Goal: Answer question/provide support: Share knowledge or assist other users

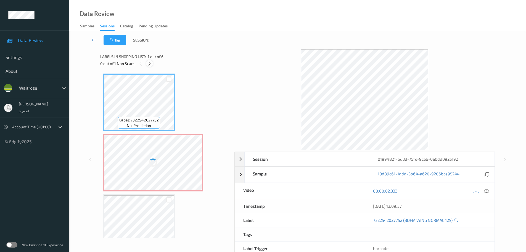
click at [147, 65] on div at bounding box center [149, 63] width 7 height 7
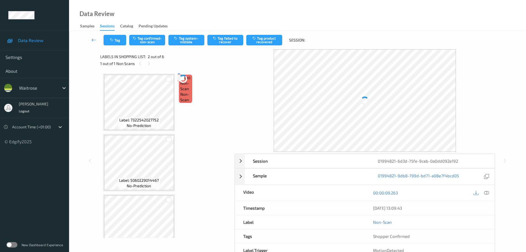
scroll to position [3, 0]
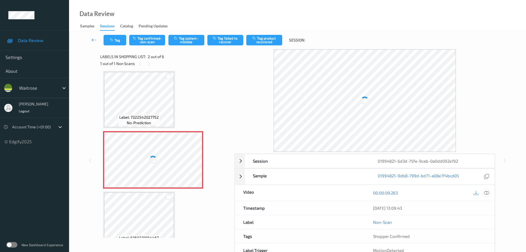
click at [487, 191] on icon at bounding box center [486, 192] width 5 height 5
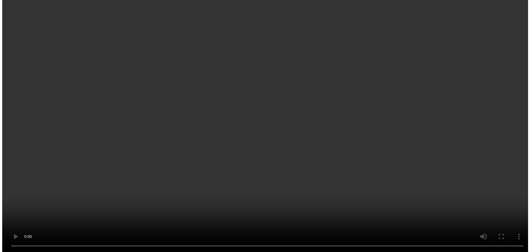
scroll to position [0, 0]
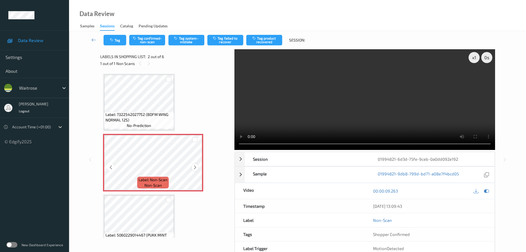
click at [194, 167] on icon at bounding box center [195, 167] width 5 height 5
click at [195, 167] on icon at bounding box center [195, 167] width 5 height 5
click at [187, 39] on button "Tag system-mistake" at bounding box center [186, 40] width 36 height 10
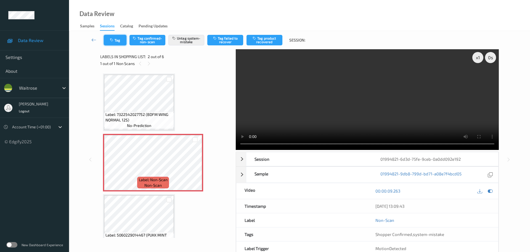
click at [120, 42] on button "Tag" at bounding box center [115, 40] width 23 height 10
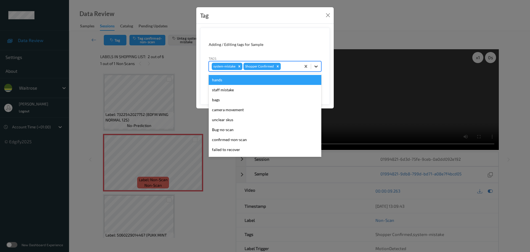
click at [319, 69] on div at bounding box center [316, 66] width 10 height 10
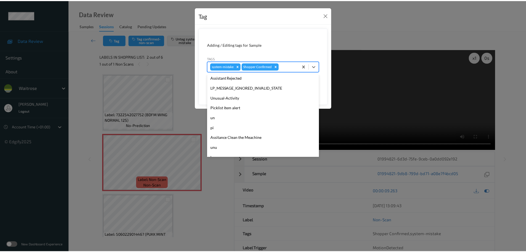
scroll to position [138, 0]
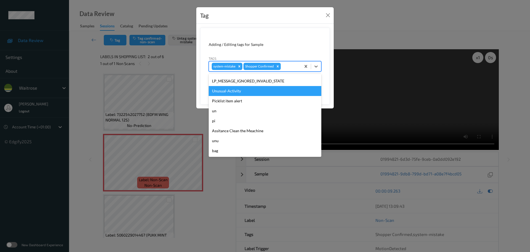
click at [249, 92] on div "Unusual-Activity" at bounding box center [265, 91] width 113 height 10
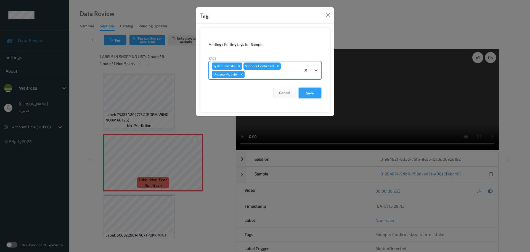
click at [304, 93] on button "Save" at bounding box center [310, 93] width 23 height 10
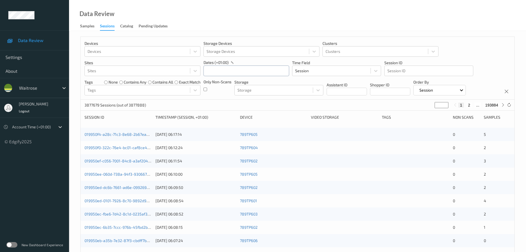
click at [209, 75] on input "text" at bounding box center [246, 70] width 86 height 10
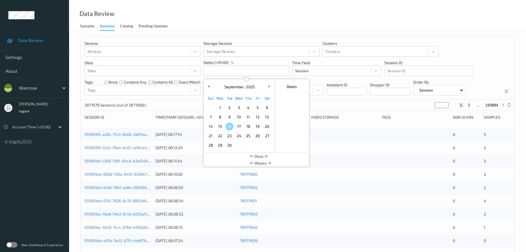
click at [211, 127] on span "14" at bounding box center [211, 126] width 8 height 8
type input "14/09/2025 00:00 -> 14/09/2025 23:59"
click at [199, 39] on div "Devices Devices Storage Devices Storage Devices Clusters Clusters Sites Sites d…" at bounding box center [298, 68] width 434 height 63
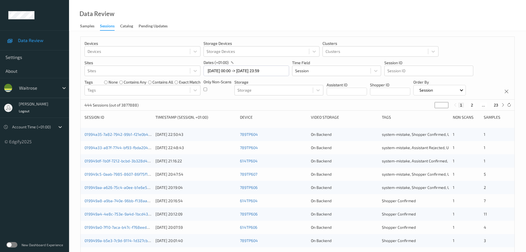
click at [439, 107] on input "*" at bounding box center [442, 105] width 14 height 6
type input "**"
click at [504, 105] on icon at bounding box center [503, 105] width 4 height 4
type input "**"
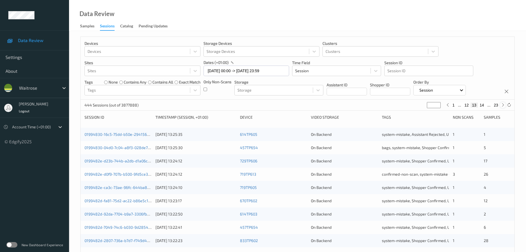
type input "**"
click at [504, 105] on icon at bounding box center [503, 105] width 4 height 4
type input "**"
click at [504, 105] on icon at bounding box center [503, 105] width 4 height 4
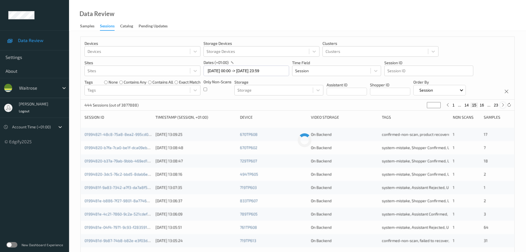
type input "**"
click at [504, 105] on icon at bounding box center [503, 105] width 4 height 4
type input "**"
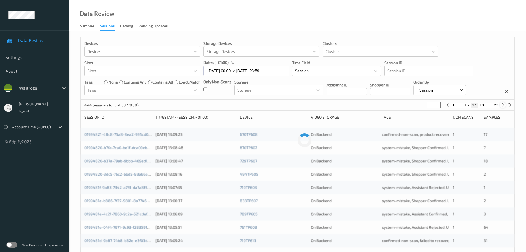
click at [504, 105] on icon at bounding box center [503, 105] width 4 height 4
type input "**"
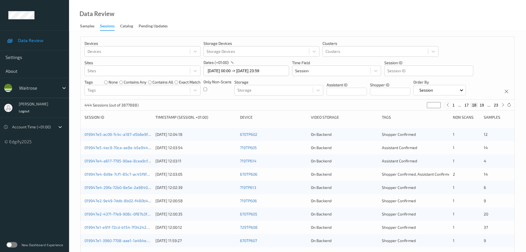
click at [446, 107] on div at bounding box center [448, 105] width 6 height 6
type input "**"
click at [500, 107] on div "1 ... 16 17 18 ... 23" at bounding box center [475, 105] width 61 height 6
click at [501, 105] on icon at bounding box center [503, 105] width 4 height 4
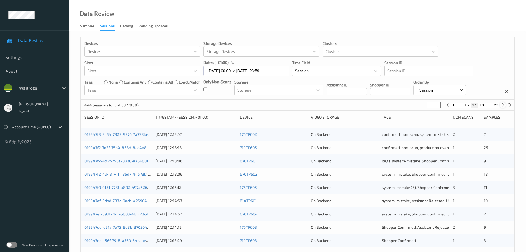
type input "**"
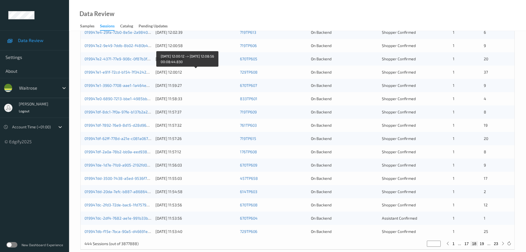
scroll to position [164, 0]
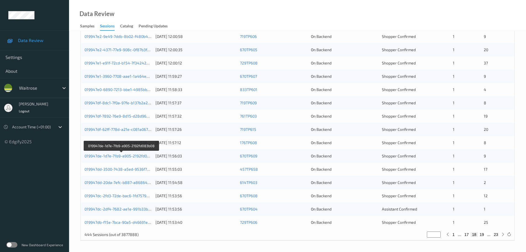
drag, startPoint x: 139, startPoint y: 156, endPoint x: 145, endPoint y: 160, distance: 7.4
click at [145, 160] on div "019947de-1d7e-71b9-a905-2192fd083b08 14/09/2025 11:56:03 670TP609 On Backend Sh…" at bounding box center [298, 155] width 434 height 13
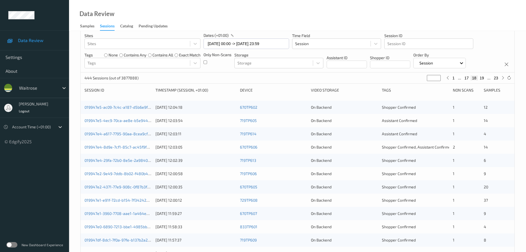
scroll to position [0, 0]
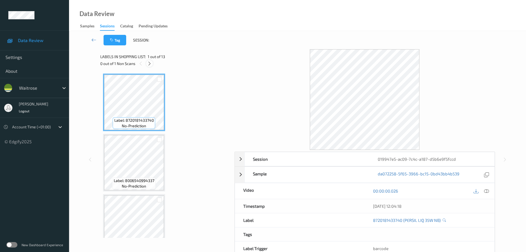
click at [147, 65] on icon at bounding box center [149, 63] width 5 height 5
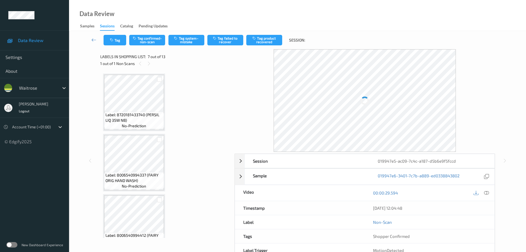
scroll to position [304, 0]
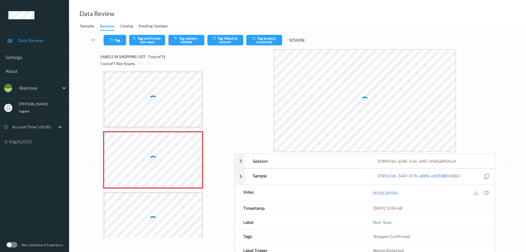
click at [487, 198] on div "00:00:29.594" at bounding box center [430, 193] width 130 height 16
click at [483, 191] on div at bounding box center [481, 192] width 18 height 7
click at [488, 193] on icon at bounding box center [486, 192] width 5 height 5
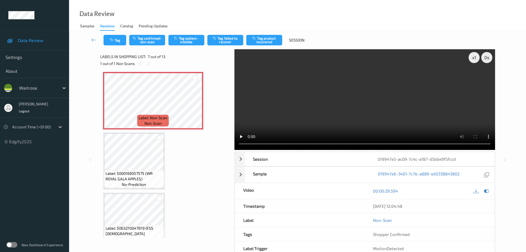
scroll to position [359, 0]
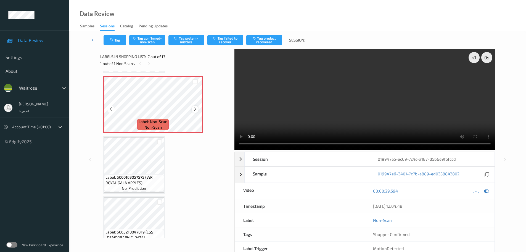
click at [194, 110] on icon at bounding box center [195, 109] width 5 height 5
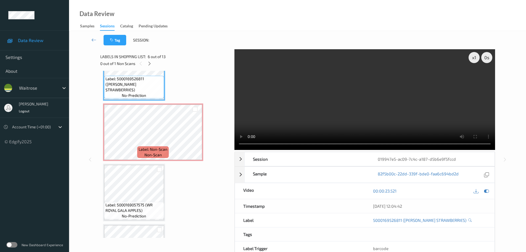
scroll to position [304, 0]
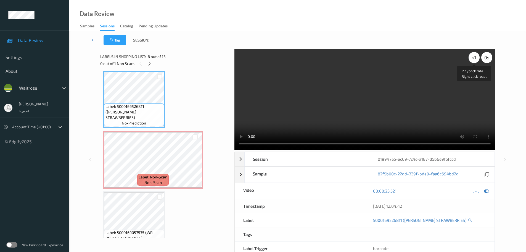
click at [471, 57] on div "x 1" at bounding box center [474, 57] width 11 height 11
click at [471, 57] on div "x 2" at bounding box center [474, 57] width 11 height 11
click at [471, 57] on div "x 4" at bounding box center [474, 57] width 11 height 11
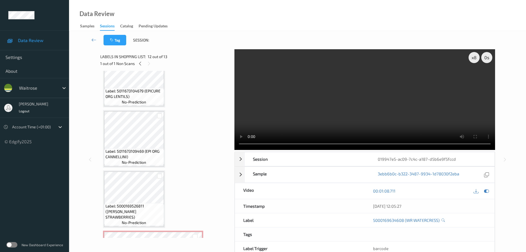
scroll to position [287, 0]
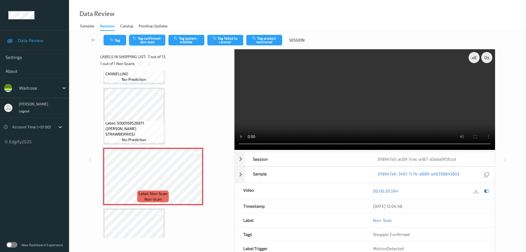
click at [153, 36] on button "Tag confirmed-non-scan" at bounding box center [147, 40] width 36 height 10
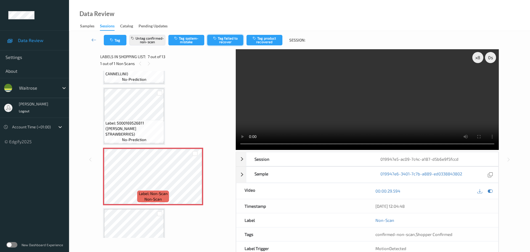
click at [231, 41] on button "Tag failed to recover" at bounding box center [225, 40] width 36 height 10
click at [227, 38] on button "Tag failed to recover" at bounding box center [225, 40] width 36 height 10
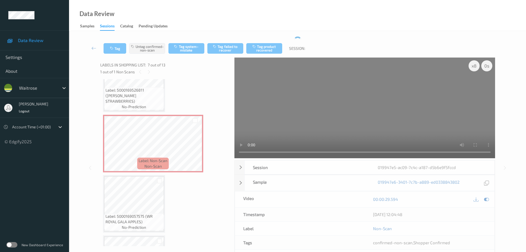
scroll to position [342, 0]
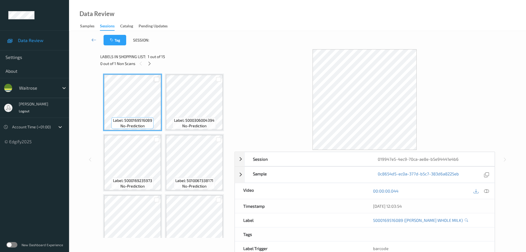
click at [150, 67] on div "Labels in shopping list: 1 out of 15 0 out of 1 Non Scans" at bounding box center [165, 60] width 130 height 22
click at [148, 65] on icon at bounding box center [149, 63] width 5 height 5
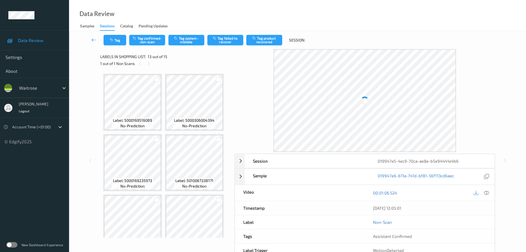
scroll to position [304, 0]
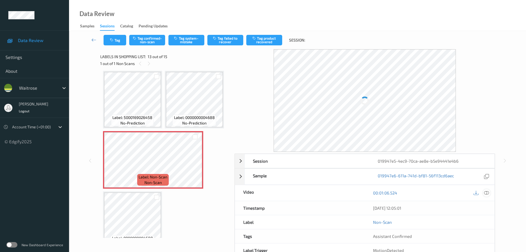
click at [487, 194] on icon at bounding box center [486, 192] width 5 height 5
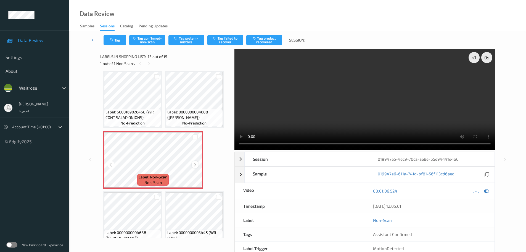
click at [192, 163] on div at bounding box center [195, 164] width 7 height 7
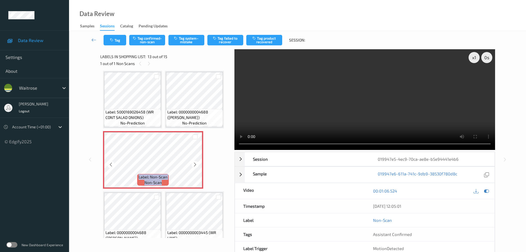
click at [192, 163] on div at bounding box center [195, 164] width 7 height 7
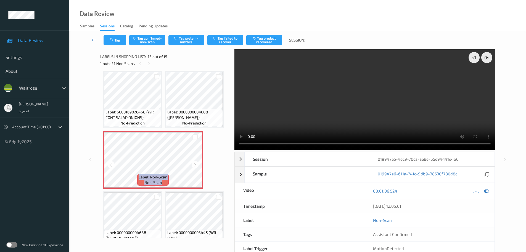
click at [192, 163] on div at bounding box center [195, 164] width 7 height 7
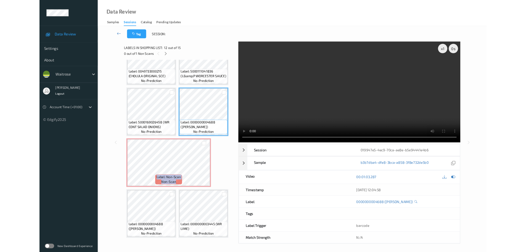
scroll to position [271, 0]
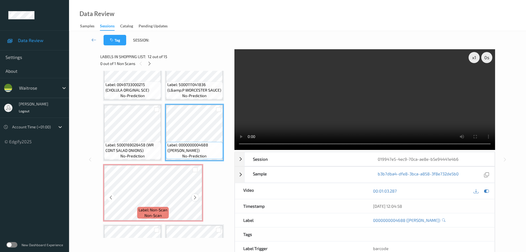
click at [195, 199] on icon at bounding box center [195, 197] width 5 height 5
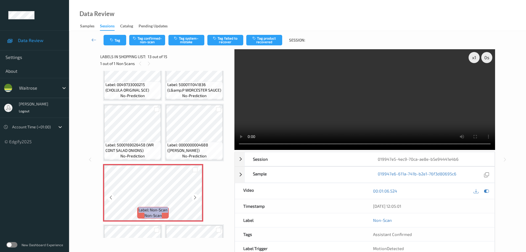
click at [195, 199] on icon at bounding box center [195, 197] width 5 height 5
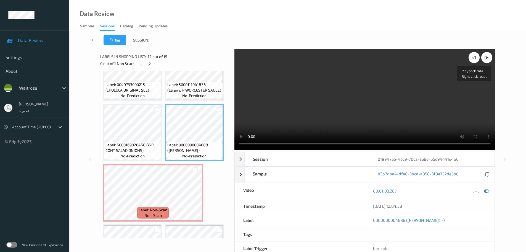
click at [475, 60] on div "x 1" at bounding box center [474, 57] width 11 height 11
click at [475, 60] on div "x 2" at bounding box center [474, 57] width 11 height 11
click at [474, 62] on div "x 4" at bounding box center [474, 57] width 11 height 11
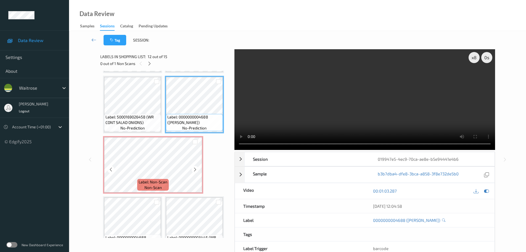
scroll to position [318, 0]
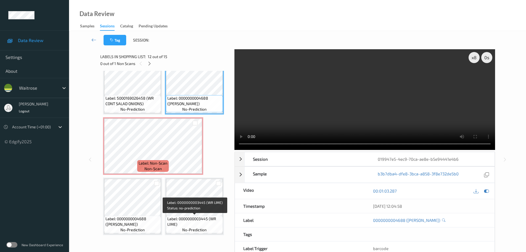
click at [205, 216] on span "Label: 0000000003445 (WR LIME)" at bounding box center [194, 221] width 54 height 11
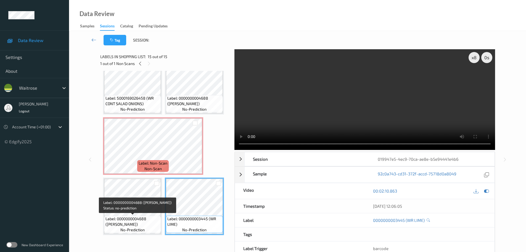
click at [125, 215] on div "Label: 0000000004688 (WR LEMON) no-prediction" at bounding box center [132, 223] width 57 height 17
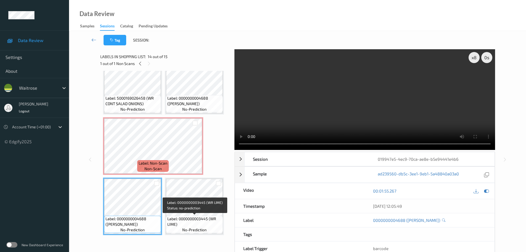
click at [195, 216] on span "Label: 0000000003445 (WR LIME)" at bounding box center [194, 221] width 54 height 11
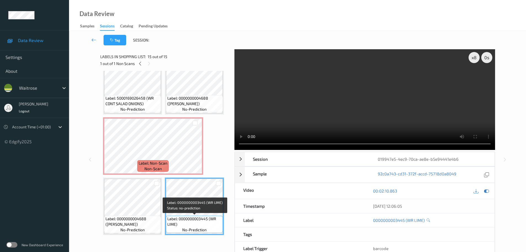
click at [117, 215] on div "Label: 0000000004688 (WR LEMON) no-prediction" at bounding box center [132, 223] width 57 height 17
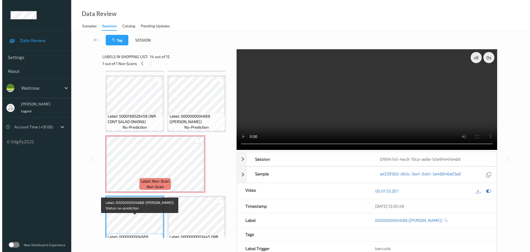
scroll to position [290, 0]
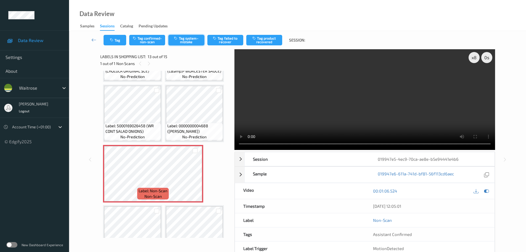
click at [193, 42] on button "Tag system-mistake" at bounding box center [186, 40] width 36 height 10
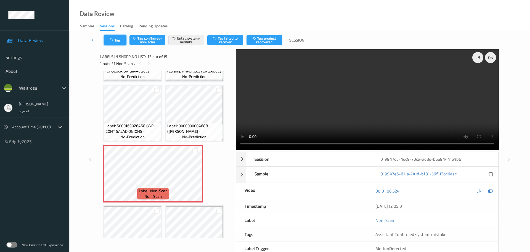
click at [119, 43] on button "Tag" at bounding box center [115, 40] width 23 height 10
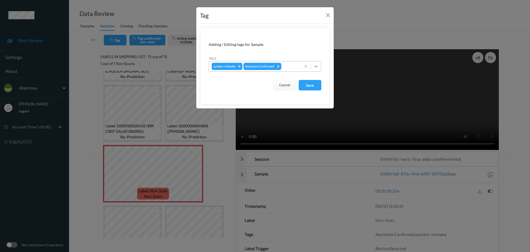
click at [316, 68] on icon at bounding box center [316, 67] width 6 height 6
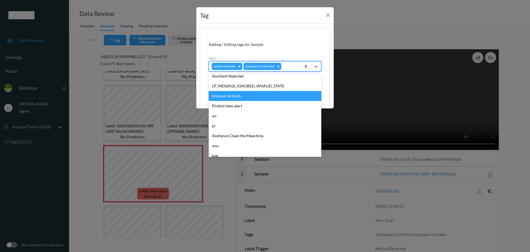
scroll to position [138, 0]
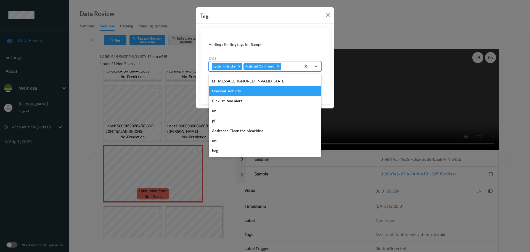
click at [227, 90] on div "Unusual-Activity" at bounding box center [265, 91] width 113 height 10
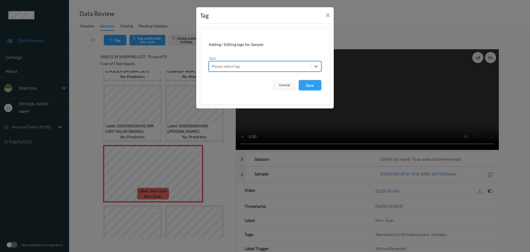
drag, startPoint x: 310, startPoint y: 72, endPoint x: 313, endPoint y: 75, distance: 3.1
click at [326, 16] on button "Close" at bounding box center [328, 15] width 8 height 8
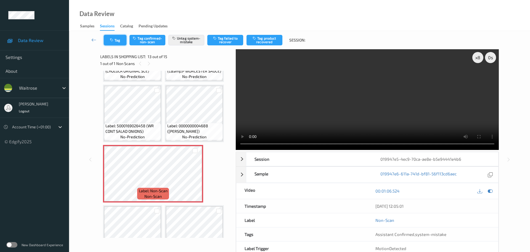
click at [119, 41] on button "Tag" at bounding box center [115, 40] width 23 height 10
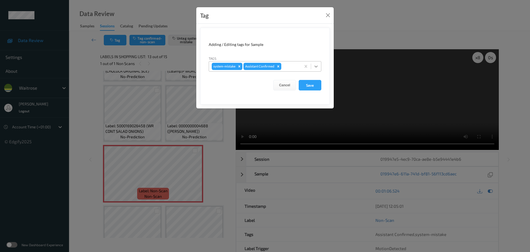
click at [317, 67] on icon at bounding box center [316, 67] width 6 height 6
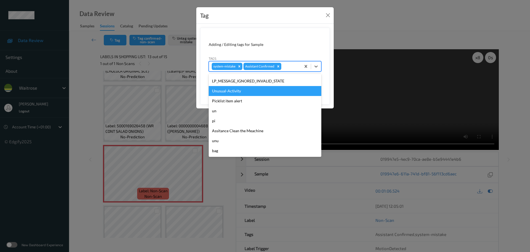
click at [236, 88] on div "Unusual-Activity" at bounding box center [265, 91] width 113 height 10
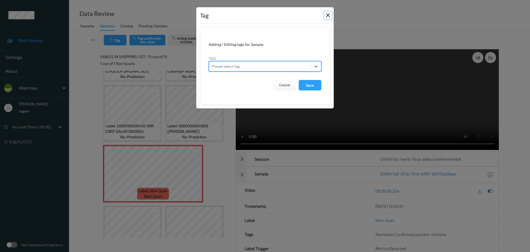
click at [329, 15] on button "Close" at bounding box center [328, 15] width 8 height 8
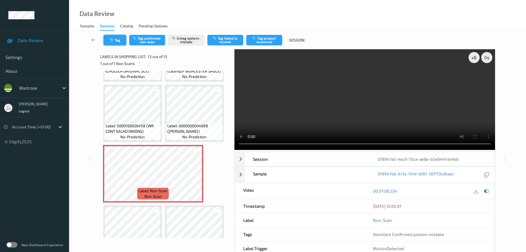
click at [120, 35] on button "Tag" at bounding box center [115, 40] width 23 height 10
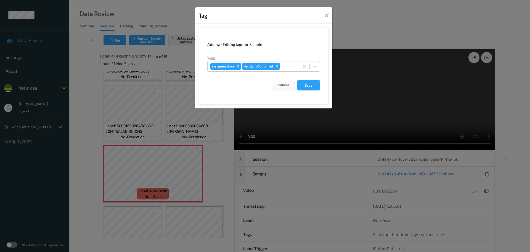
click at [117, 38] on div "Tag Adding / Editing tags for Sample Tags system-mistake Assistant Confirmed Ca…" at bounding box center [265, 126] width 530 height 252
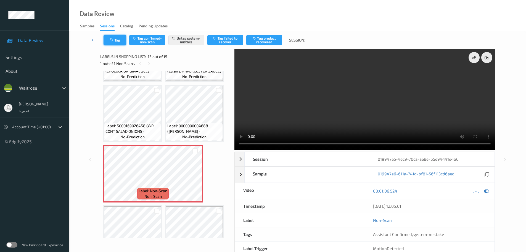
click at [112, 37] on button "Tag" at bounding box center [115, 40] width 23 height 10
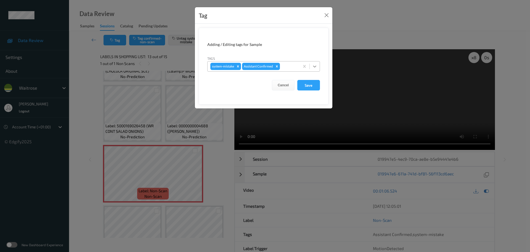
drag, startPoint x: 321, startPoint y: 68, endPoint x: 317, endPoint y: 69, distance: 3.4
click at [320, 68] on form "Adding / Editing tags for Sample Tags system-mistake Assistant Confirmed Cancel…" at bounding box center [264, 66] width 130 height 77
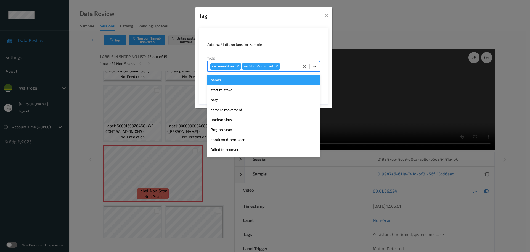
click at [316, 62] on div at bounding box center [315, 66] width 10 height 10
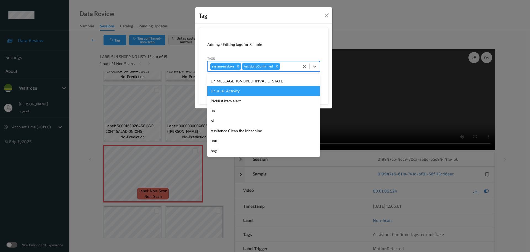
click at [224, 91] on div "Unusual-Activity" at bounding box center [263, 91] width 113 height 10
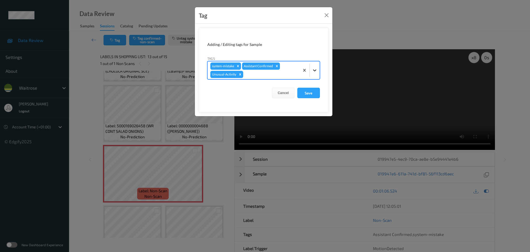
click at [318, 72] on div at bounding box center [315, 70] width 10 height 10
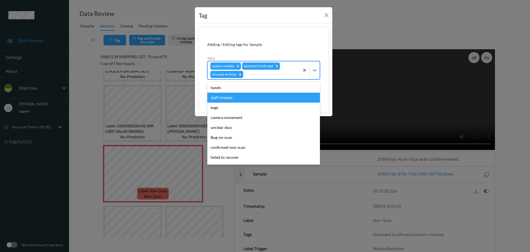
scroll to position [128, 0]
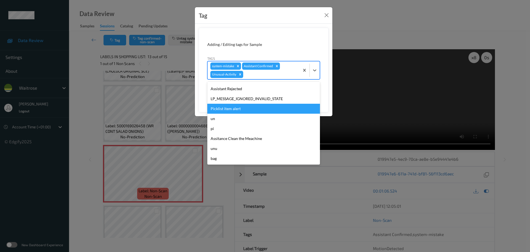
click at [223, 110] on div "Picklist item alert" at bounding box center [263, 109] width 113 height 10
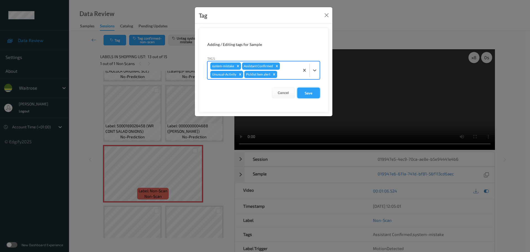
click at [307, 91] on button "Save" at bounding box center [308, 93] width 23 height 10
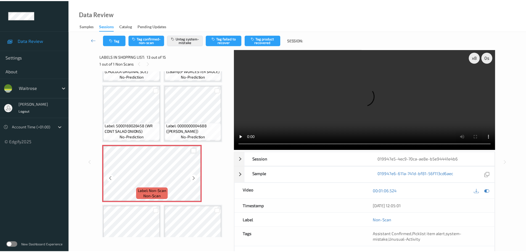
scroll to position [318, 0]
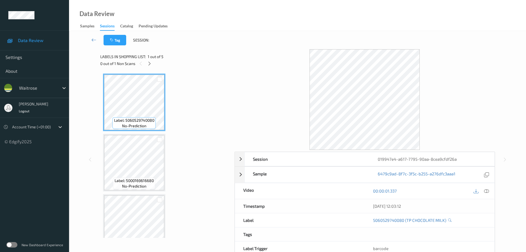
click at [149, 68] on div "Labels in shopping list: 1 out of 5 0 out of 1 Non Scans" at bounding box center [165, 60] width 130 height 22
click at [149, 67] on div at bounding box center [149, 63] width 7 height 7
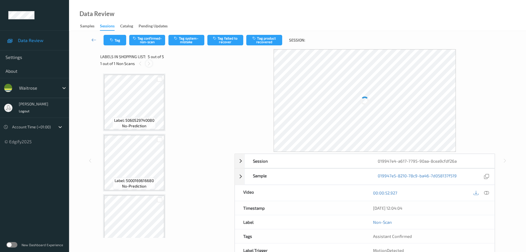
scroll to position [137, 0]
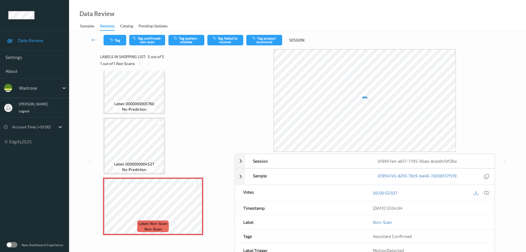
click at [485, 194] on icon at bounding box center [486, 192] width 5 height 5
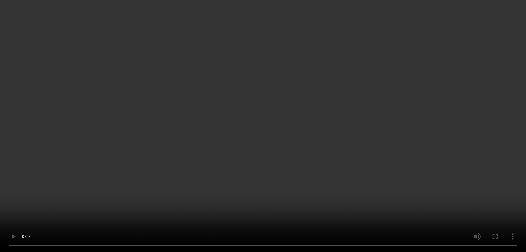
scroll to position [0, 0]
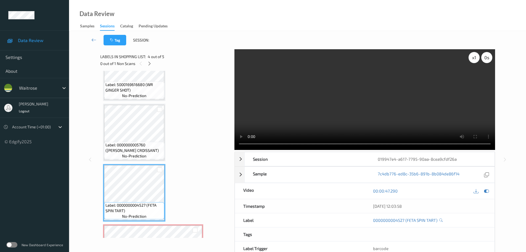
click at [473, 62] on div "x 1" at bounding box center [474, 57] width 11 height 11
click at [474, 61] on div "x 2" at bounding box center [474, 57] width 11 height 11
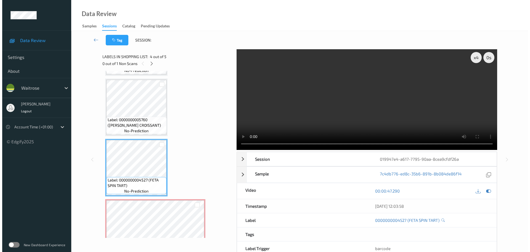
scroll to position [137, 0]
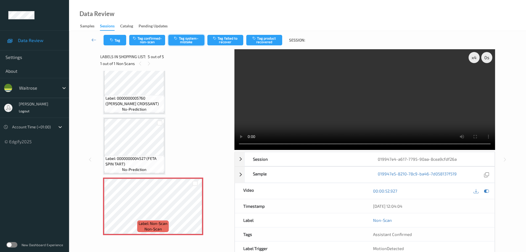
click at [183, 39] on button "Tag system-mistake" at bounding box center [186, 40] width 36 height 10
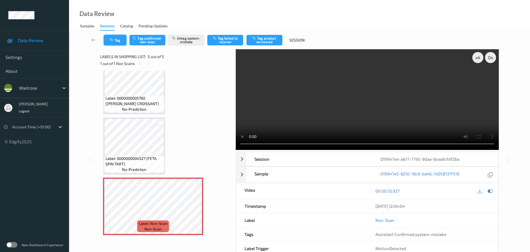
click at [113, 40] on icon "button" at bounding box center [112, 40] width 5 height 4
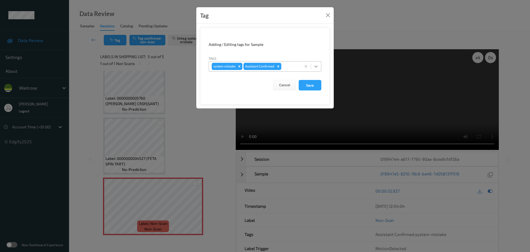
click at [314, 67] on icon at bounding box center [316, 67] width 6 height 6
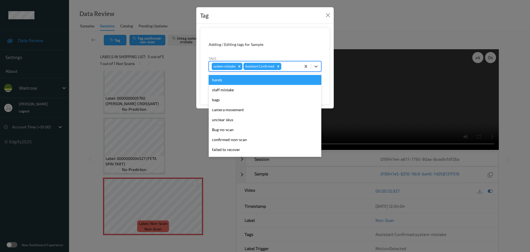
scroll to position [138, 0]
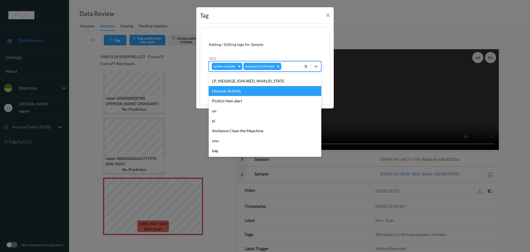
click at [231, 89] on div "Unusual-Activity" at bounding box center [265, 91] width 113 height 10
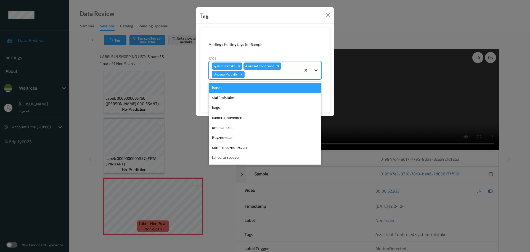
click at [315, 73] on div at bounding box center [316, 70] width 10 height 10
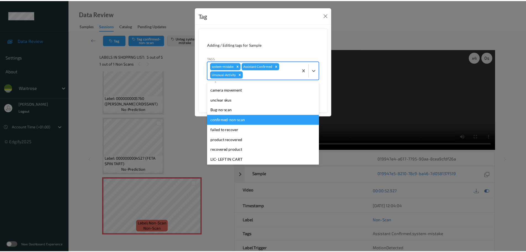
scroll to position [128, 0]
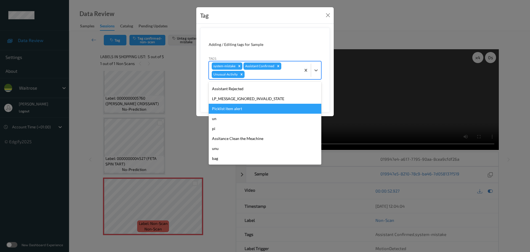
click at [218, 112] on div "Picklist item alert" at bounding box center [265, 109] width 113 height 10
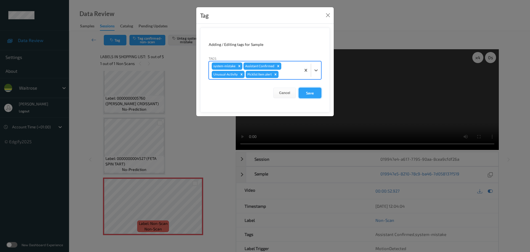
click at [310, 96] on button "Save" at bounding box center [310, 93] width 23 height 10
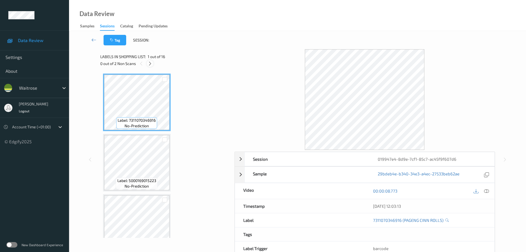
click at [150, 64] on icon at bounding box center [150, 63] width 5 height 5
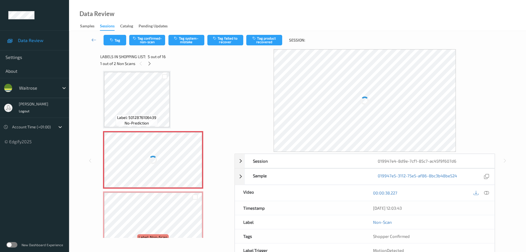
click at [486, 193] on icon at bounding box center [486, 192] width 5 height 5
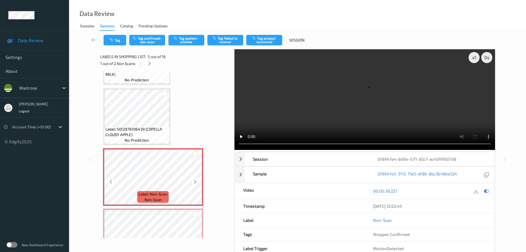
scroll to position [166, 0]
click at [162, 138] on div "Label: 5012876106439 (COPELLA CLOUDY APPLE) no-prediction" at bounding box center [136, 134] width 65 height 17
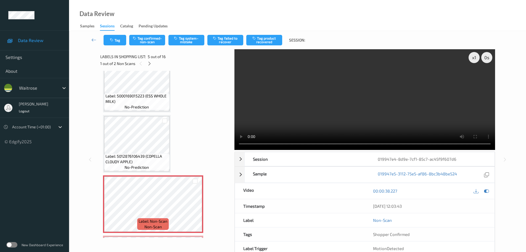
scroll to position [138, 0]
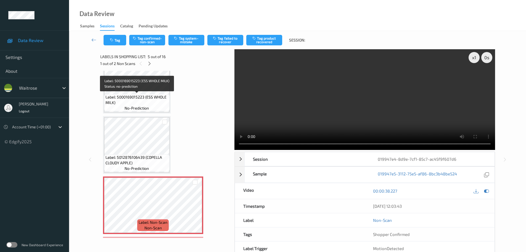
click at [152, 105] on div "Label: 5000169015223 (ESS WHOLE MILK) no-prediction" at bounding box center [136, 102] width 65 height 17
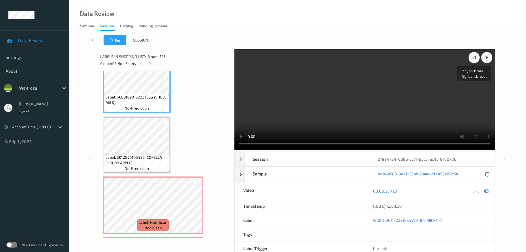
click at [477, 60] on div "x 1" at bounding box center [474, 57] width 11 height 11
click at [477, 60] on div "x 2" at bounding box center [474, 57] width 11 height 11
click at [477, 60] on div "x 4" at bounding box center [474, 57] width 11 height 11
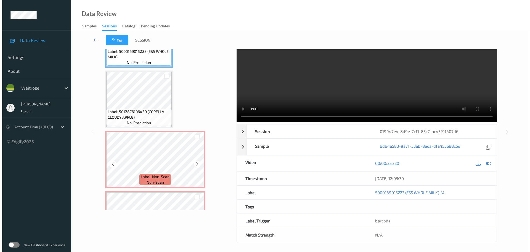
scroll to position [166, 0]
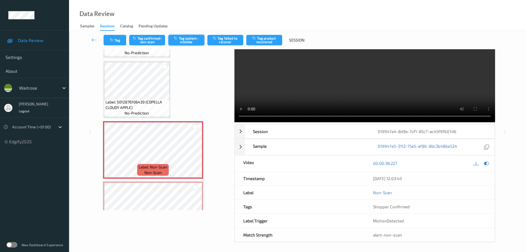
click at [193, 41] on button "Tag system-mistake" at bounding box center [186, 40] width 36 height 10
click at [197, 38] on button "Tag system-mistake" at bounding box center [186, 40] width 36 height 10
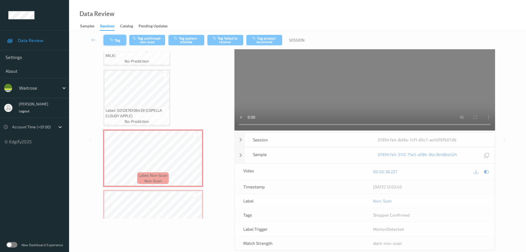
click at [113, 38] on button "Tag" at bounding box center [115, 40] width 23 height 10
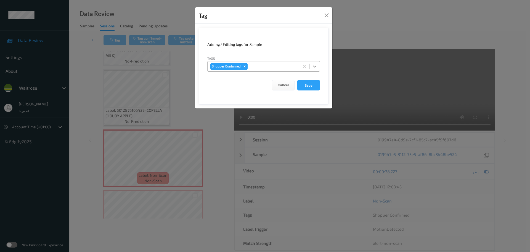
scroll to position [0, 0]
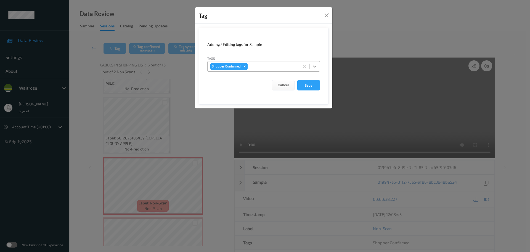
click at [314, 70] on div at bounding box center [315, 66] width 10 height 10
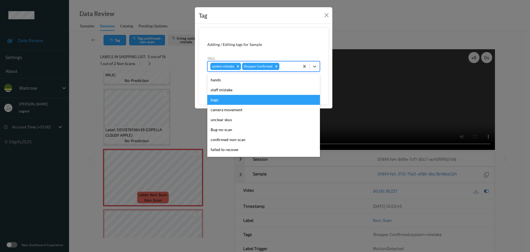
scroll to position [138, 0]
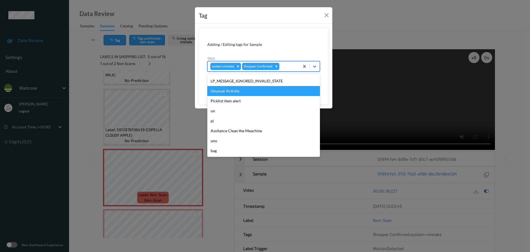
click at [227, 96] on div "Unusual-Activity" at bounding box center [263, 91] width 113 height 10
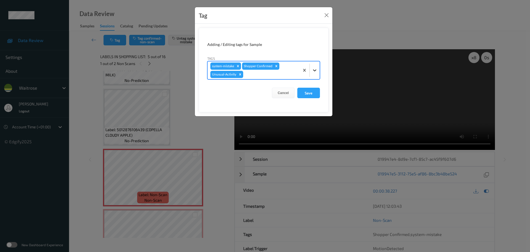
click at [313, 73] on div at bounding box center [315, 70] width 10 height 10
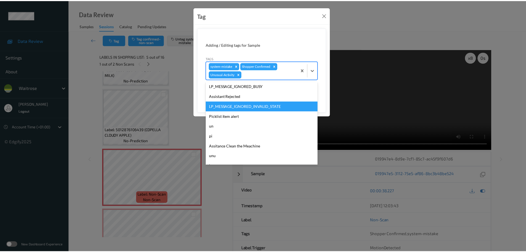
scroll to position [128, 0]
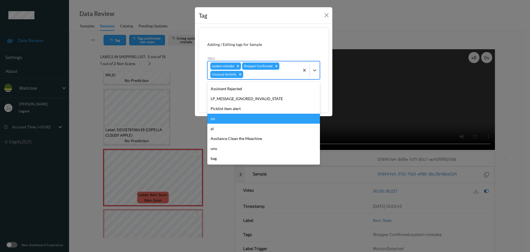
click at [220, 111] on div "Picklist item alert" at bounding box center [263, 109] width 113 height 10
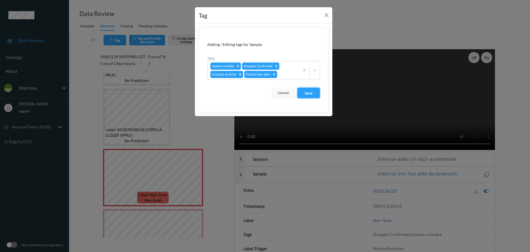
click at [306, 96] on button "Save" at bounding box center [308, 93] width 23 height 10
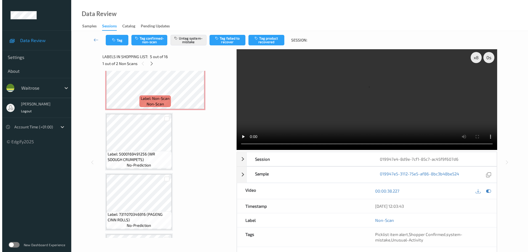
scroll to position [276, 0]
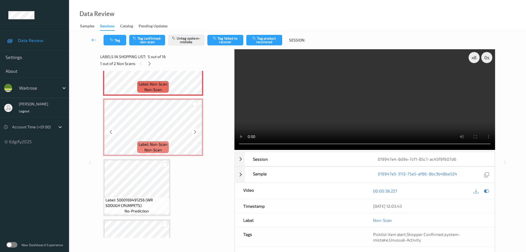
click at [203, 144] on div "Label: Non-Scan non-scan" at bounding box center [153, 126] width 100 height 57
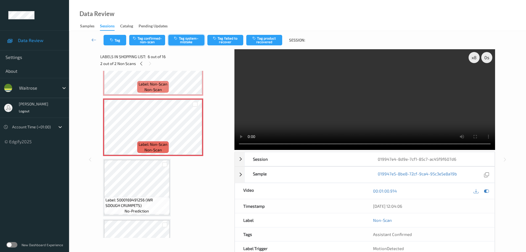
click at [186, 41] on button "Tag system-mistake" at bounding box center [186, 40] width 36 height 10
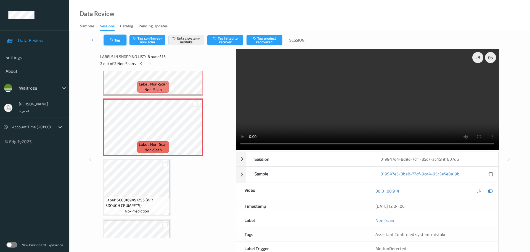
click at [111, 39] on icon "button" at bounding box center [112, 40] width 5 height 4
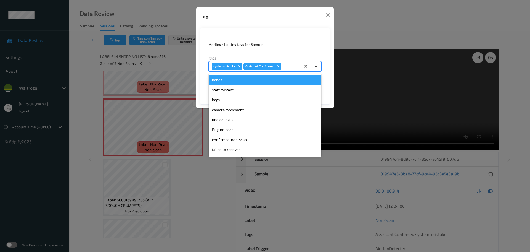
click at [317, 69] on div at bounding box center [316, 66] width 10 height 10
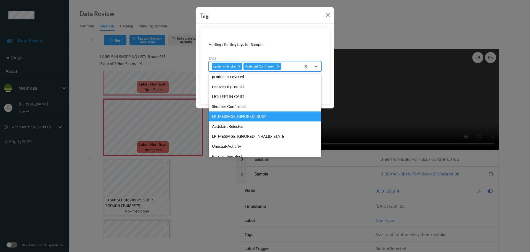
scroll to position [138, 0]
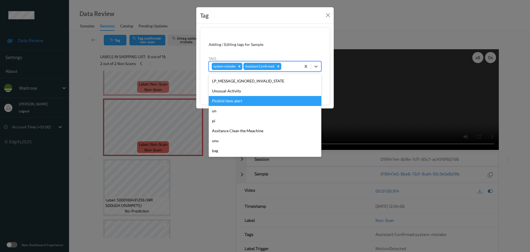
click at [224, 96] on div "Picklist item alert" at bounding box center [265, 101] width 113 height 10
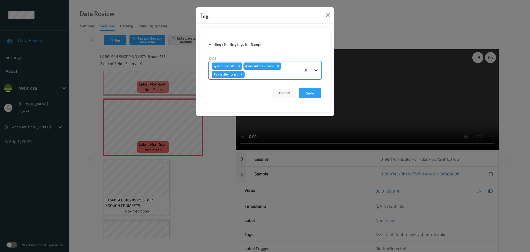
click at [316, 73] on div at bounding box center [316, 70] width 10 height 10
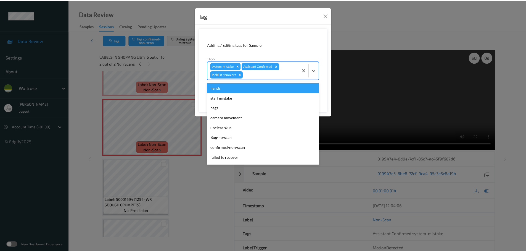
scroll to position [128, 0]
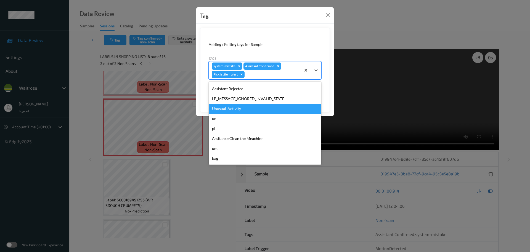
click at [219, 107] on div "Unusual-Activity" at bounding box center [265, 109] width 113 height 10
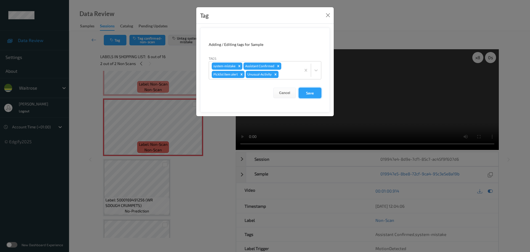
click at [312, 95] on button "Save" at bounding box center [310, 93] width 23 height 10
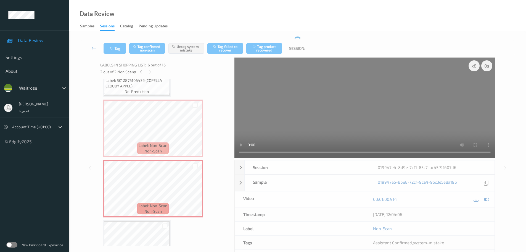
scroll to position [221, 0]
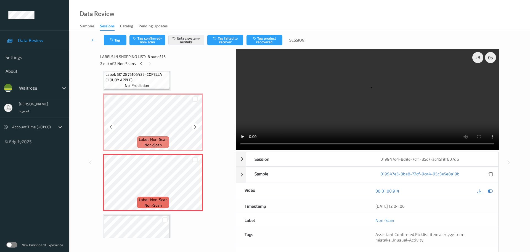
click at [159, 140] on span "Label: Non-Scan" at bounding box center [153, 139] width 29 height 6
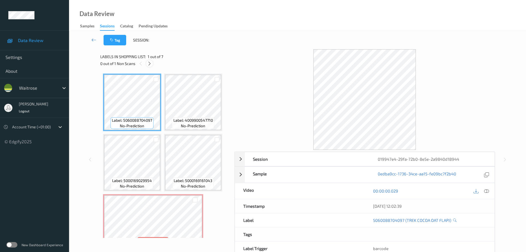
click at [147, 63] on div at bounding box center [149, 63] width 7 height 7
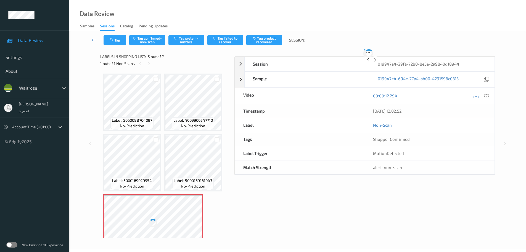
scroll to position [63, 0]
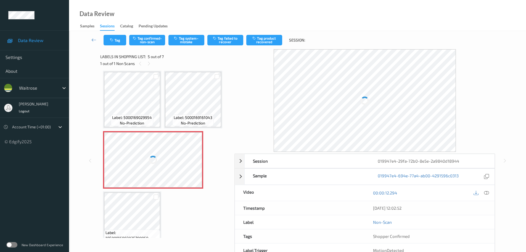
drag, startPoint x: 486, startPoint y: 196, endPoint x: 486, endPoint y: 193, distance: 3.0
click at [486, 196] on div at bounding box center [486, 192] width 7 height 7
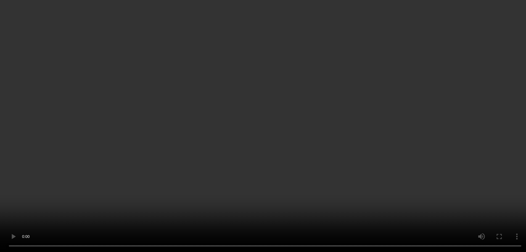
scroll to position [77, 0]
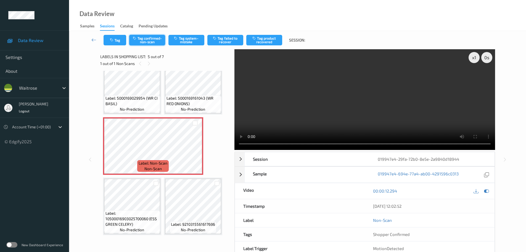
click at [156, 44] on button "Tag confirmed-non-scan" at bounding box center [147, 40] width 36 height 10
click at [154, 41] on button "Tag confirmed-non-scan" at bounding box center [147, 40] width 36 height 10
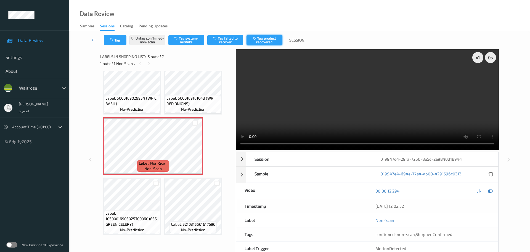
click at [270, 40] on button "Tag product recovered" at bounding box center [265, 40] width 36 height 10
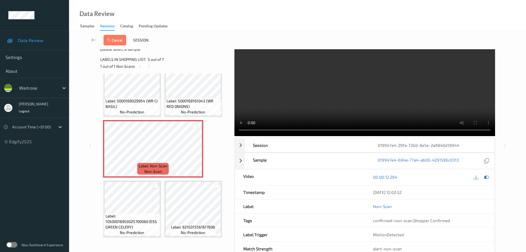
click at [158, 186] on div at bounding box center [156, 185] width 5 height 5
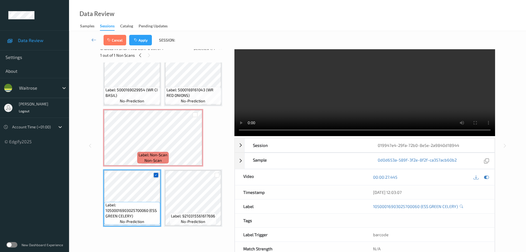
scroll to position [3, 0]
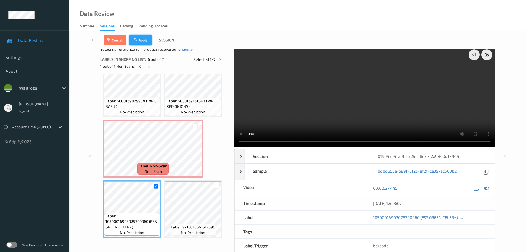
click at [142, 42] on button "Apply" at bounding box center [140, 40] width 23 height 10
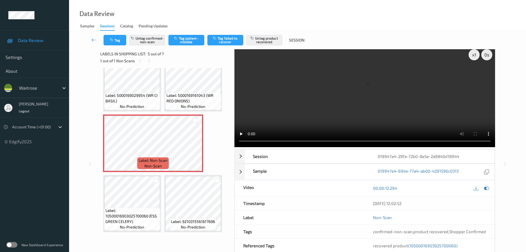
scroll to position [0, 0]
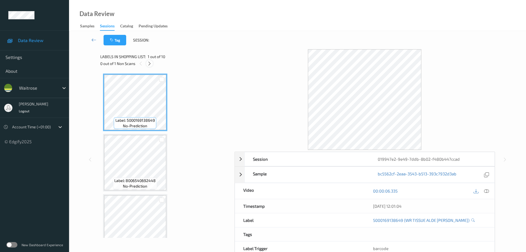
click at [150, 65] on icon at bounding box center [149, 63] width 5 height 5
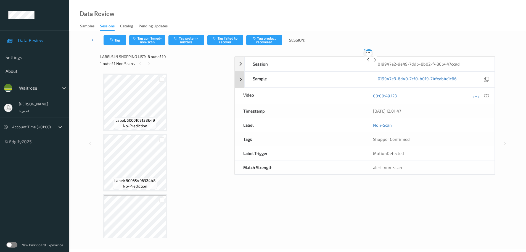
scroll to position [244, 0]
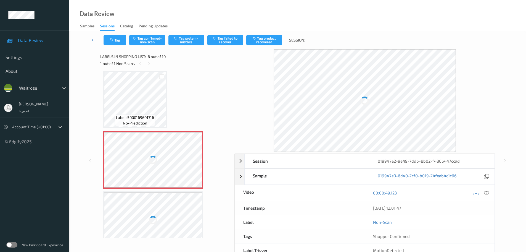
click at [488, 199] on div "00:00:49.123" at bounding box center [430, 193] width 130 height 16
click at [485, 193] on icon at bounding box center [486, 192] width 5 height 5
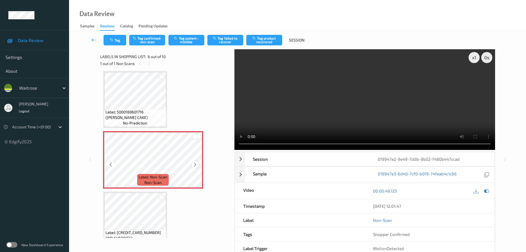
click at [195, 166] on icon at bounding box center [195, 164] width 5 height 5
click at [195, 164] on icon at bounding box center [195, 164] width 5 height 5
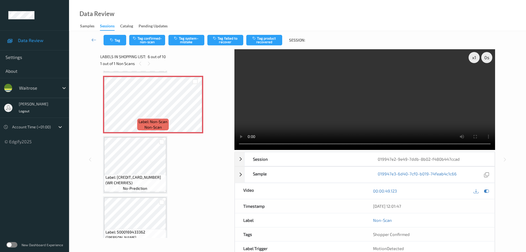
scroll to position [271, 0]
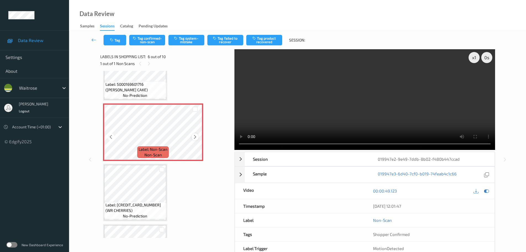
click at [195, 137] on icon at bounding box center [195, 136] width 5 height 5
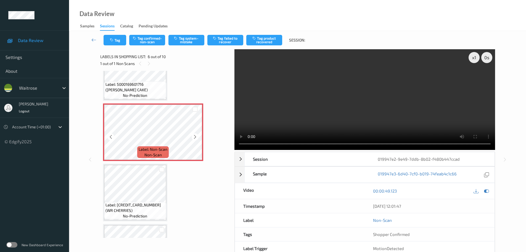
scroll to position [244, 0]
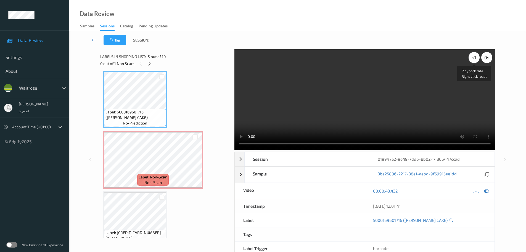
click at [476, 56] on div "x 1" at bounding box center [474, 57] width 11 height 11
click at [476, 56] on div "x 2" at bounding box center [474, 57] width 11 height 11
click at [475, 59] on div "x 4" at bounding box center [474, 57] width 11 height 11
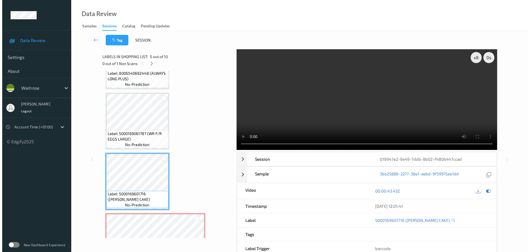
scroll to position [300, 0]
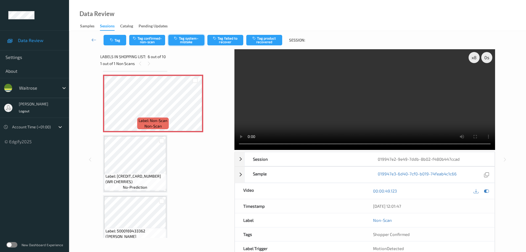
click at [186, 38] on button "Tag system-mistake" at bounding box center [186, 40] width 36 height 10
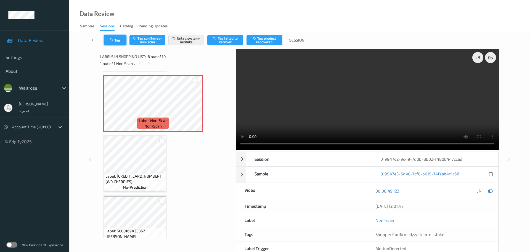
click at [116, 38] on button "Tag" at bounding box center [115, 40] width 23 height 10
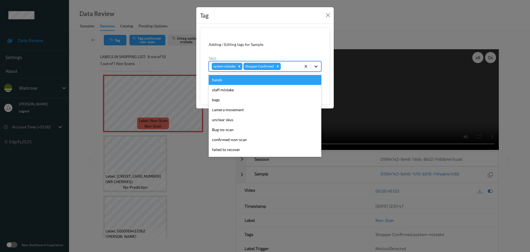
click at [313, 66] on div at bounding box center [316, 66] width 10 height 10
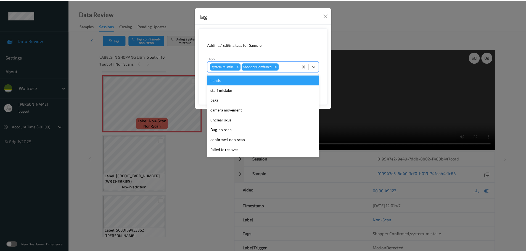
scroll to position [138, 0]
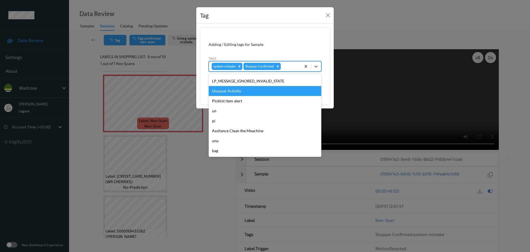
click at [241, 91] on div "Unusual-Activity" at bounding box center [265, 91] width 113 height 10
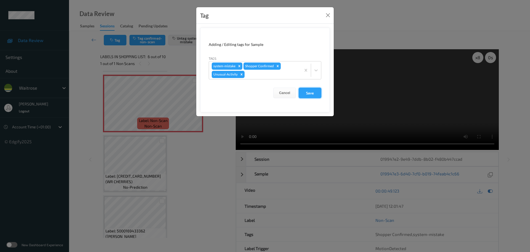
click at [305, 93] on button "Save" at bounding box center [310, 93] width 23 height 10
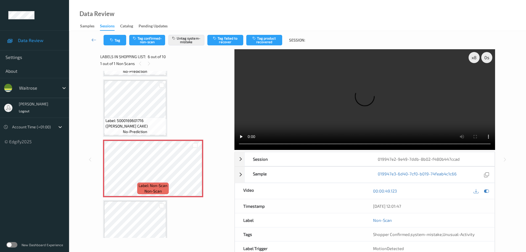
scroll to position [245, 0]
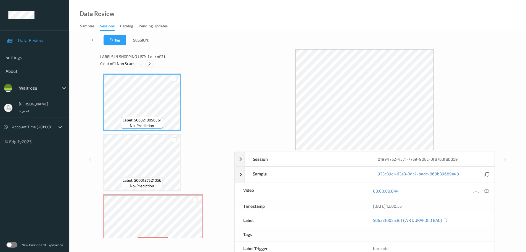
click at [149, 63] on icon at bounding box center [149, 63] width 5 height 5
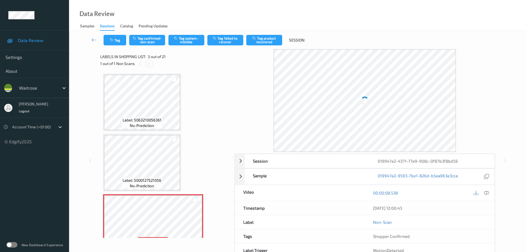
scroll to position [63, 0]
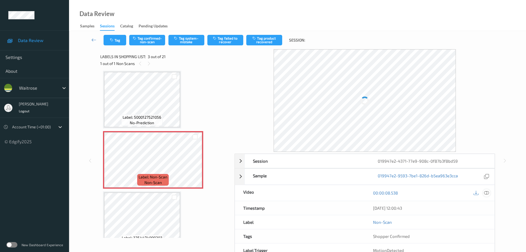
click at [488, 193] on icon at bounding box center [486, 192] width 5 height 5
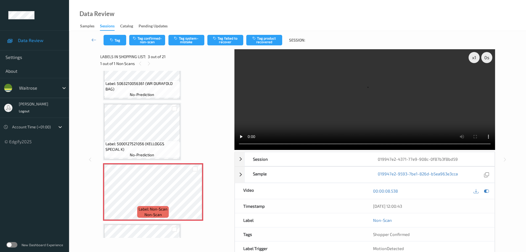
scroll to position [55, 0]
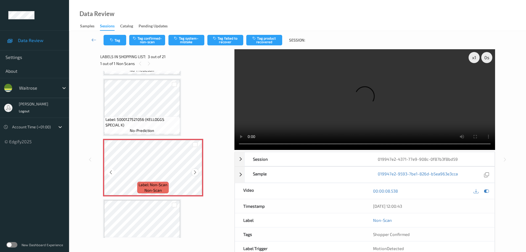
click at [196, 173] on icon at bounding box center [195, 172] width 5 height 5
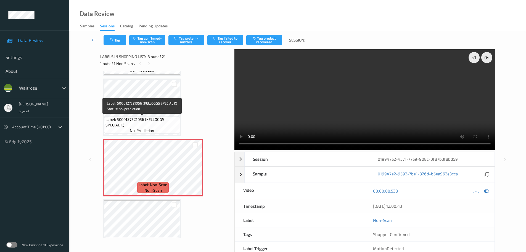
click at [154, 117] on span "Label: 5000127521056 (KELLOGGS SPECIAL K)" at bounding box center [141, 122] width 73 height 11
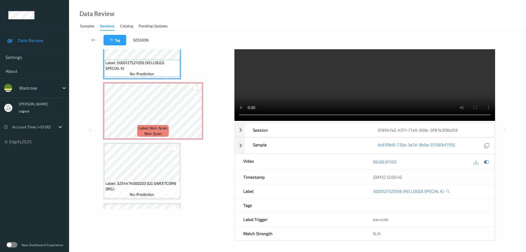
scroll to position [29, 0]
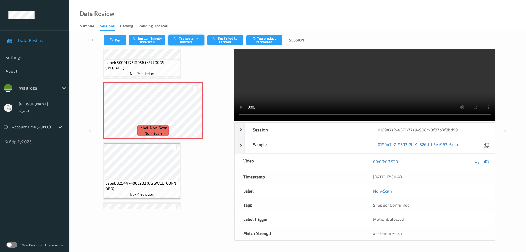
click at [185, 40] on button "Tag system-mistake" at bounding box center [186, 40] width 36 height 10
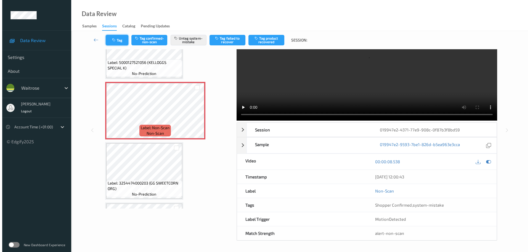
scroll to position [0, 0]
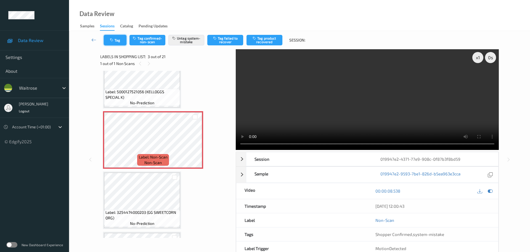
click at [119, 35] on button "Tag" at bounding box center [115, 40] width 23 height 10
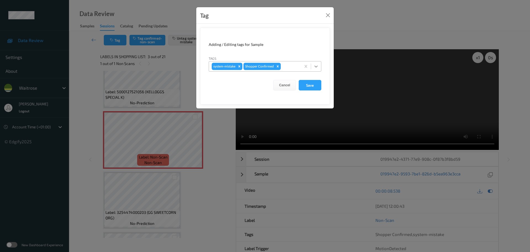
drag, startPoint x: 318, startPoint y: 66, endPoint x: 315, endPoint y: 69, distance: 3.7
click at [318, 66] on icon at bounding box center [316, 67] width 6 height 6
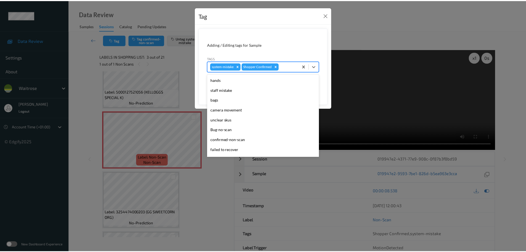
scroll to position [138, 0]
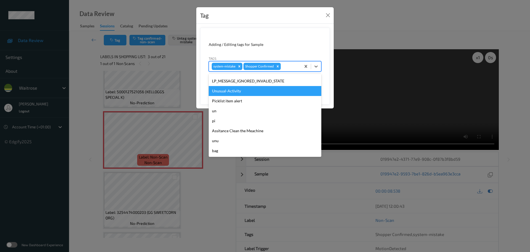
click at [226, 92] on div "Unusual-Activity" at bounding box center [265, 91] width 113 height 10
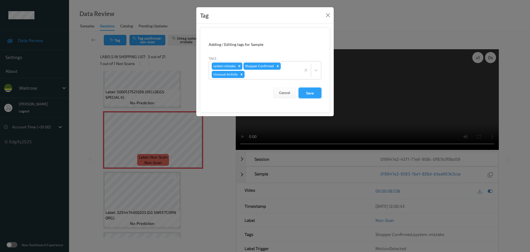
click at [305, 92] on button "Save" at bounding box center [310, 93] width 23 height 10
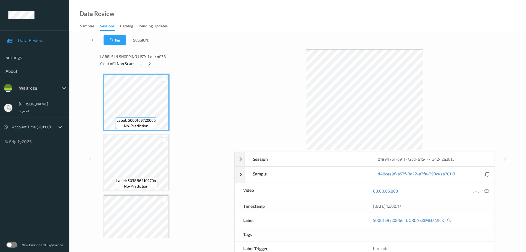
click at [144, 63] on div "0 out of 1 Non Scans" at bounding box center [165, 63] width 130 height 7
click at [148, 66] on div at bounding box center [149, 63] width 7 height 7
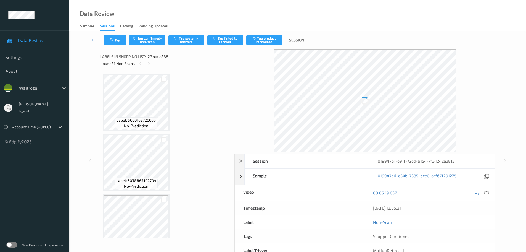
scroll to position [1507, 0]
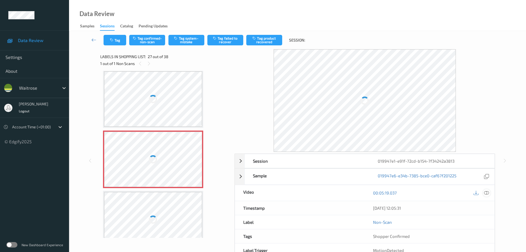
click at [487, 193] on icon at bounding box center [486, 192] width 5 height 5
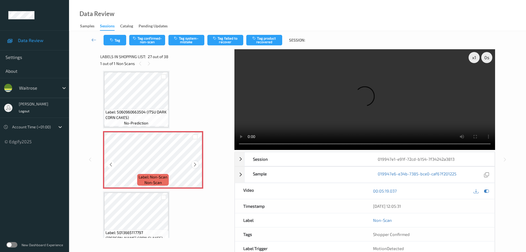
click at [193, 167] on div at bounding box center [195, 164] width 7 height 7
click at [194, 166] on div at bounding box center [195, 164] width 7 height 7
click at [194, 166] on icon at bounding box center [195, 164] width 5 height 5
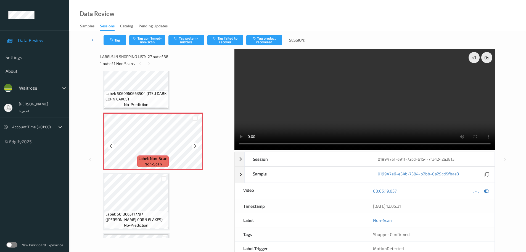
scroll to position [1535, 0]
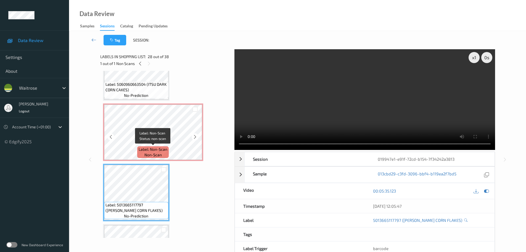
click at [157, 147] on span "Label: Non-Scan" at bounding box center [153, 149] width 29 height 6
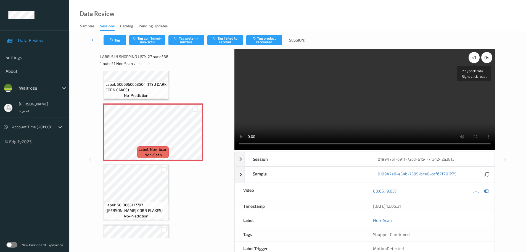
click at [472, 59] on div "x 1" at bounding box center [474, 57] width 11 height 11
click at [472, 59] on div "x 2" at bounding box center [474, 57] width 11 height 11
click at [472, 59] on div "x 4" at bounding box center [474, 57] width 11 height 11
drag, startPoint x: 191, startPoint y: 41, endPoint x: 189, endPoint y: 43, distance: 2.9
click at [190, 41] on button "Tag system-mistake" at bounding box center [186, 40] width 36 height 10
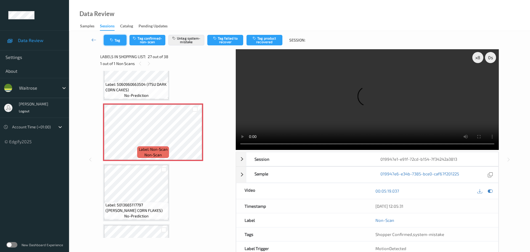
click at [117, 41] on button "Tag" at bounding box center [115, 40] width 23 height 10
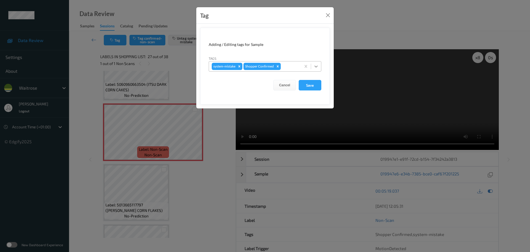
click at [317, 67] on icon at bounding box center [316, 67] width 6 height 6
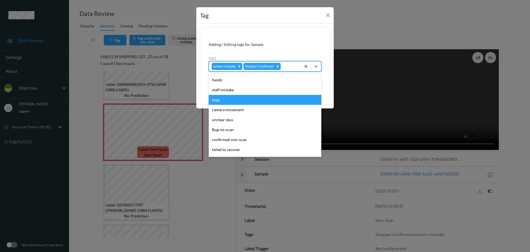
click at [219, 101] on div "bags" at bounding box center [265, 100] width 113 height 10
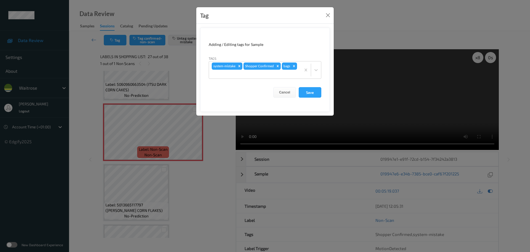
click at [337, 89] on div "Tag Adding / Editing tags for Sample Tags system-mistake Shopper Confirmed bags…" at bounding box center [265, 126] width 530 height 252
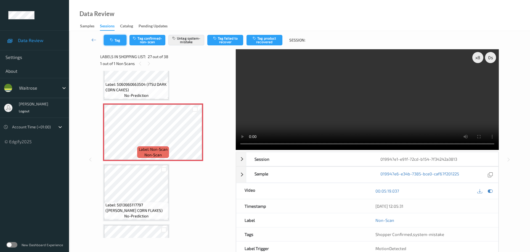
click at [113, 43] on button "Tag" at bounding box center [115, 40] width 23 height 10
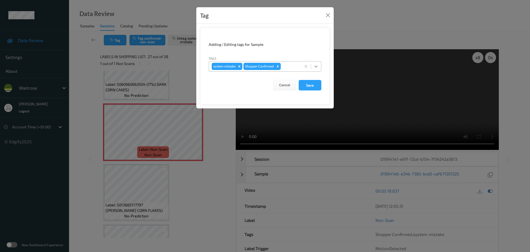
click at [313, 65] on icon at bounding box center [316, 67] width 6 height 6
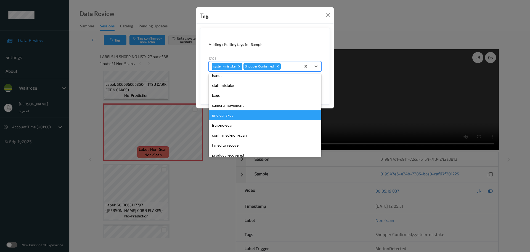
scroll to position [0, 0]
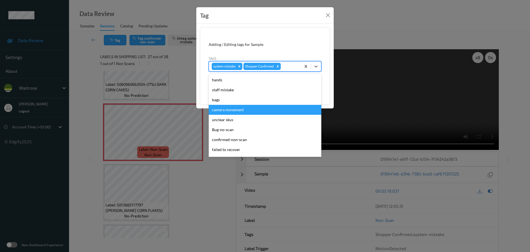
click at [221, 102] on div "bags" at bounding box center [265, 100] width 113 height 10
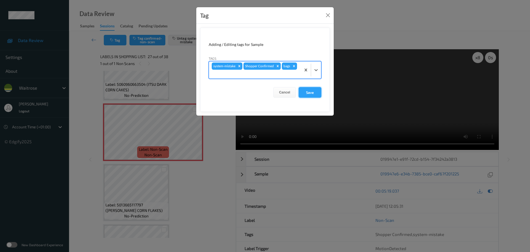
click at [299, 94] on button "Save" at bounding box center [310, 92] width 23 height 10
click at [308, 93] on button "Save" at bounding box center [310, 92] width 23 height 10
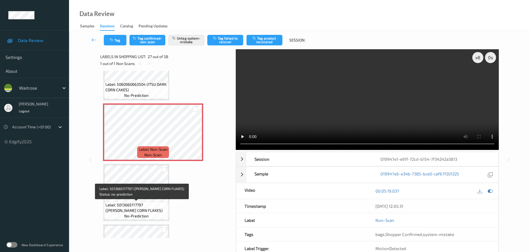
click at [149, 202] on span "Label: 5013665117797 ([PERSON_NAME] CORN FLAKES)" at bounding box center [136, 207] width 62 height 11
click at [145, 207] on span "Label: 5013665117797 ([PERSON_NAME] CORN FLAKES)" at bounding box center [136, 207] width 62 height 11
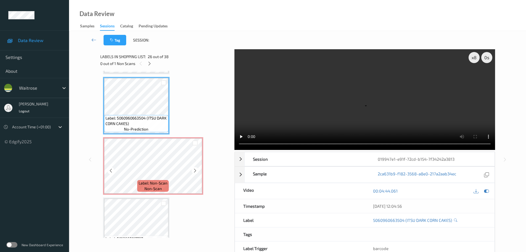
scroll to position [1507, 0]
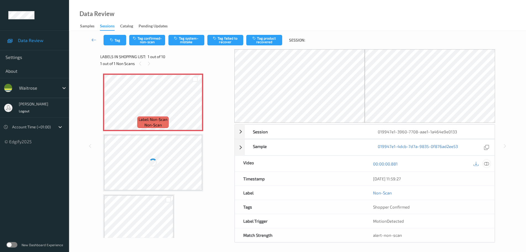
click at [486, 163] on icon at bounding box center [486, 163] width 5 height 5
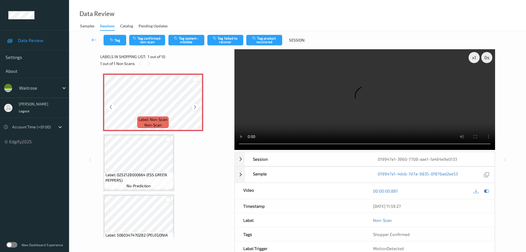
click at [194, 107] on icon at bounding box center [195, 106] width 5 height 5
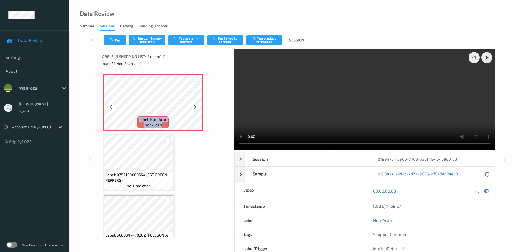
click at [194, 107] on icon at bounding box center [195, 106] width 5 height 5
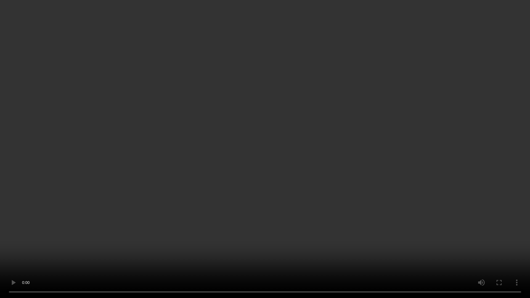
click at [235, 8] on video at bounding box center [265, 149] width 530 height 298
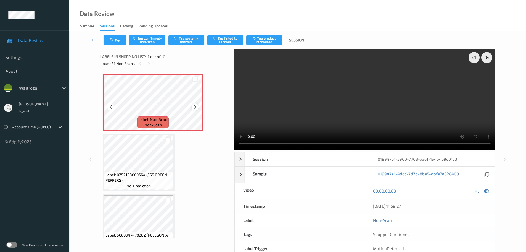
click at [193, 108] on icon at bounding box center [195, 106] width 5 height 5
click at [194, 108] on icon at bounding box center [195, 106] width 5 height 5
click at [195, 108] on icon at bounding box center [195, 106] width 5 height 5
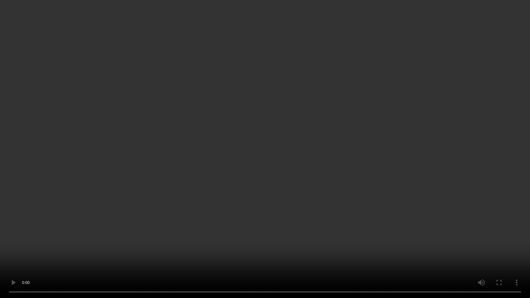
click at [516, 251] on video at bounding box center [265, 149] width 530 height 298
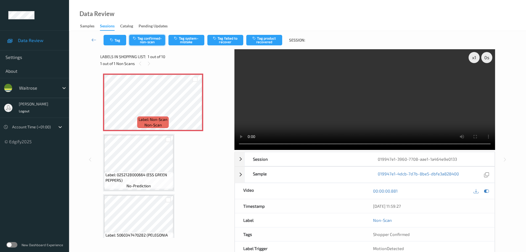
click at [147, 44] on button "Tag confirmed-non-scan" at bounding box center [147, 40] width 36 height 10
click at [141, 38] on button "Tag confirmed-non-scan" at bounding box center [147, 40] width 36 height 10
click at [270, 38] on button "Tag product recovered" at bounding box center [264, 40] width 36 height 10
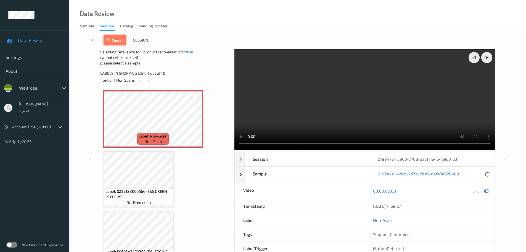
click at [119, 37] on button "Cancel" at bounding box center [115, 40] width 23 height 10
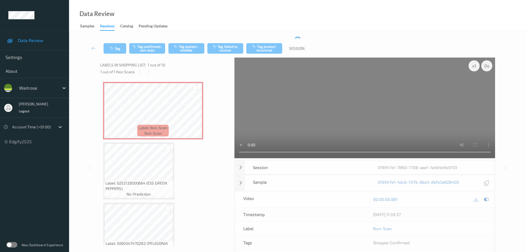
click at [158, 39] on div "Tag Tag confirmed-non-scan Tag system-mistake Tag failed to recover Tag product…" at bounding box center [297, 156] width 434 height 241
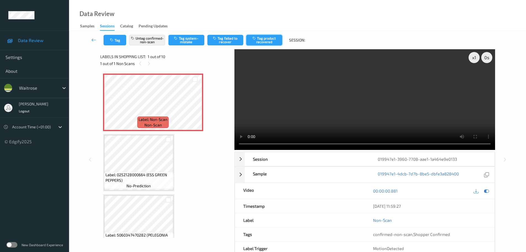
click at [263, 38] on button "Tag product recovered" at bounding box center [264, 40] width 36 height 10
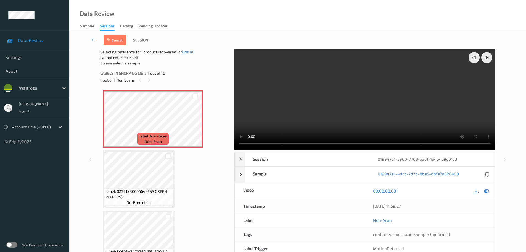
click at [168, 158] on div at bounding box center [168, 156] width 5 height 5
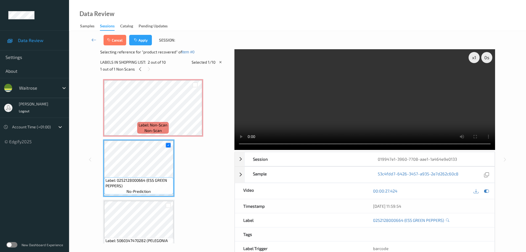
click at [146, 34] on div "Cancel Apply Session:" at bounding box center [297, 40] width 434 height 18
click at [145, 37] on button "Apply" at bounding box center [140, 40] width 23 height 10
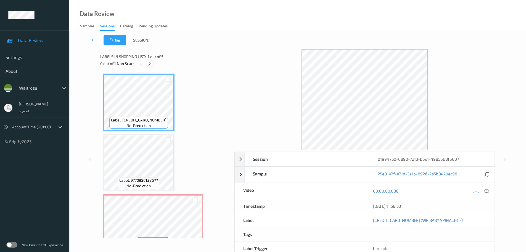
click at [150, 62] on icon at bounding box center [149, 63] width 5 height 5
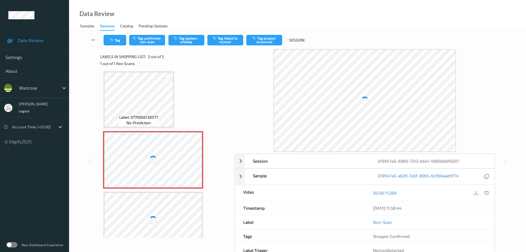
drag, startPoint x: 486, startPoint y: 191, endPoint x: 476, endPoint y: 192, distance: 10.3
click at [487, 191] on icon at bounding box center [486, 192] width 5 height 5
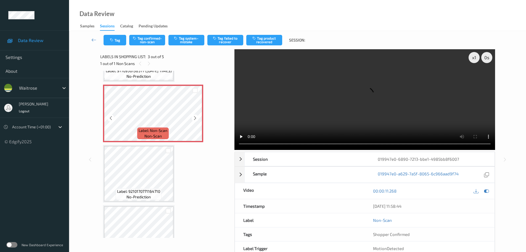
scroll to position [82, 0]
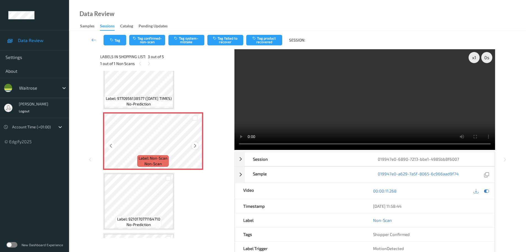
click at [193, 147] on icon at bounding box center [195, 145] width 5 height 5
click at [195, 146] on icon at bounding box center [195, 145] width 5 height 5
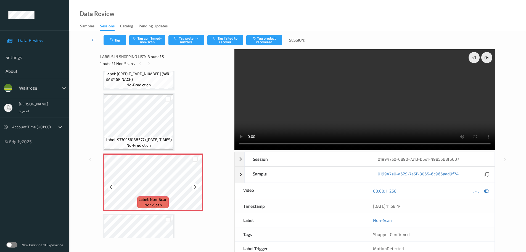
scroll to position [27, 0]
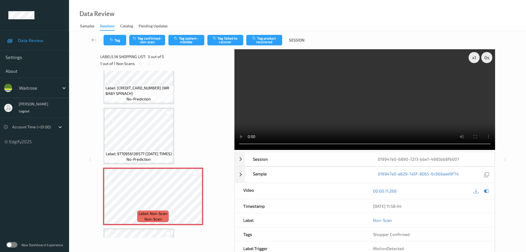
click at [149, 157] on span "no-prediction" at bounding box center [138, 159] width 24 height 6
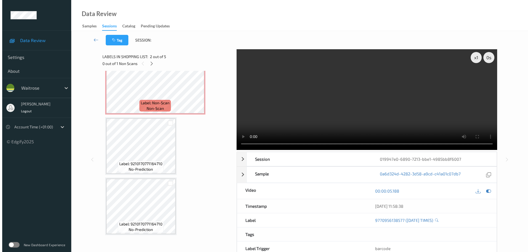
scroll to position [90, 0]
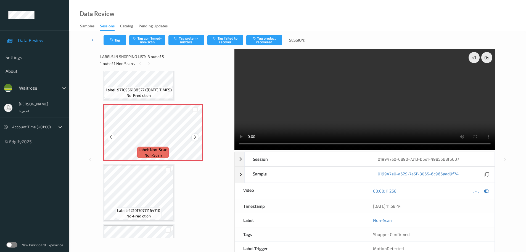
click at [192, 137] on div at bounding box center [195, 136] width 7 height 7
click at [193, 137] on icon at bounding box center [195, 136] width 5 height 5
click at [189, 39] on button "Tag system-mistake" at bounding box center [186, 40] width 36 height 10
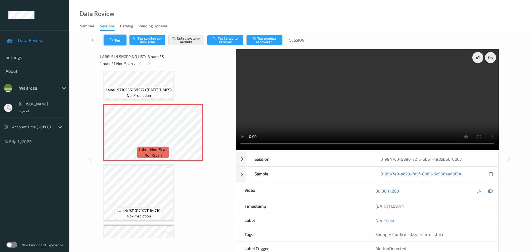
click at [112, 41] on icon "button" at bounding box center [112, 40] width 5 height 4
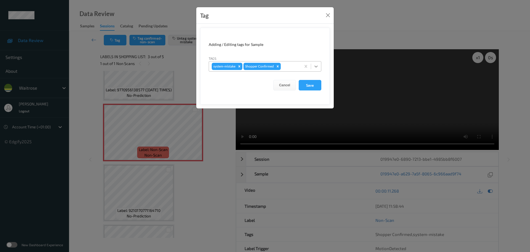
click at [319, 63] on div at bounding box center [316, 66] width 10 height 10
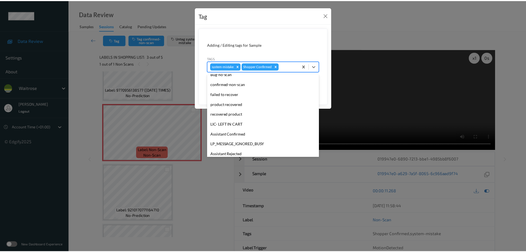
scroll to position [138, 0]
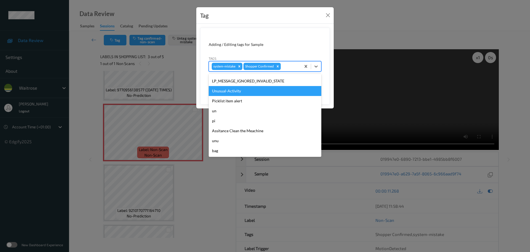
click at [226, 92] on div "Unusual-Activity" at bounding box center [265, 91] width 113 height 10
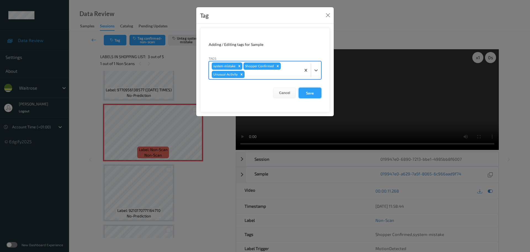
click at [307, 94] on button "Save" at bounding box center [310, 93] width 23 height 10
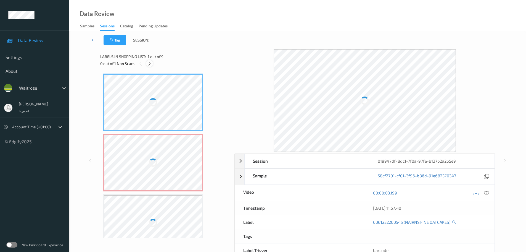
click at [150, 66] on div at bounding box center [149, 63] width 7 height 7
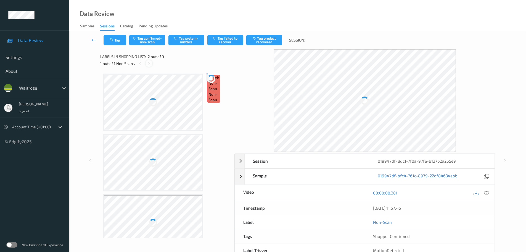
scroll to position [3, 0]
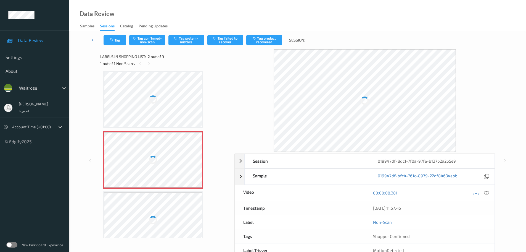
click at [484, 196] on div at bounding box center [481, 192] width 18 height 7
click at [485, 195] on div at bounding box center [486, 192] width 7 height 7
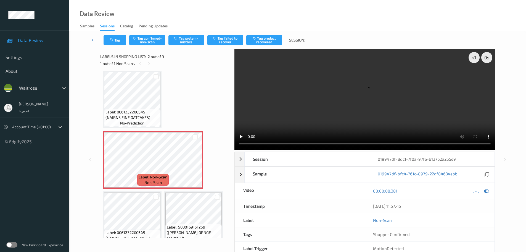
scroll to position [0, 0]
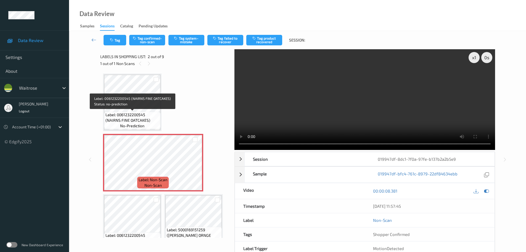
click at [138, 115] on span "Label: 0061232200545 (NAIRNS FINE OATCAKES)" at bounding box center [132, 117] width 54 height 11
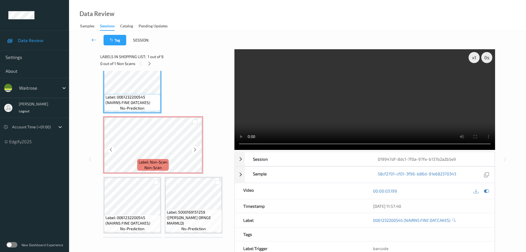
scroll to position [28, 0]
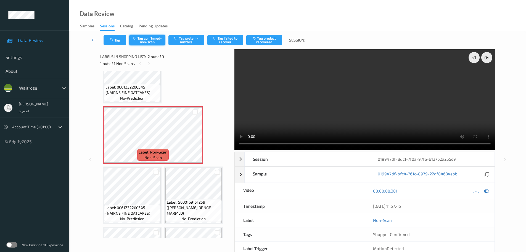
click at [154, 45] on div "Tag Tag confirmed-non-scan Tag system-mistake Tag failed to recover Tag product…" at bounding box center [297, 40] width 434 height 18
click at [154, 38] on button "Tag confirmed-non-scan" at bounding box center [147, 40] width 36 height 10
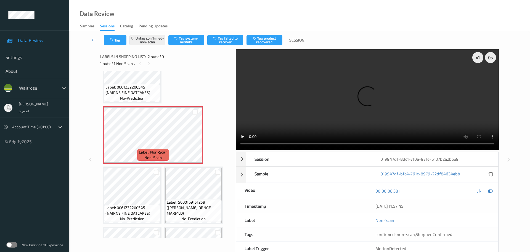
drag, startPoint x: 269, startPoint y: 34, endPoint x: 266, endPoint y: 36, distance: 4.0
click at [270, 34] on div "Tag Untag confirmed-non-scan Tag system-mistake Tag failed to recover Tag produ…" at bounding box center [299, 40] width 438 height 18
click at [257, 41] on button "Tag product recovered" at bounding box center [265, 40] width 36 height 10
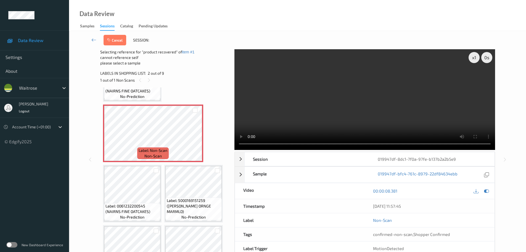
scroll to position [83, 0]
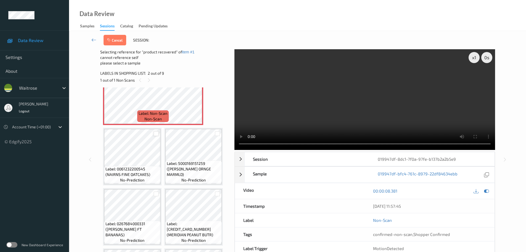
click at [159, 133] on div at bounding box center [156, 133] width 5 height 5
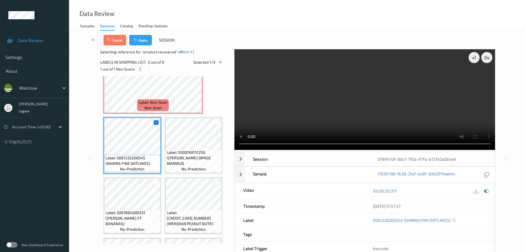
click at [148, 35] on div "Cancel Apply Session:" at bounding box center [297, 40] width 434 height 18
click at [144, 39] on button "Apply" at bounding box center [140, 40] width 23 height 10
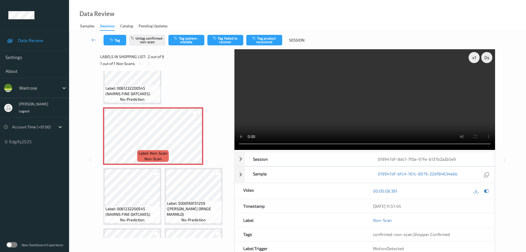
scroll to position [58, 0]
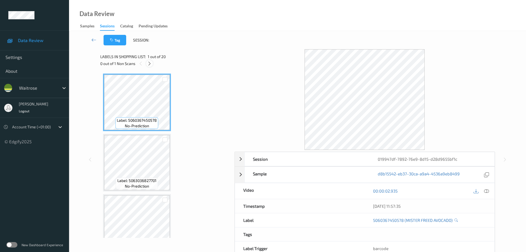
click at [149, 64] on icon at bounding box center [149, 63] width 5 height 5
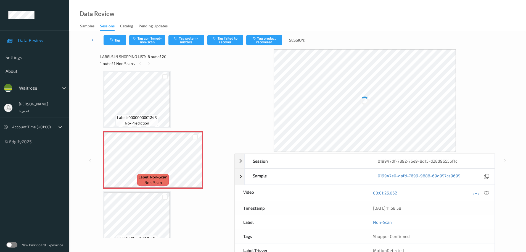
click at [485, 194] on icon at bounding box center [486, 192] width 5 height 5
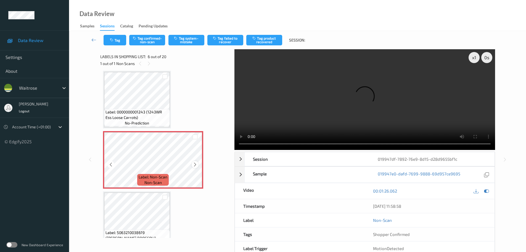
click at [193, 162] on icon at bounding box center [195, 164] width 5 height 5
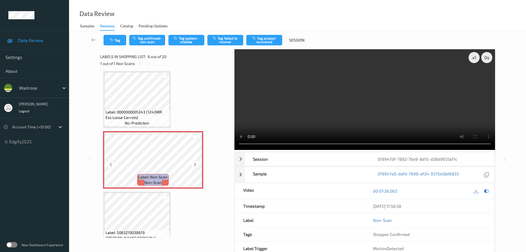
click at [193, 162] on icon at bounding box center [195, 164] width 5 height 5
click at [192, 163] on div at bounding box center [195, 164] width 7 height 7
click at [193, 166] on icon at bounding box center [195, 164] width 5 height 5
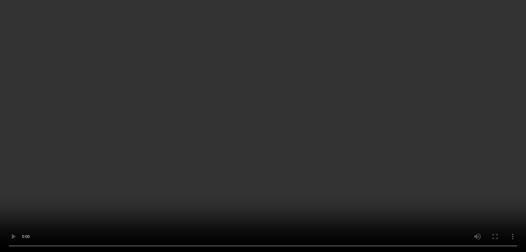
scroll to position [248, 0]
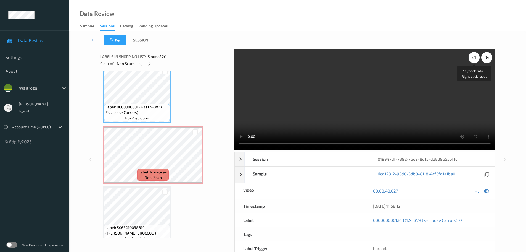
click at [469, 61] on div "x 1" at bounding box center [474, 57] width 11 height 11
click at [469, 61] on div "x 2" at bounding box center [474, 57] width 11 height 11
click at [469, 61] on div "x 4" at bounding box center [474, 57] width 11 height 11
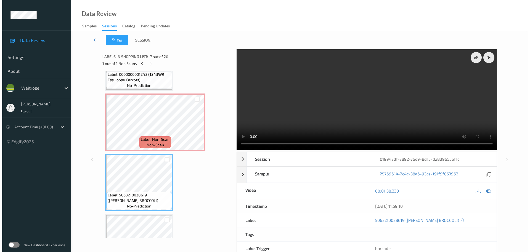
scroll to position [276, 0]
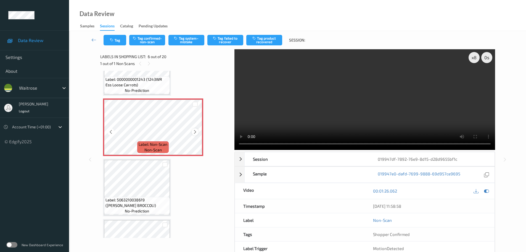
click at [193, 129] on icon at bounding box center [195, 131] width 5 height 5
click at [195, 133] on icon at bounding box center [195, 131] width 5 height 5
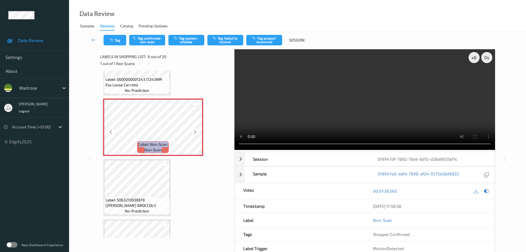
click at [195, 133] on icon at bounding box center [195, 131] width 5 height 5
click at [190, 42] on button "Tag system-mistake" at bounding box center [186, 40] width 36 height 10
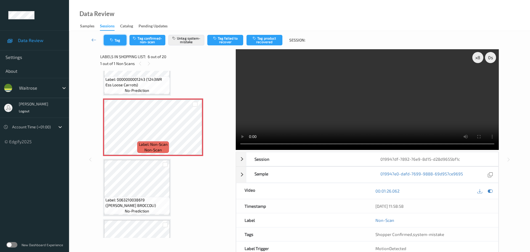
click at [115, 44] on button "Tag" at bounding box center [115, 40] width 23 height 10
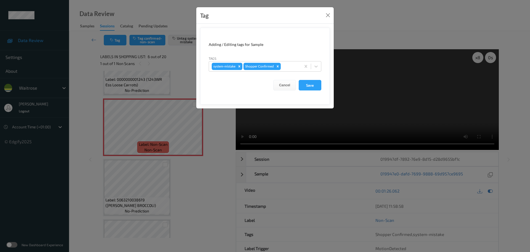
click at [316, 72] on form "Adding / Editing tags for Sample Tags system-mistake Shopper Confirmed Cancel S…" at bounding box center [265, 66] width 130 height 77
click at [315, 65] on icon at bounding box center [316, 67] width 6 height 6
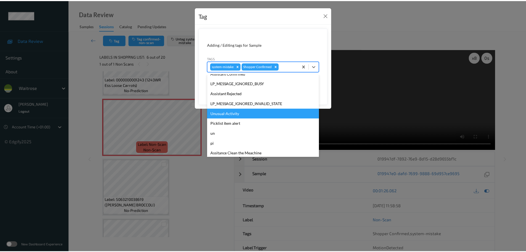
scroll to position [138, 0]
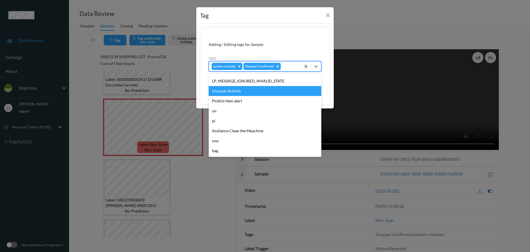
click at [219, 90] on div "Unusual-Activity" at bounding box center [265, 91] width 113 height 10
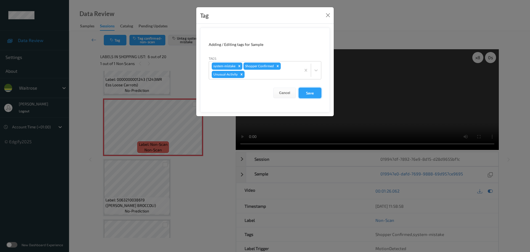
click at [315, 92] on button "Save" at bounding box center [310, 93] width 23 height 10
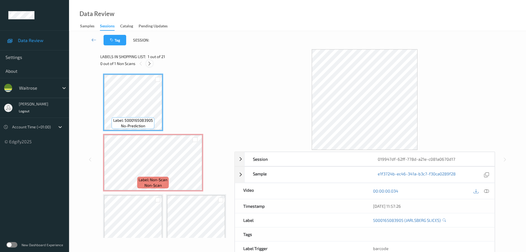
click at [148, 64] on div at bounding box center [149, 63] width 7 height 7
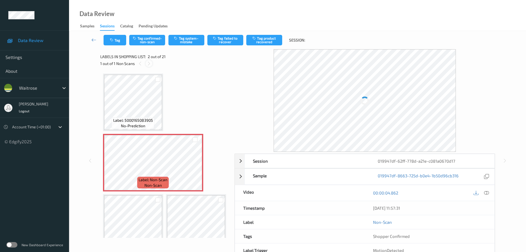
scroll to position [3, 0]
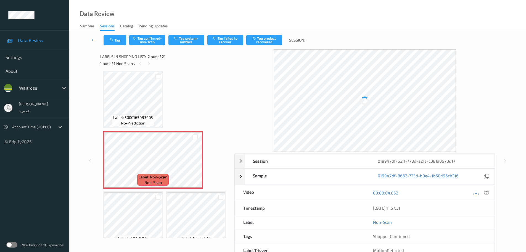
click at [487, 194] on icon at bounding box center [486, 192] width 5 height 5
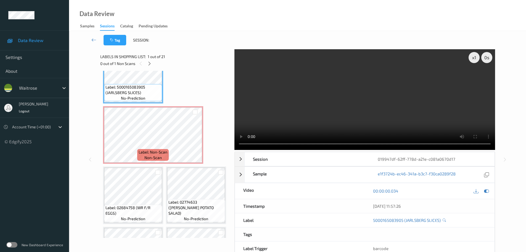
scroll to position [0, 0]
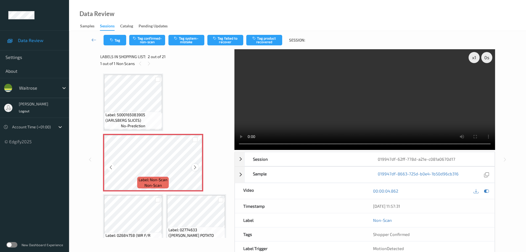
click at [196, 165] on icon at bounding box center [195, 167] width 5 height 5
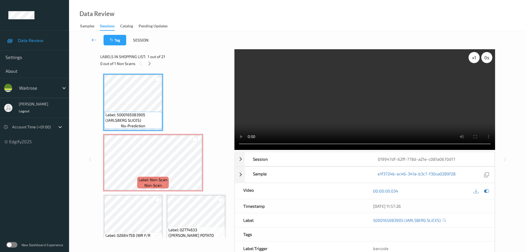
click at [474, 61] on div "x 1" at bounding box center [474, 57] width 11 height 11
click at [474, 61] on div "x 2" at bounding box center [474, 57] width 11 height 11
click at [474, 61] on div "x 4" at bounding box center [474, 57] width 11 height 11
click at [474, 61] on div "x 8" at bounding box center [474, 57] width 11 height 11
click at [474, 61] on div "x 1" at bounding box center [474, 57] width 11 height 11
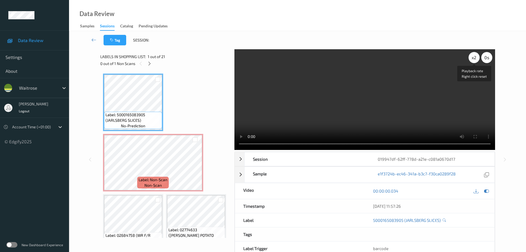
click at [474, 61] on div "x 2" at bounding box center [474, 57] width 11 height 11
click at [474, 61] on div "x 4" at bounding box center [474, 57] width 11 height 11
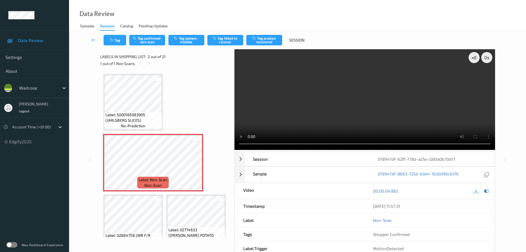
click at [144, 32] on div "Tag Tag confirmed-non-scan Tag system-mistake Tag failed to recover Tag product…" at bounding box center [297, 40] width 434 height 18
click at [144, 37] on button "Tag confirmed-non-scan" at bounding box center [147, 40] width 36 height 10
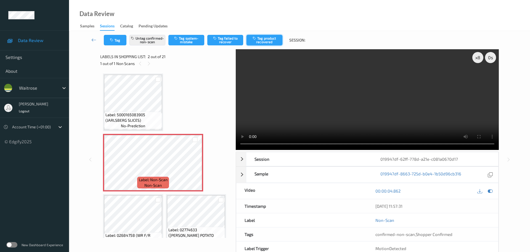
click at [267, 40] on button "Tag product recovered" at bounding box center [265, 40] width 36 height 10
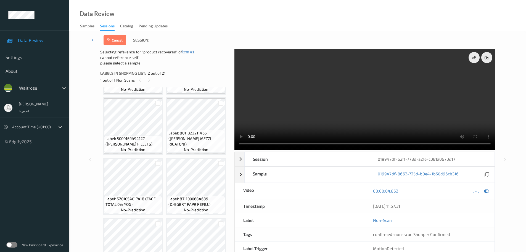
scroll to position [442, 0]
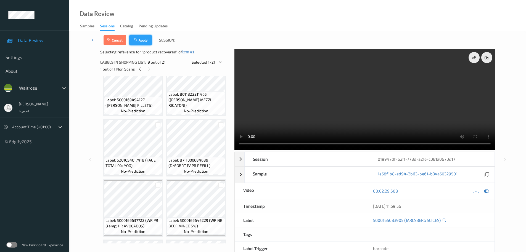
click at [144, 38] on button "Apply" at bounding box center [140, 40] width 23 height 10
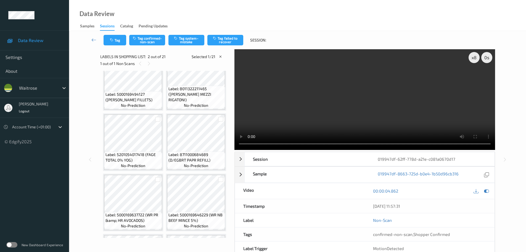
scroll to position [3, 0]
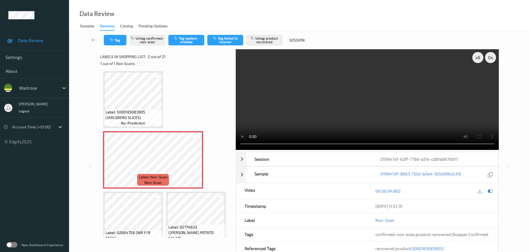
click at [141, 64] on icon at bounding box center [140, 63] width 5 height 5
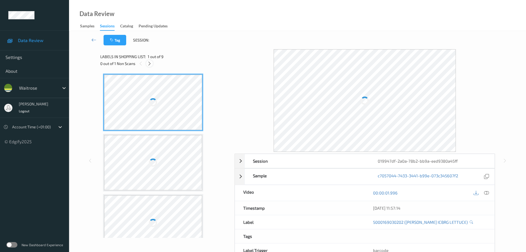
click at [149, 62] on icon at bounding box center [149, 63] width 5 height 5
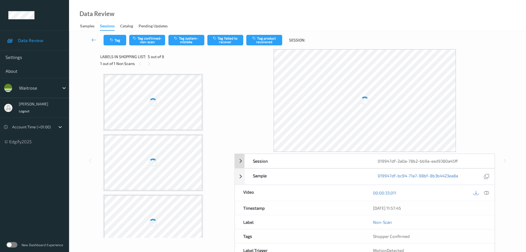
scroll to position [183, 0]
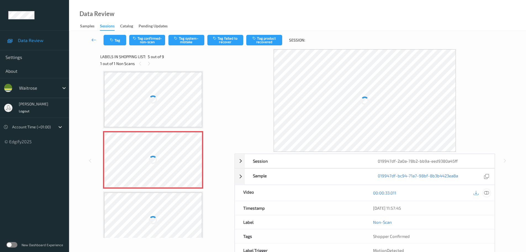
click at [486, 194] on icon at bounding box center [486, 192] width 5 height 5
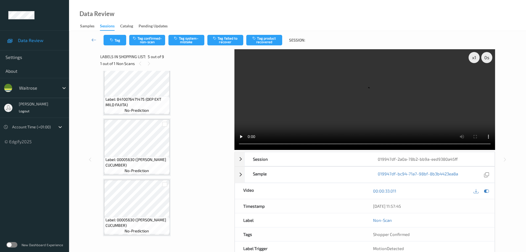
scroll to position [239, 0]
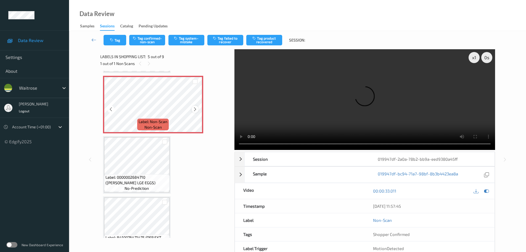
click at [195, 110] on icon at bounding box center [195, 109] width 5 height 5
click at [196, 109] on icon at bounding box center [195, 109] width 5 height 5
click at [197, 108] on icon at bounding box center [195, 109] width 5 height 5
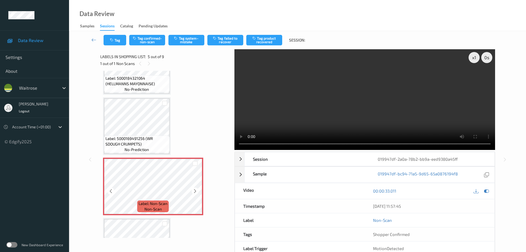
scroll to position [156, 0]
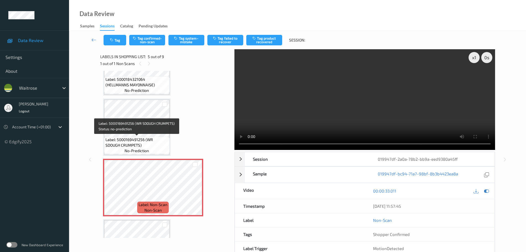
click at [144, 139] on span "Label: 5000169491256 (WR SDOUGH CRUMPETS)" at bounding box center [136, 142] width 63 height 11
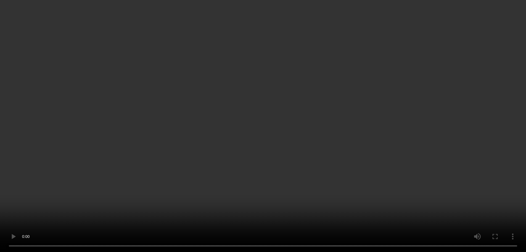
scroll to position [157, 0]
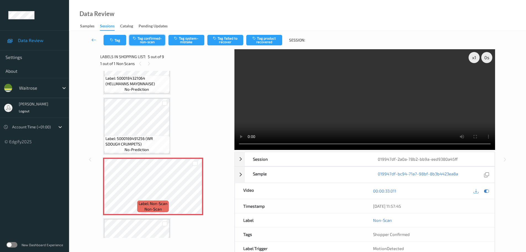
click at [148, 39] on button "Tag confirmed-non-scan" at bounding box center [147, 40] width 36 height 10
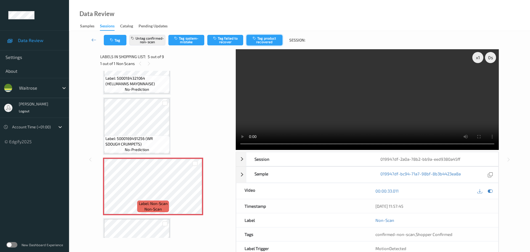
click at [264, 36] on button "Tag product recovered" at bounding box center [265, 40] width 36 height 10
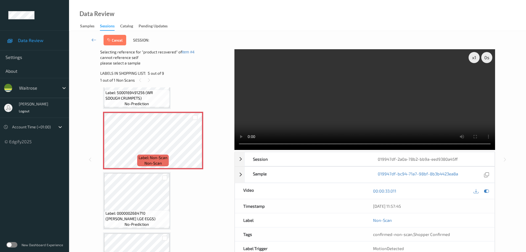
scroll to position [240, 0]
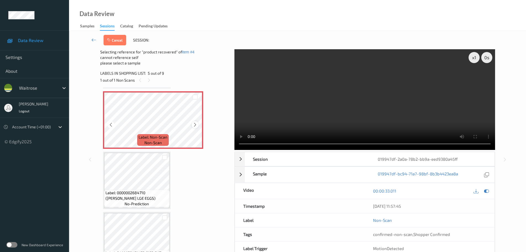
click at [194, 125] on icon at bounding box center [195, 124] width 5 height 5
click at [194, 124] on icon at bounding box center [195, 124] width 5 height 5
click at [163, 216] on div at bounding box center [164, 217] width 5 height 5
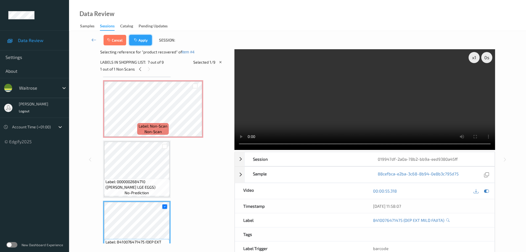
click at [141, 42] on button "Apply" at bounding box center [140, 40] width 23 height 10
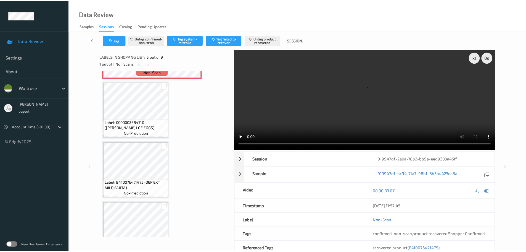
scroll to position [294, 0]
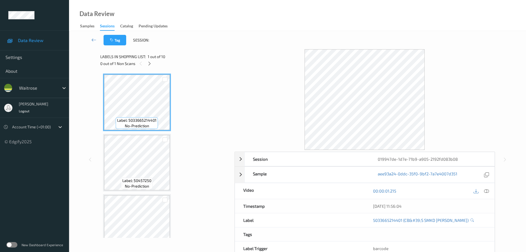
drag, startPoint x: 148, startPoint y: 63, endPoint x: 253, endPoint y: 113, distance: 116.4
click at [147, 63] on icon at bounding box center [149, 63] width 5 height 5
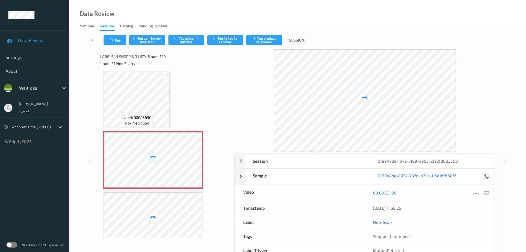
click at [486, 193] on icon at bounding box center [486, 192] width 5 height 5
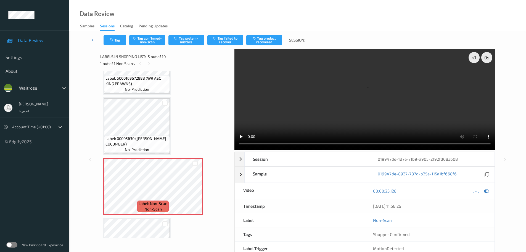
scroll to position [193, 0]
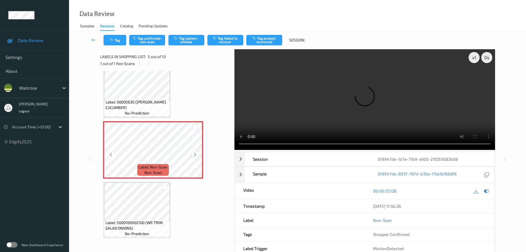
click at [196, 155] on icon at bounding box center [195, 154] width 5 height 5
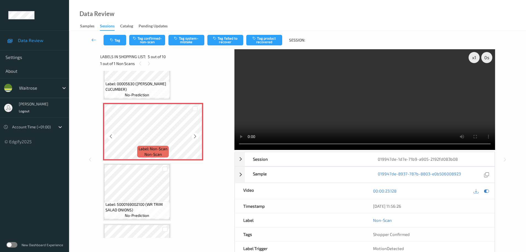
scroll to position [221, 0]
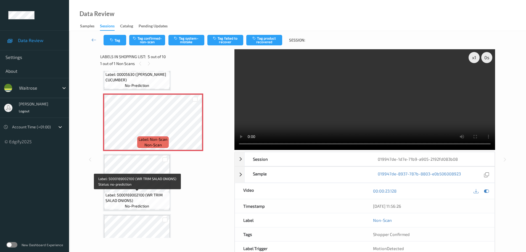
click at [138, 194] on span "Label: 5000169002100 (WR TRIM SALAD ONIONS)" at bounding box center [136, 197] width 63 height 11
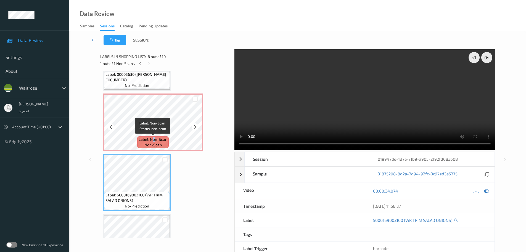
click at [154, 139] on span "Label: Non-Scan" at bounding box center [153, 139] width 29 height 6
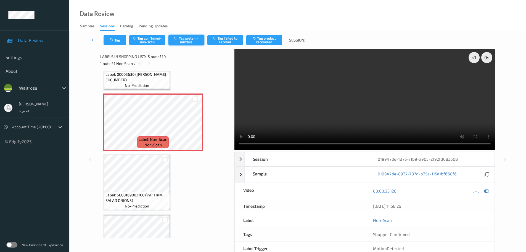
click at [187, 41] on button "Tag system-mistake" at bounding box center [186, 40] width 36 height 10
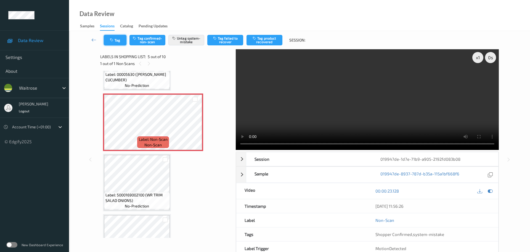
click at [117, 41] on button "Tag" at bounding box center [115, 40] width 23 height 10
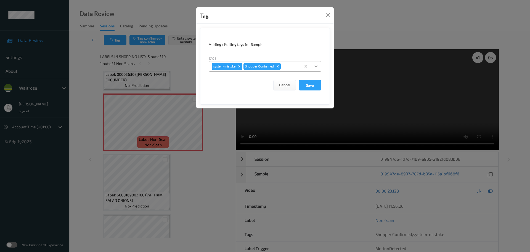
click at [316, 70] on div at bounding box center [316, 66] width 10 height 10
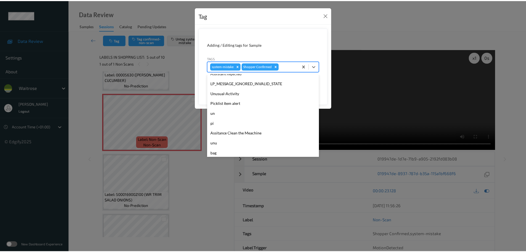
scroll to position [138, 0]
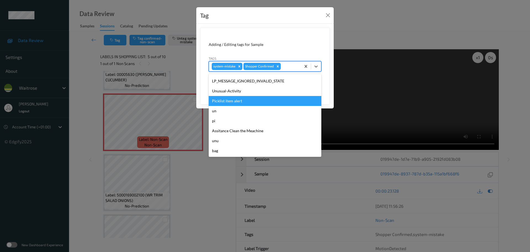
click at [230, 94] on div "Unusual-Activity" at bounding box center [265, 91] width 113 height 10
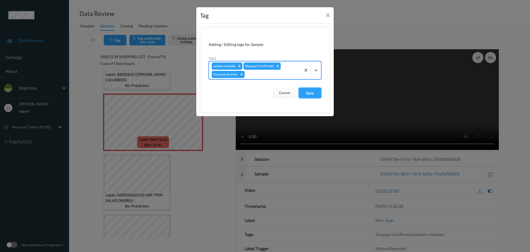
click at [312, 91] on button "Save" at bounding box center [310, 93] width 23 height 10
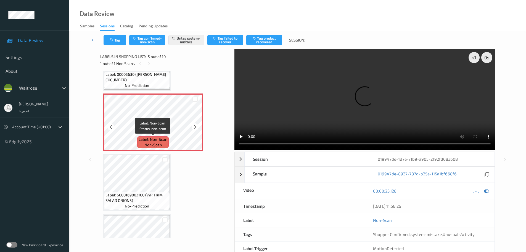
drag, startPoint x: 143, startPoint y: 137, endPoint x: 140, endPoint y: 147, distance: 10.3
click at [143, 137] on span "Label: Non-Scan" at bounding box center [153, 139] width 29 height 6
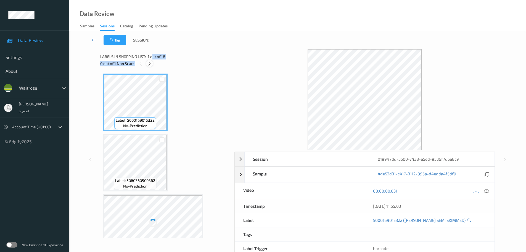
click at [150, 60] on div "Labels in shopping list: 1 out of 18 0 out of 1 Non Scans" at bounding box center [165, 60] width 130 height 22
click at [150, 61] on icon at bounding box center [149, 63] width 5 height 5
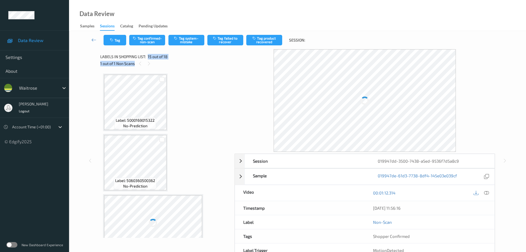
scroll to position [785, 0]
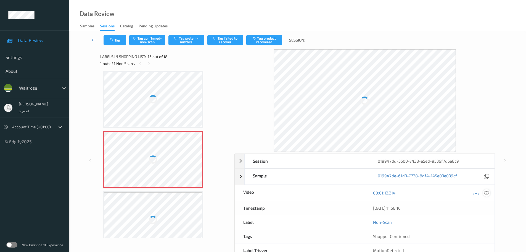
click at [487, 192] on icon at bounding box center [486, 192] width 5 height 5
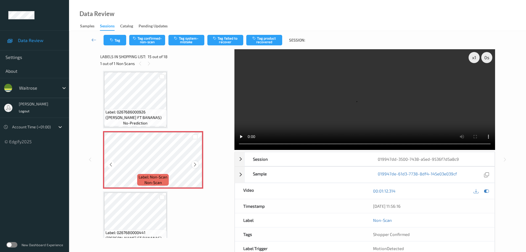
click at [195, 164] on icon at bounding box center [195, 164] width 5 height 5
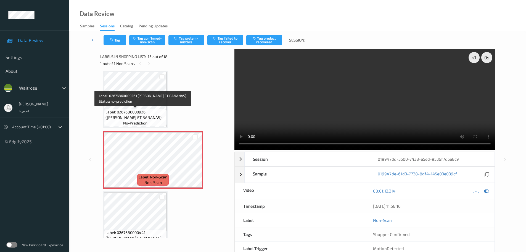
click at [141, 110] on span "Label: 0267686000926 ([PERSON_NAME] FT BANANAS)" at bounding box center [135, 114] width 60 height 11
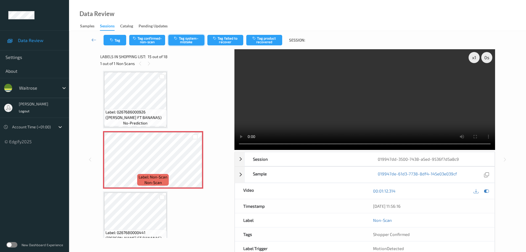
click at [194, 41] on button "Tag system-mistake" at bounding box center [186, 40] width 36 height 10
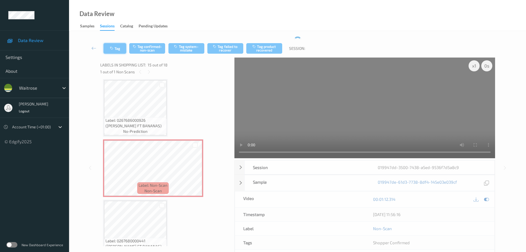
click at [117, 46] on div "Tag Tag confirmed-non-scan Tag system-mistake Tag failed to recover Tag product…" at bounding box center [297, 48] width 434 height 18
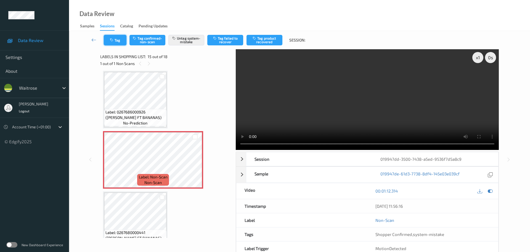
click at [119, 43] on button "Tag" at bounding box center [115, 40] width 23 height 10
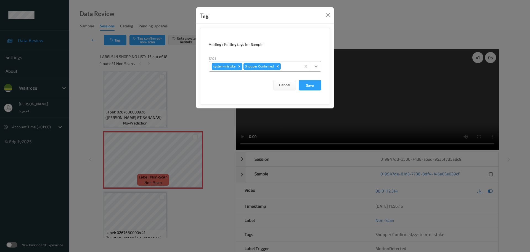
click at [318, 69] on icon at bounding box center [316, 67] width 6 height 6
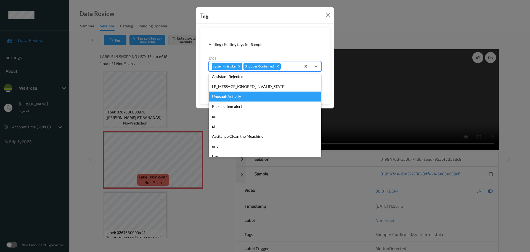
scroll to position [138, 0]
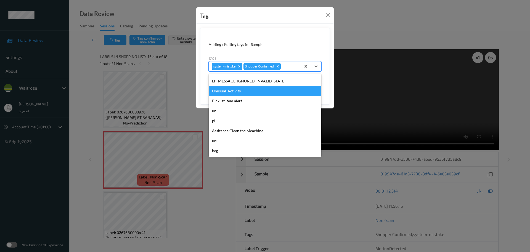
drag, startPoint x: 231, startPoint y: 92, endPoint x: 235, endPoint y: 94, distance: 4.6
click at [233, 94] on div "Unusual-Activity" at bounding box center [265, 91] width 113 height 10
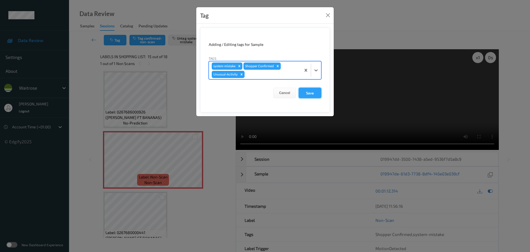
click at [313, 94] on button "Save" at bounding box center [310, 93] width 23 height 10
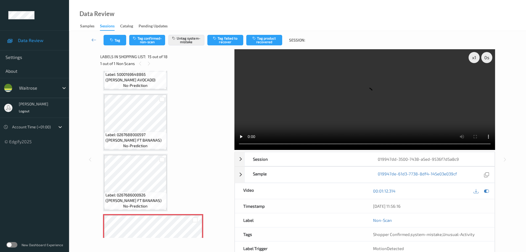
scroll to position [785, 0]
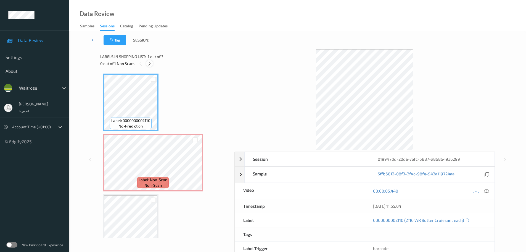
click at [149, 61] on icon at bounding box center [149, 63] width 5 height 5
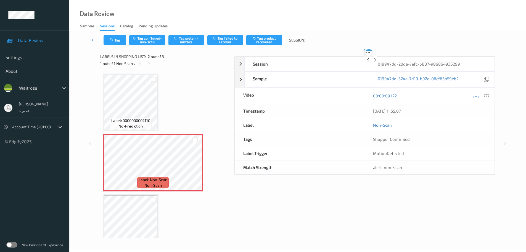
scroll to position [3, 0]
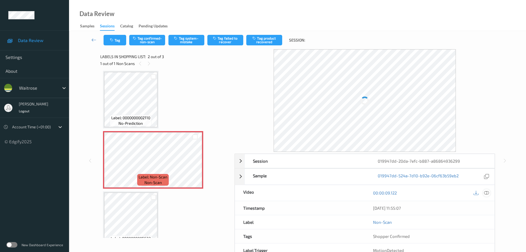
click at [486, 194] on icon at bounding box center [486, 192] width 5 height 5
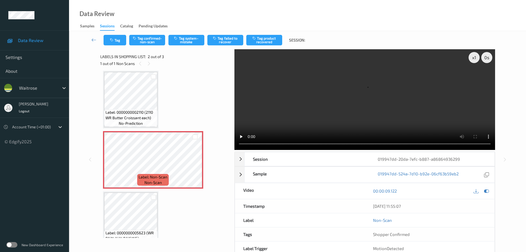
scroll to position [0, 0]
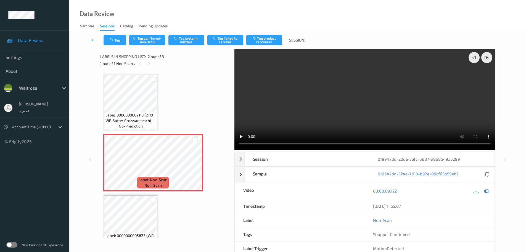
click at [217, 144] on div "x 1 0 s Session 019947dd-20da-7efc-b887-a86864936299 Session ID 019947dd-20da-7…" at bounding box center [297, 159] width 395 height 220
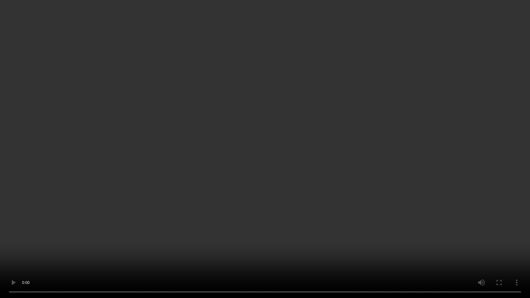
click at [255, 29] on video at bounding box center [265, 149] width 530 height 298
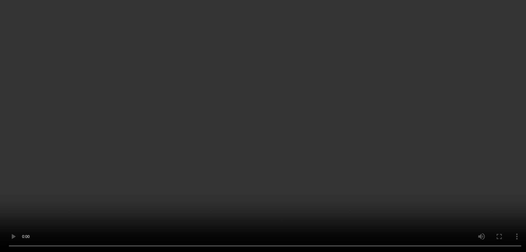
scroll to position [17, 0]
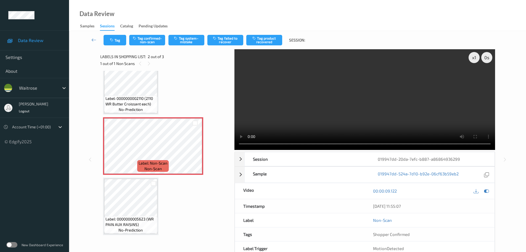
click at [173, 115] on div "Label: 0000000002110 (2110 WR Butter Croissant each) no-prediction Label: Non-S…" at bounding box center [165, 146] width 125 height 178
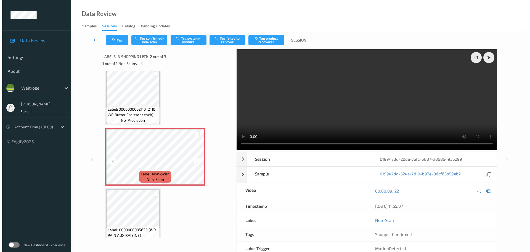
scroll to position [0, 0]
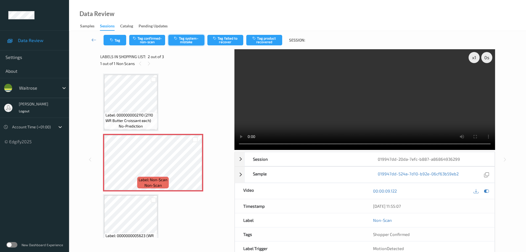
click at [175, 41] on button "Tag system-mistake" at bounding box center [186, 40] width 36 height 10
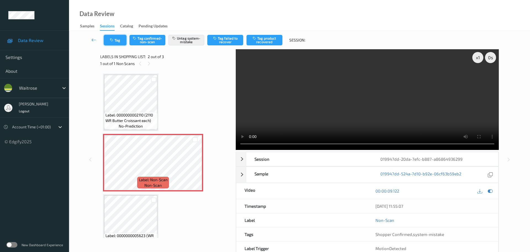
click at [119, 40] on button "Tag" at bounding box center [115, 40] width 23 height 10
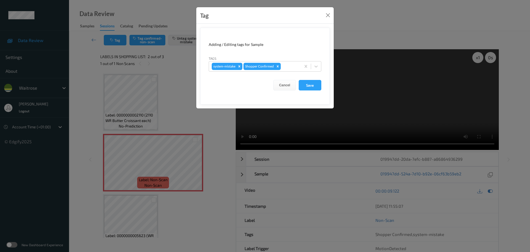
drag, startPoint x: 313, startPoint y: 67, endPoint x: 310, endPoint y: 73, distance: 6.7
click at [313, 67] on div at bounding box center [316, 66] width 10 height 10
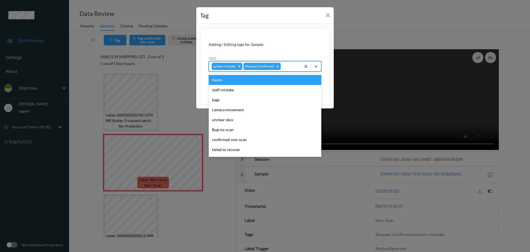
scroll to position [138, 0]
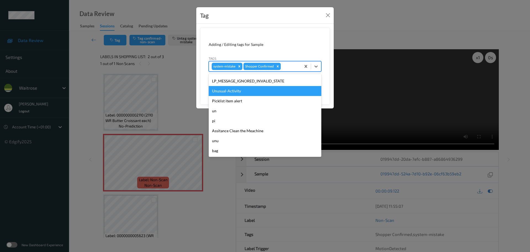
click at [223, 92] on div "Unusual-Activity" at bounding box center [265, 91] width 113 height 10
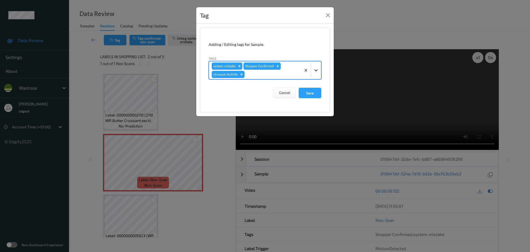
click at [318, 74] on div at bounding box center [316, 70] width 10 height 10
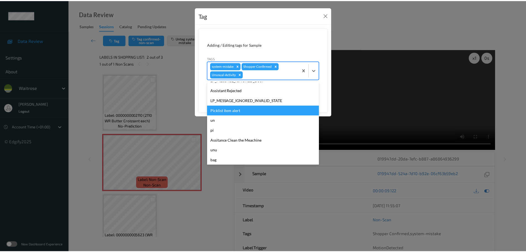
scroll to position [128, 0]
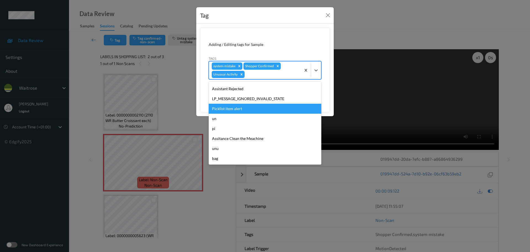
click at [225, 111] on div "Picklist item alert" at bounding box center [265, 109] width 113 height 10
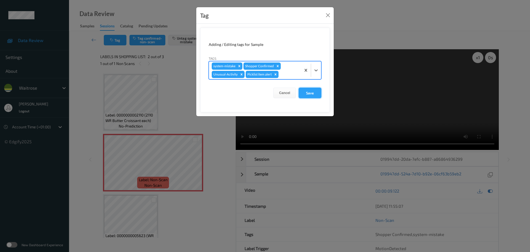
click at [314, 97] on button "Save" at bounding box center [310, 93] width 23 height 10
click at [313, 94] on button "Save" at bounding box center [310, 93] width 23 height 10
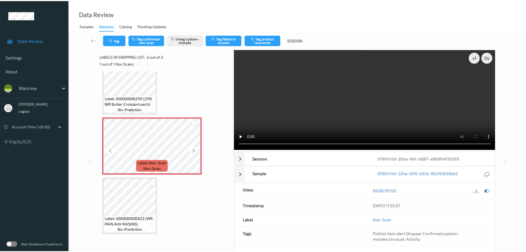
scroll to position [0, 0]
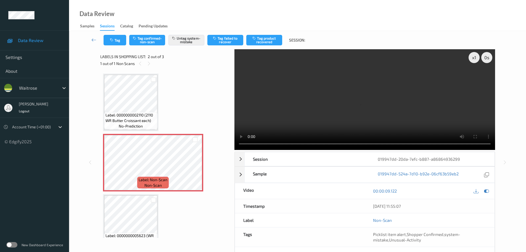
click at [150, 203] on div at bounding box center [154, 199] width 8 height 9
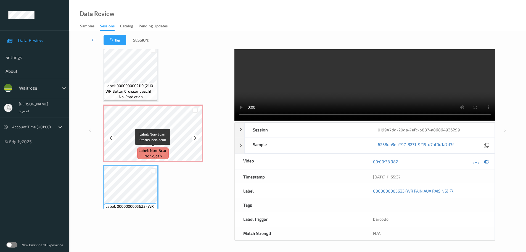
scroll to position [35, 0]
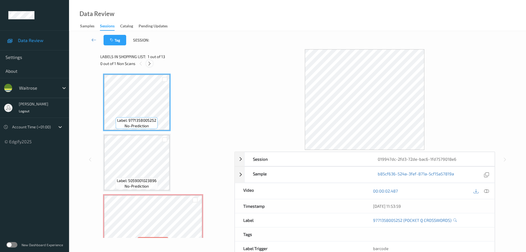
click at [149, 60] on div at bounding box center [149, 63] width 7 height 7
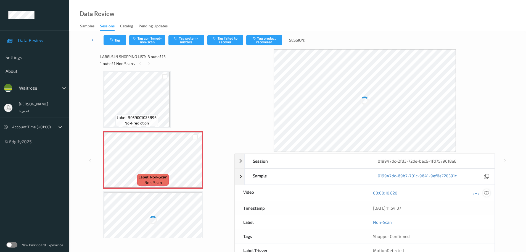
click at [487, 195] on icon at bounding box center [486, 192] width 5 height 5
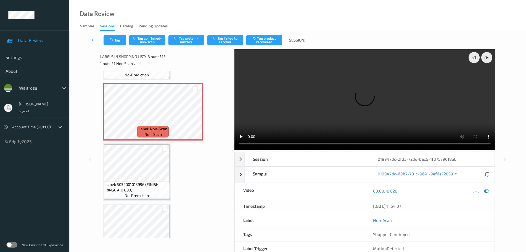
scroll to position [110, 0]
click at [195, 117] on icon at bounding box center [195, 116] width 5 height 5
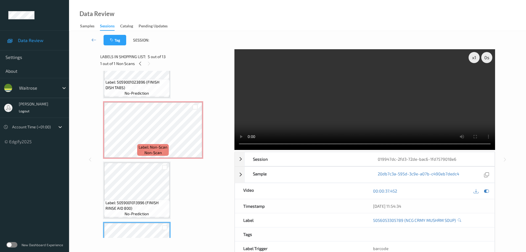
scroll to position [83, 0]
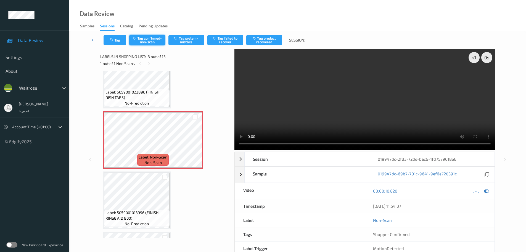
click at [145, 44] on button "Tag confirmed-non-scan" at bounding box center [147, 40] width 36 height 10
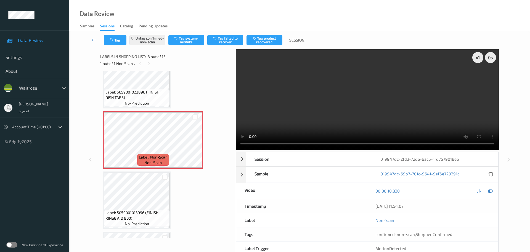
click at [259, 37] on button "Tag product recovered" at bounding box center [265, 40] width 36 height 10
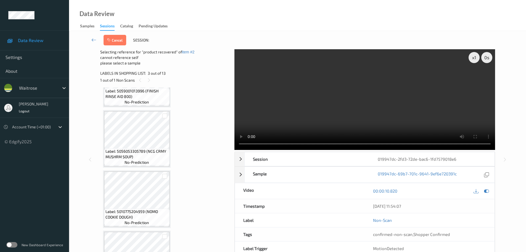
scroll to position [193, 0]
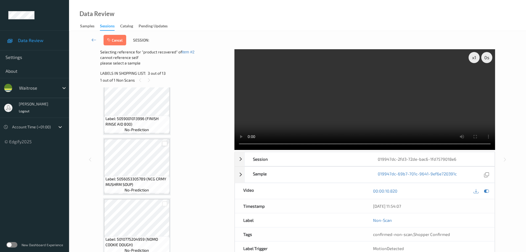
click at [165, 143] on div at bounding box center [164, 143] width 5 height 5
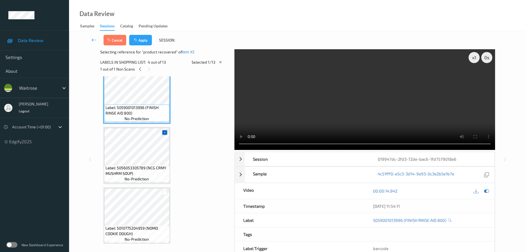
click at [165, 131] on icon at bounding box center [165, 132] width 4 height 4
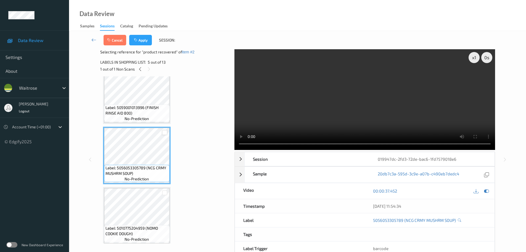
scroll to position [166, 0]
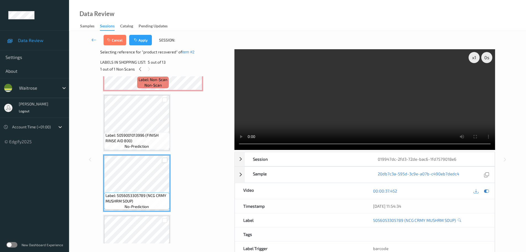
click at [163, 161] on div at bounding box center [164, 159] width 5 height 5
click at [145, 41] on button "Apply" at bounding box center [140, 40] width 23 height 10
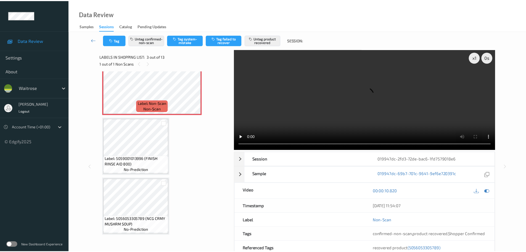
scroll to position [146, 0]
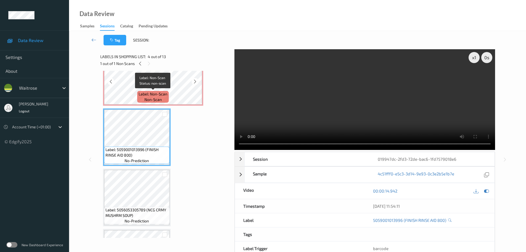
click at [155, 97] on span "non-scan" at bounding box center [152, 100] width 17 height 6
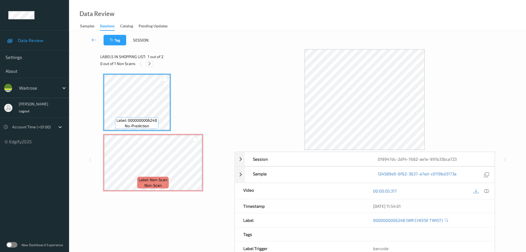
click at [148, 65] on icon at bounding box center [149, 63] width 5 height 5
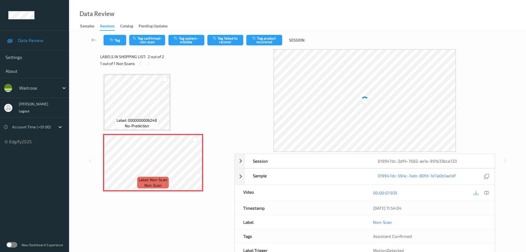
drag, startPoint x: 487, startPoint y: 194, endPoint x: 482, endPoint y: 190, distance: 6.7
click at [487, 194] on icon at bounding box center [486, 192] width 5 height 5
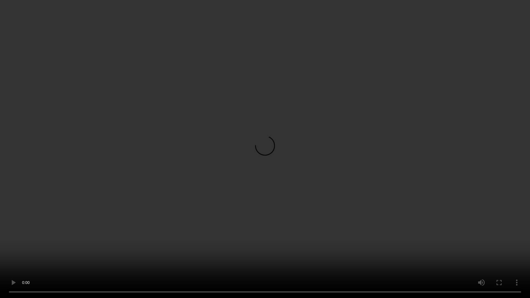
click at [267, 14] on video at bounding box center [265, 149] width 530 height 298
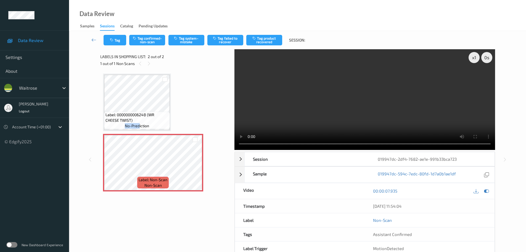
click at [139, 122] on div "Label: 0000000006248 (WR CHEESE TWIST) no-prediction" at bounding box center [137, 120] width 66 height 17
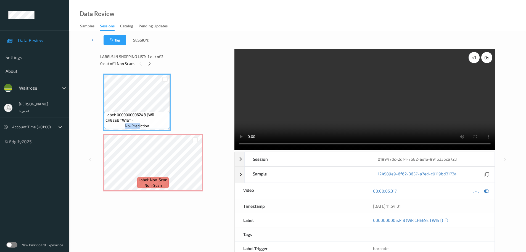
click at [473, 59] on div "x 1" at bounding box center [474, 57] width 11 height 11
click at [473, 59] on div "x 2" at bounding box center [474, 57] width 11 height 11
click at [473, 59] on div "x 4" at bounding box center [474, 57] width 11 height 11
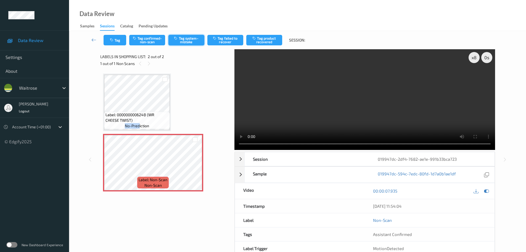
click at [175, 35] on button "Tag system-mistake" at bounding box center [186, 40] width 36 height 10
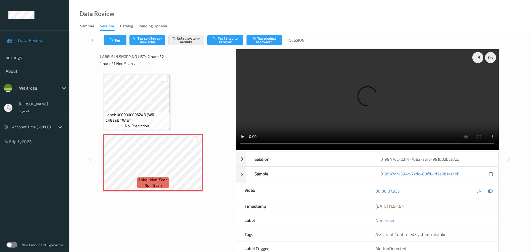
click at [110, 114] on span "Label: 0000000006248 (WR CHEESE TWIST)" at bounding box center [136, 117] width 63 height 11
click at [117, 41] on button "Tag" at bounding box center [115, 40] width 23 height 10
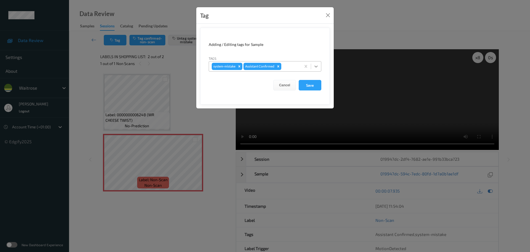
click at [314, 68] on icon at bounding box center [316, 67] width 6 height 6
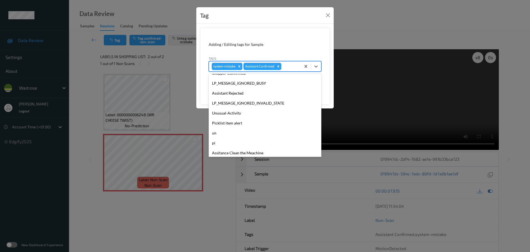
scroll to position [138, 0]
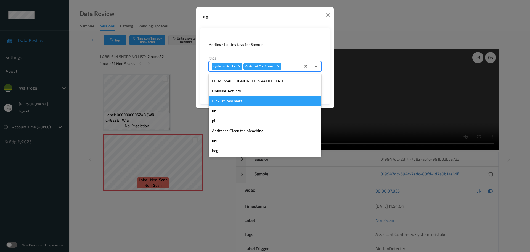
click at [215, 92] on div "Unusual-Activity" at bounding box center [265, 91] width 113 height 10
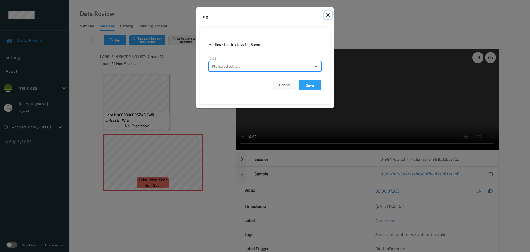
click at [326, 15] on button "Close" at bounding box center [328, 15] width 8 height 8
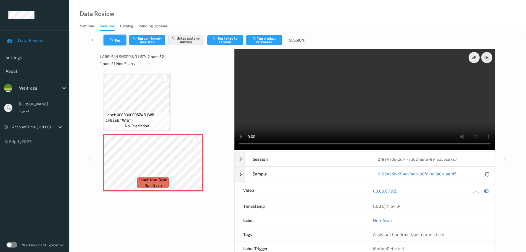
click at [112, 43] on button "Tag" at bounding box center [115, 40] width 23 height 10
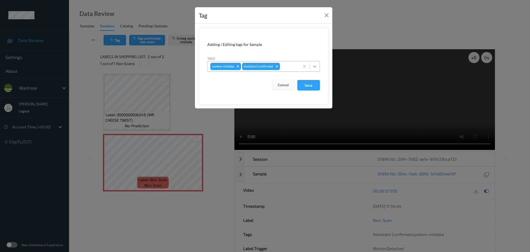
click at [313, 66] on icon at bounding box center [315, 67] width 6 height 6
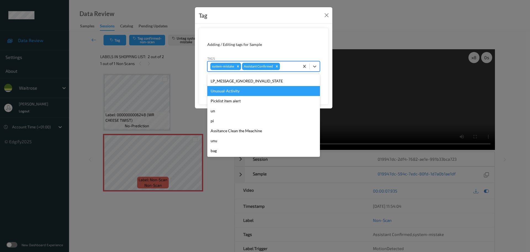
click at [227, 92] on div "Unusual-Activity" at bounding box center [263, 91] width 113 height 10
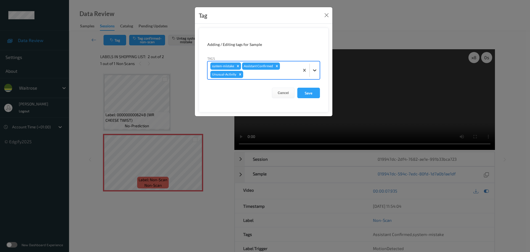
click at [319, 69] on div at bounding box center [315, 70] width 10 height 10
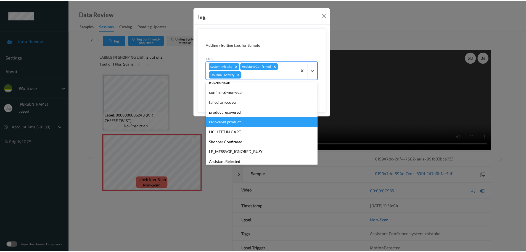
scroll to position [128, 0]
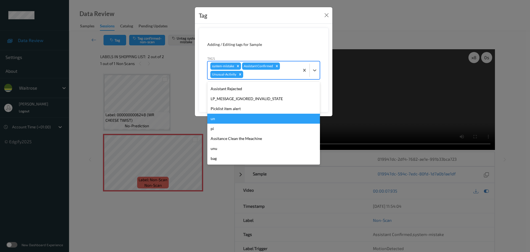
click at [219, 109] on div "Picklist item alert" at bounding box center [263, 109] width 113 height 10
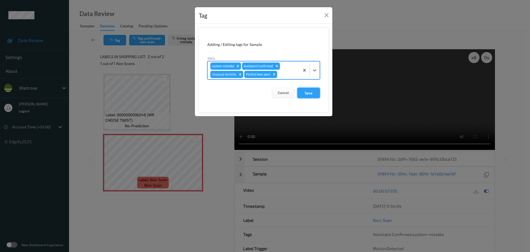
click at [318, 93] on button "Save" at bounding box center [308, 93] width 23 height 10
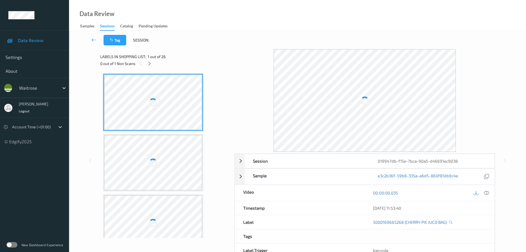
click at [145, 64] on div "0 out of 1 Non Scans" at bounding box center [165, 63] width 130 height 7
click at [149, 66] on div at bounding box center [149, 63] width 7 height 7
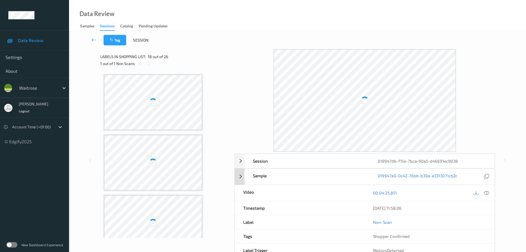
scroll to position [966, 0]
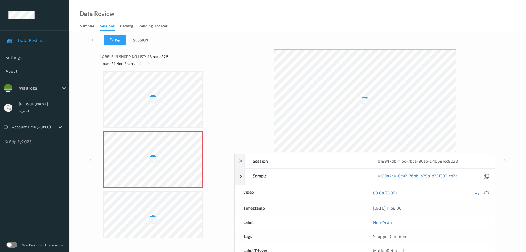
click at [486, 195] on icon at bounding box center [486, 192] width 5 height 5
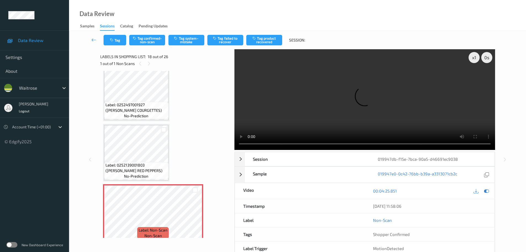
scroll to position [911, 0]
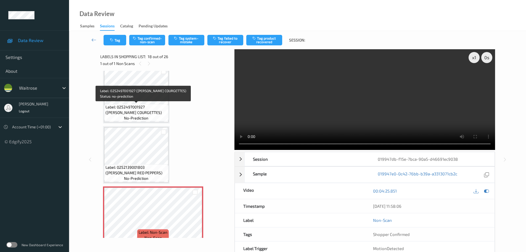
click at [146, 104] on span "Label: 0252497001927 (WR ESS COURGETTES)" at bounding box center [136, 109] width 62 height 11
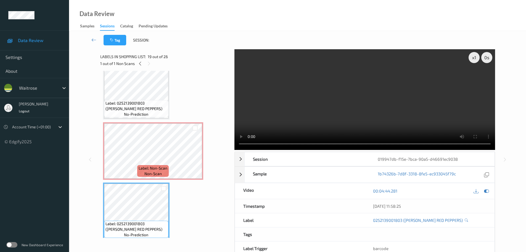
scroll to position [966, 0]
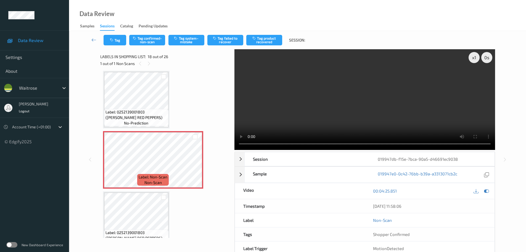
click at [145, 112] on span "Label: 0252139001803 (WR ESS RED PEPPERS)" at bounding box center [136, 114] width 62 height 11
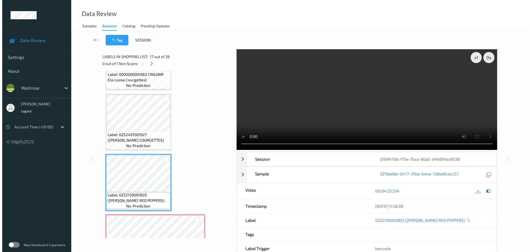
scroll to position [938, 0]
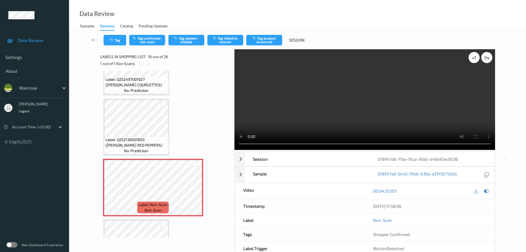
click at [470, 57] on div "x 1" at bounding box center [474, 57] width 11 height 11
click at [471, 57] on div "x 2" at bounding box center [474, 57] width 11 height 11
click at [471, 57] on div "x 4" at bounding box center [474, 57] width 11 height 11
click at [471, 57] on div "x 8" at bounding box center [474, 57] width 11 height 11
click at [185, 35] on div "Tag Tag confirmed-non-scan Tag system-mistake Tag failed to recover Tag product…" at bounding box center [297, 40] width 434 height 18
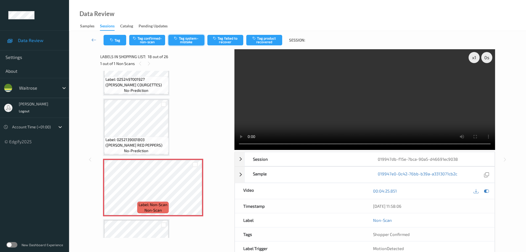
click at [185, 40] on button "Tag system-mistake" at bounding box center [186, 40] width 36 height 10
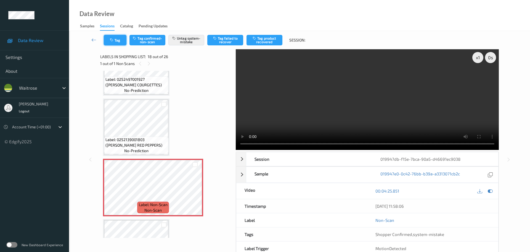
click at [114, 41] on icon "button" at bounding box center [112, 40] width 5 height 4
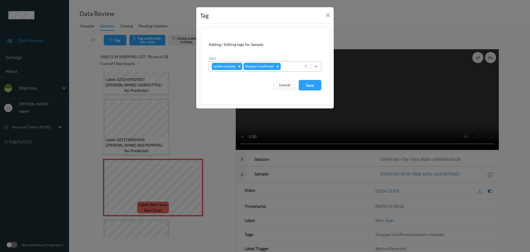
click at [316, 65] on icon at bounding box center [316, 67] width 6 height 6
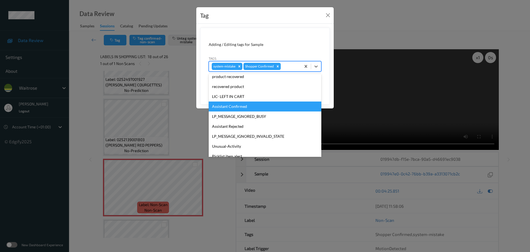
scroll to position [138, 0]
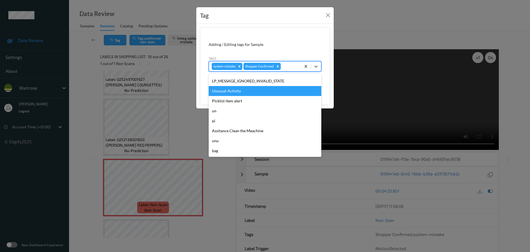
drag, startPoint x: 218, startPoint y: 92, endPoint x: 286, endPoint y: 86, distance: 68.3
click at [219, 92] on div "Unusual-Activity" at bounding box center [265, 91] width 113 height 10
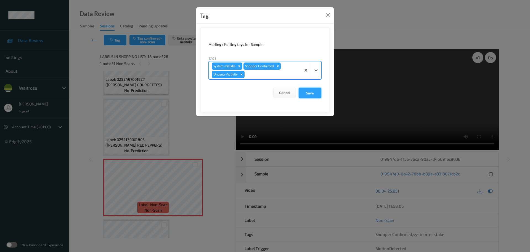
click at [316, 91] on button "Save" at bounding box center [310, 93] width 23 height 10
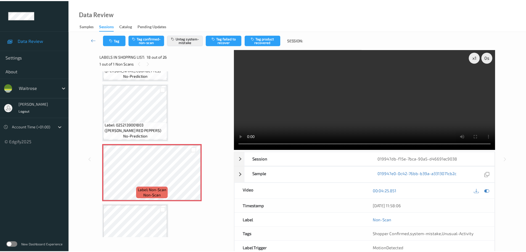
scroll to position [966, 0]
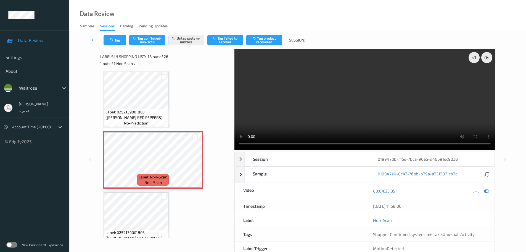
click at [132, 125] on span "no-prediction" at bounding box center [136, 123] width 24 height 6
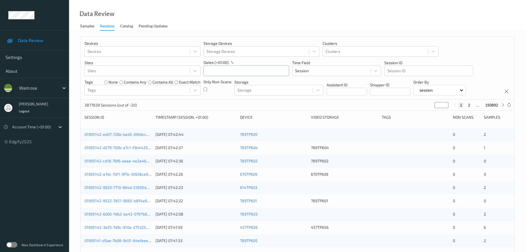
click at [215, 73] on input "text" at bounding box center [246, 70] width 86 height 10
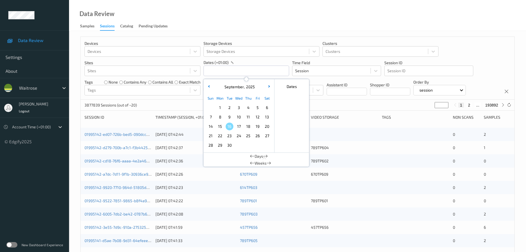
click at [209, 125] on span "14" at bounding box center [211, 126] width 8 height 8
type input "[DATE] 00:00 -> [DATE] 23:59"
click at [203, 22] on div "Data Review Samples Sessions Catalog Pending Updates" at bounding box center [297, 15] width 457 height 31
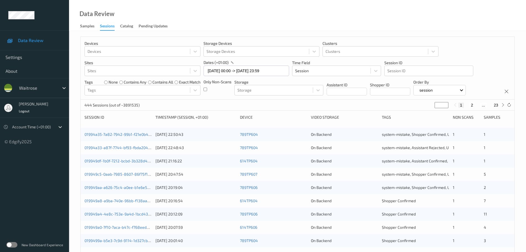
click at [444, 105] on input "*" at bounding box center [442, 105] width 14 height 6
type input "**"
click at [502, 106] on icon at bounding box center [503, 105] width 4 height 4
type input "**"
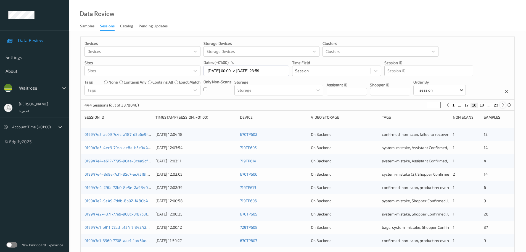
type input "**"
click at [502, 106] on icon at bounding box center [503, 105] width 4 height 4
type input "**"
click at [502, 106] on icon at bounding box center [503, 105] width 4 height 4
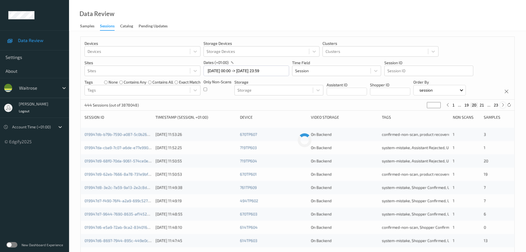
type input "**"
click at [502, 106] on icon at bounding box center [503, 105] width 4 height 4
type input "**"
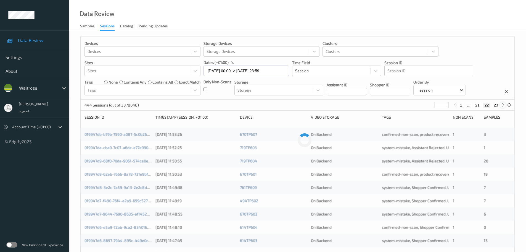
click at [502, 106] on icon at bounding box center [503, 105] width 4 height 4
type input "**"
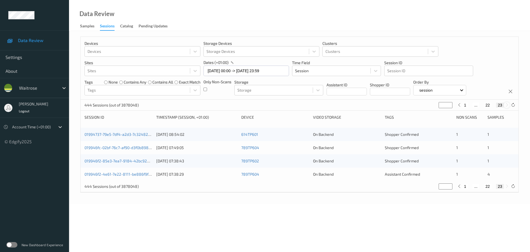
click at [502, 106] on button "23" at bounding box center [500, 104] width 8 height 5
click at [460, 107] on icon at bounding box center [459, 105] width 4 height 4
type input "**"
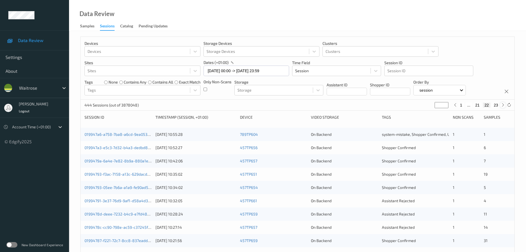
click at [502, 106] on icon at bounding box center [503, 105] width 4 height 4
type input "**"
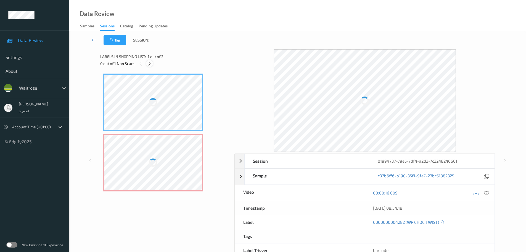
click at [148, 63] on icon at bounding box center [149, 63] width 5 height 5
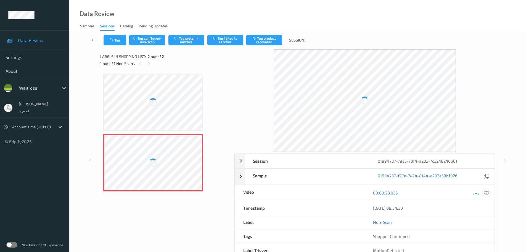
click at [486, 192] on icon at bounding box center [486, 192] width 5 height 5
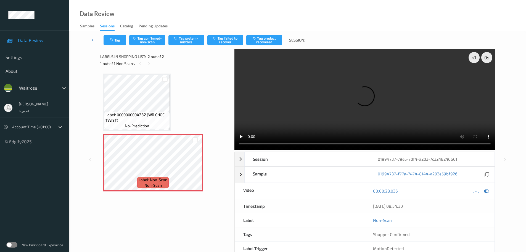
click at [145, 64] on div "1 out of 1 Non Scans" at bounding box center [165, 63] width 130 height 7
click at [145, 63] on div at bounding box center [148, 63] width 7 height 7
click at [138, 114] on span "Label: 0000000004282 (WR CHOC TWIST)" at bounding box center [136, 117] width 63 height 11
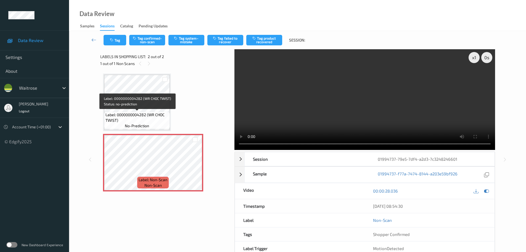
click at [139, 121] on span "Label: 0000000004282 (WR CHOC TWIST)" at bounding box center [136, 117] width 63 height 11
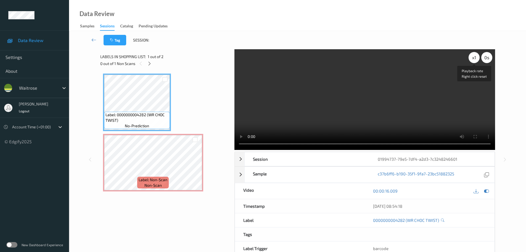
click at [473, 57] on div "x 1" at bounding box center [474, 57] width 11 height 11
click at [473, 57] on div "x 2" at bounding box center [474, 57] width 11 height 11
click at [473, 57] on div "x 4" at bounding box center [474, 57] width 11 height 11
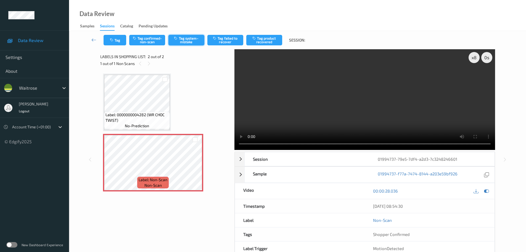
click at [184, 39] on button "Tag system-mistake" at bounding box center [186, 40] width 36 height 10
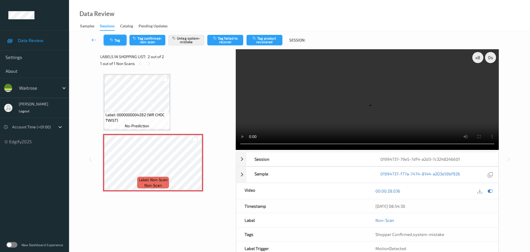
click at [118, 36] on button "Tag" at bounding box center [115, 40] width 23 height 10
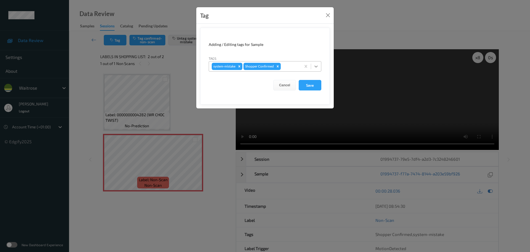
drag, startPoint x: 313, startPoint y: 66, endPoint x: 313, endPoint y: 69, distance: 3.7
click at [314, 66] on div at bounding box center [316, 66] width 10 height 10
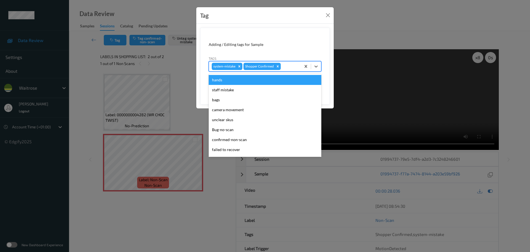
scroll to position [138, 0]
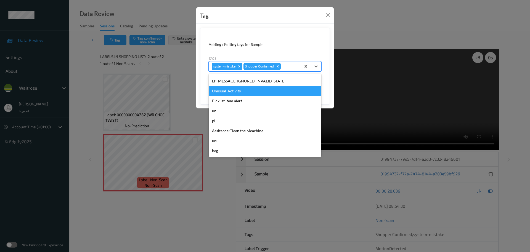
click at [225, 92] on div "Unusual-Activity" at bounding box center [265, 91] width 113 height 10
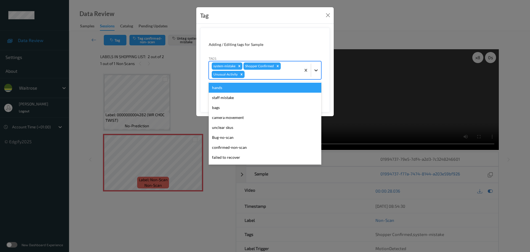
click at [318, 73] on div at bounding box center [316, 70] width 10 height 10
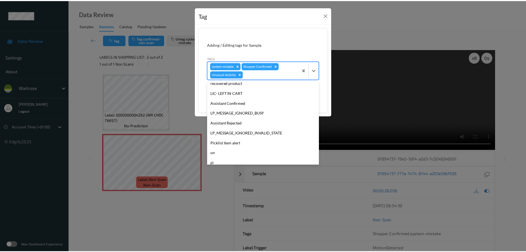
scroll to position [128, 0]
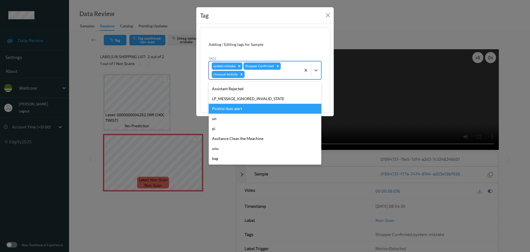
click at [224, 110] on div "Picklist item alert" at bounding box center [265, 109] width 113 height 10
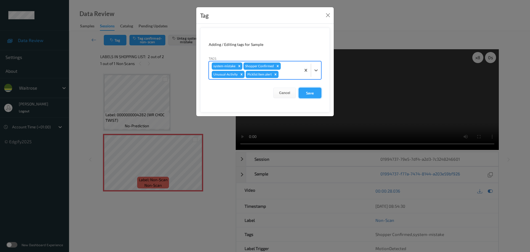
click at [309, 92] on button "Save" at bounding box center [310, 93] width 23 height 10
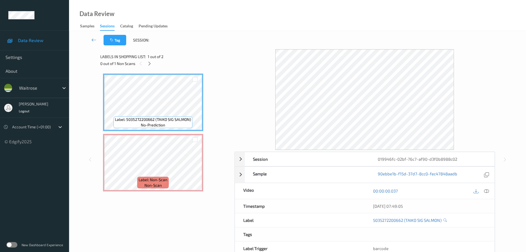
click at [149, 70] on div "Labels in shopping list: 1 out of 2 0 out of 1 Non Scans" at bounding box center [165, 60] width 130 height 22
click at [150, 63] on icon at bounding box center [149, 63] width 5 height 5
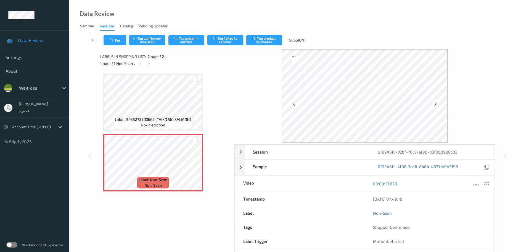
drag, startPoint x: 486, startPoint y: 183, endPoint x: 468, endPoint y: 172, distance: 21.3
click at [486, 183] on icon at bounding box center [486, 183] width 5 height 5
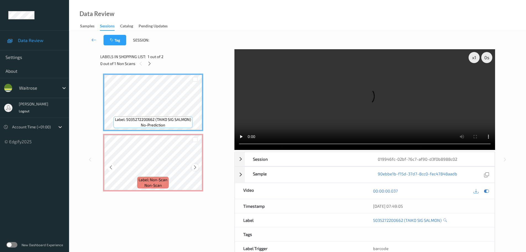
click at [194, 168] on icon at bounding box center [195, 167] width 5 height 5
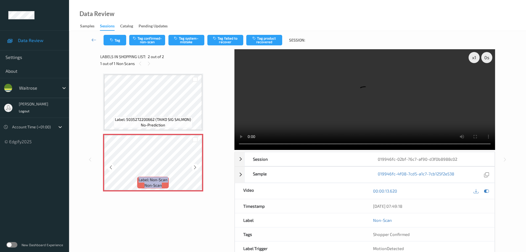
click at [194, 167] on icon at bounding box center [195, 167] width 5 height 5
click at [238, 144] on video at bounding box center [364, 99] width 261 height 100
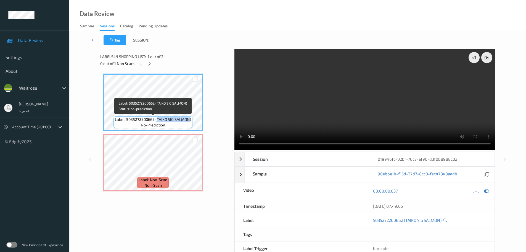
drag, startPoint x: 157, startPoint y: 119, endPoint x: 189, endPoint y: 118, distance: 32.3
click at [189, 118] on span "Label: 5035272200662 (TAIKO SIG SALMON)" at bounding box center [153, 120] width 76 height 6
copy span "TAIKO SIG SALMON"
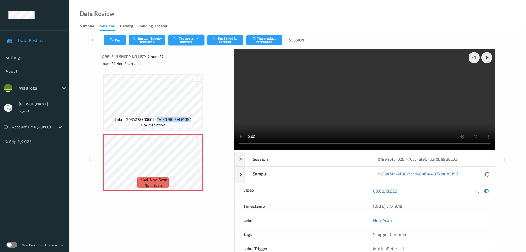
click at [186, 44] on button "Tag system-mistake" at bounding box center [186, 40] width 36 height 10
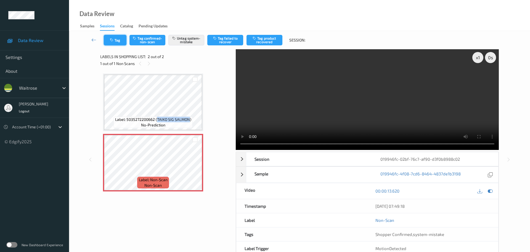
click at [117, 41] on button "Tag" at bounding box center [115, 40] width 23 height 10
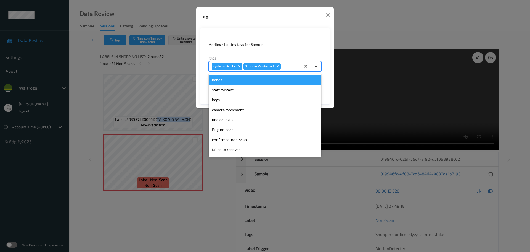
click at [316, 71] on div at bounding box center [316, 66] width 10 height 10
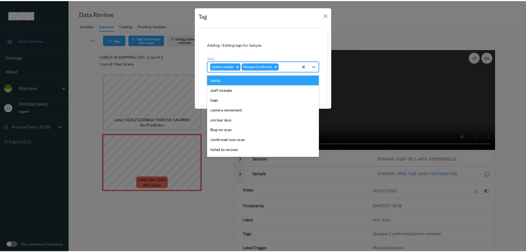
scroll to position [138, 0]
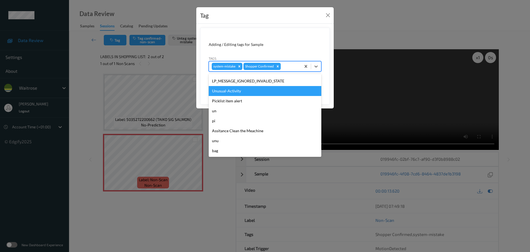
click at [225, 93] on div "Unusual-Activity" at bounding box center [265, 91] width 113 height 10
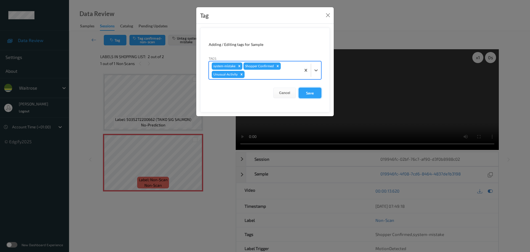
click at [304, 91] on button "Save" at bounding box center [310, 93] width 23 height 10
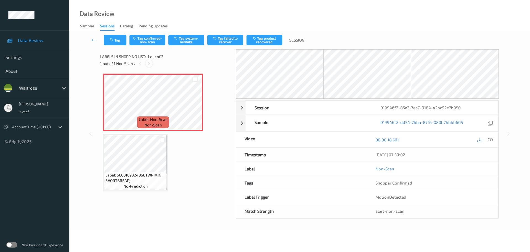
click at [146, 62] on div at bounding box center [148, 63] width 7 height 7
drag, startPoint x: 489, startPoint y: 141, endPoint x: 434, endPoint y: 95, distance: 71.9
click at [489, 141] on icon at bounding box center [490, 139] width 5 height 5
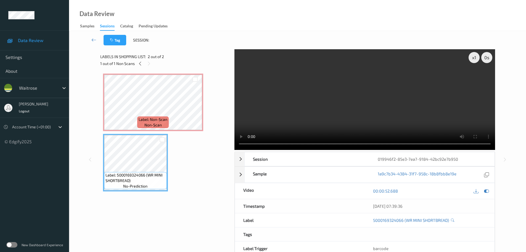
click at [236, 150] on div "x 1 0 s Session 019946f2-85e3-7ea7-9184-42bc92e7b950 Session ID 019946f2-85e3-7…" at bounding box center [364, 159] width 261 height 220
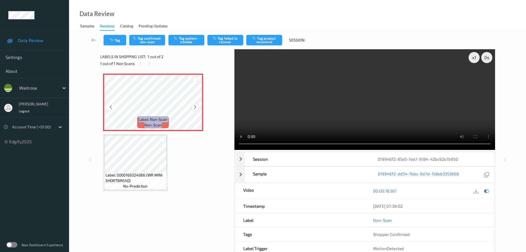
click at [197, 109] on icon at bounding box center [195, 106] width 5 height 5
click at [195, 107] on icon at bounding box center [195, 106] width 5 height 5
click at [195, 104] on icon at bounding box center [195, 106] width 5 height 5
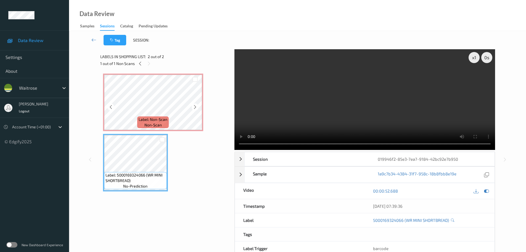
click at [168, 121] on div "Label: Non-Scan non-scan" at bounding box center [152, 122] width 31 height 12
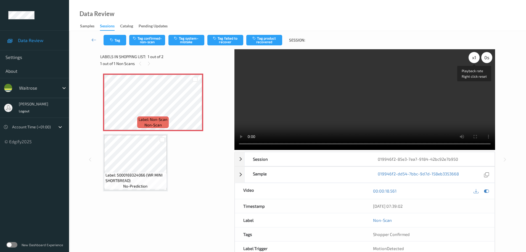
click at [474, 59] on div "x 1" at bounding box center [474, 57] width 11 height 11
click at [474, 59] on div "x 2" at bounding box center [474, 57] width 11 height 11
click at [474, 59] on div "x 4" at bounding box center [474, 57] width 11 height 11
click at [149, 42] on button "Tag confirmed-non-scan" at bounding box center [147, 40] width 36 height 10
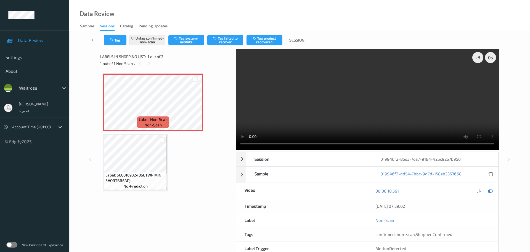
click at [266, 42] on button "Tag product recovered" at bounding box center [265, 40] width 36 height 10
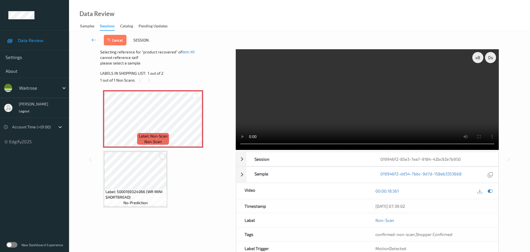
click at [162, 156] on div at bounding box center [162, 156] width 5 height 5
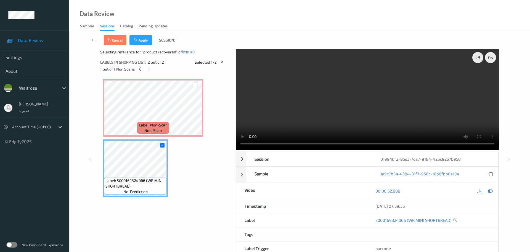
click at [135, 45] on button "Apply" at bounding box center [140, 40] width 23 height 10
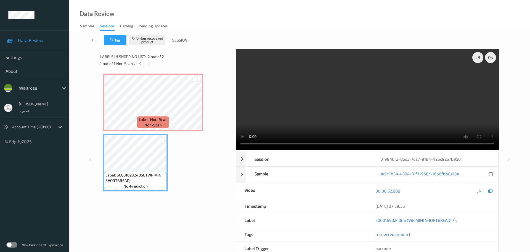
click at [141, 64] on icon at bounding box center [140, 63] width 5 height 5
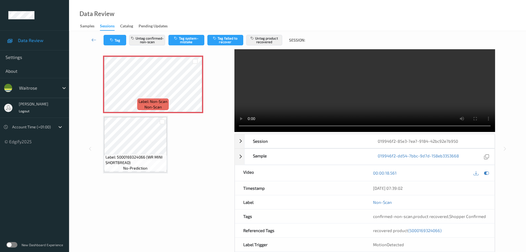
scroll to position [28, 0]
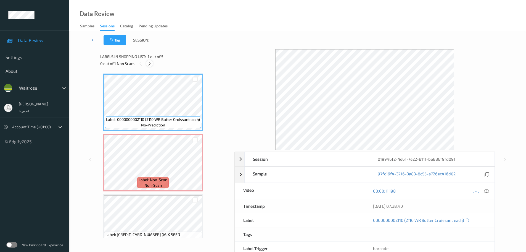
click at [151, 61] on icon at bounding box center [149, 63] width 5 height 5
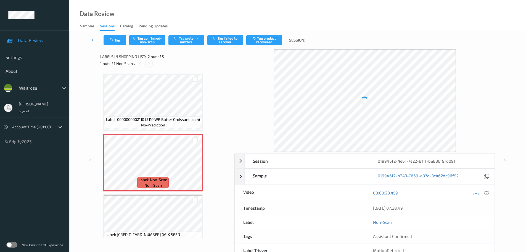
scroll to position [3, 0]
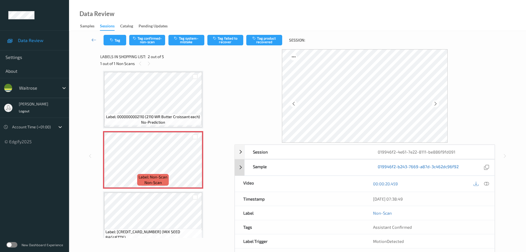
drag, startPoint x: 488, startPoint y: 193, endPoint x: 411, endPoint y: 163, distance: 81.7
click at [488, 193] on div "[DATE] 07:38:49" at bounding box center [430, 199] width 130 height 14
click at [489, 183] on icon at bounding box center [486, 183] width 5 height 5
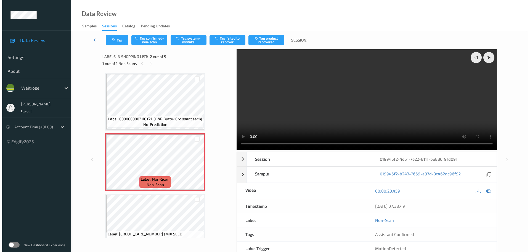
scroll to position [0, 0]
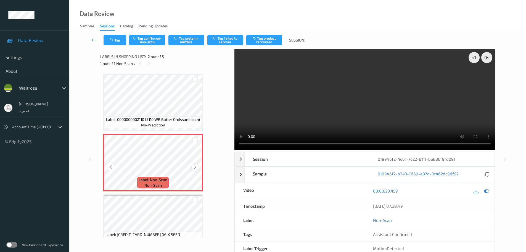
click at [196, 165] on icon at bounding box center [195, 167] width 5 height 5
click at [195, 165] on icon at bounding box center [195, 167] width 5 height 5
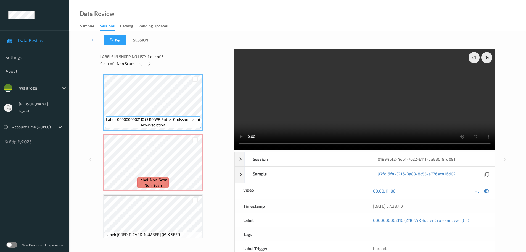
click at [162, 188] on div "Label: Non-Scan non-scan" at bounding box center [152, 182] width 31 height 12
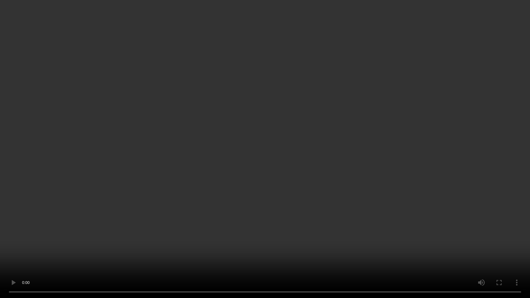
click at [517, 251] on video at bounding box center [265, 149] width 530 height 298
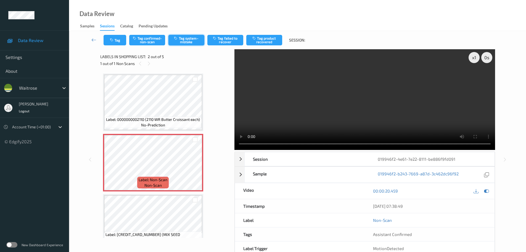
click at [184, 38] on button "Tag system-mistake" at bounding box center [186, 40] width 36 height 10
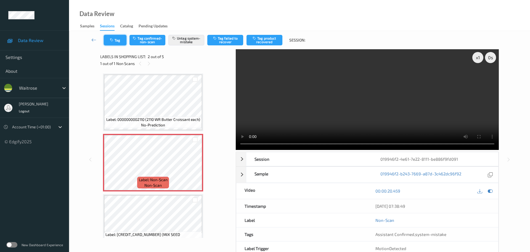
click at [114, 38] on icon "button" at bounding box center [112, 40] width 5 height 4
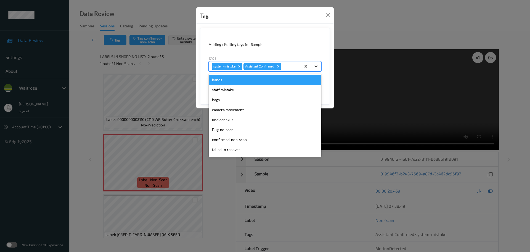
click at [320, 65] on div at bounding box center [316, 66] width 10 height 10
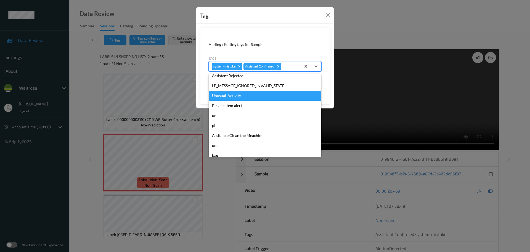
scroll to position [138, 0]
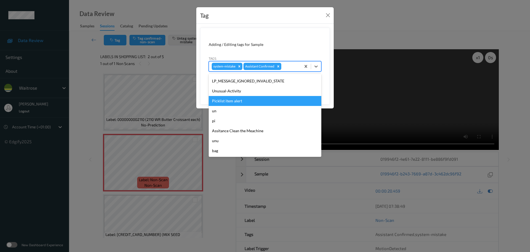
click at [222, 96] on div "Picklist item alert" at bounding box center [265, 101] width 113 height 10
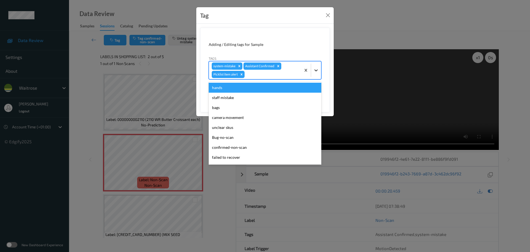
click at [315, 70] on icon at bounding box center [316, 70] width 6 height 6
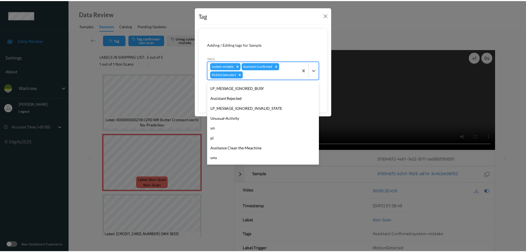
scroll to position [128, 0]
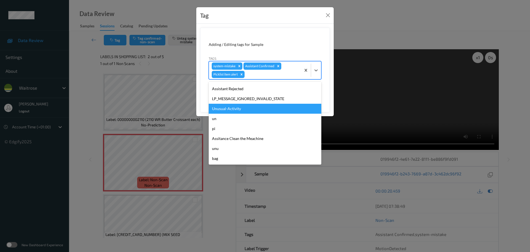
click at [227, 107] on div "Unusual-Activity" at bounding box center [265, 109] width 113 height 10
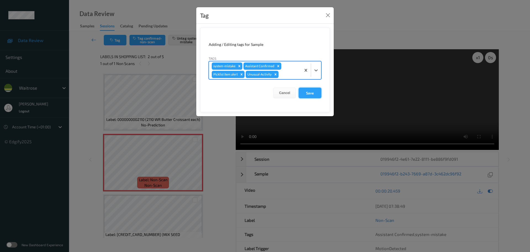
click at [317, 95] on button "Save" at bounding box center [310, 93] width 23 height 10
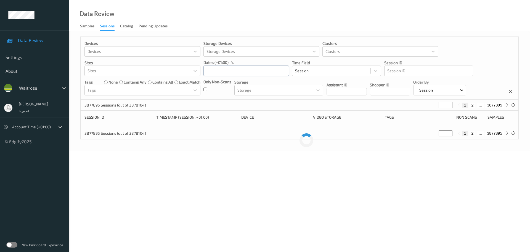
click at [230, 72] on input "text" at bounding box center [246, 70] width 86 height 10
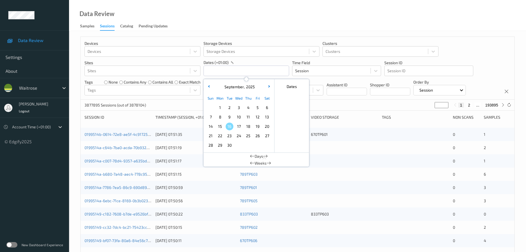
click at [215, 124] on div "14" at bounding box center [210, 125] width 9 height 9
click at [214, 124] on span "14" at bounding box center [211, 126] width 8 height 8
type input "[DATE] 00:00 -> [DATE] 23:59"
drag, startPoint x: 223, startPoint y: 34, endPoint x: 226, endPoint y: 31, distance: 4.1
click at [225, 32] on div "Devices Devices Storage Devices Storage Devices Clusters Clusters Sites Sites d…" at bounding box center [297, 223] width 457 height 385
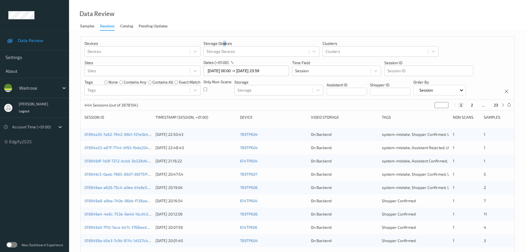
click at [496, 106] on button "23" at bounding box center [496, 104] width 8 height 5
type input "**"
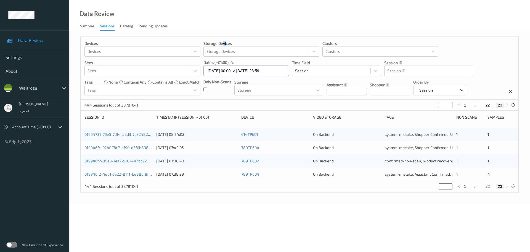
click at [223, 70] on input "[DATE] 00:00 -> [DATE] 23:59" at bounding box center [246, 70] width 86 height 10
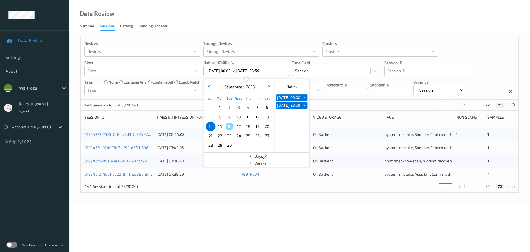
click at [290, 194] on div "Devices Devices Storage Devices Storage Devices Clusters Clusters Sites Sites d…" at bounding box center [299, 117] width 461 height 173
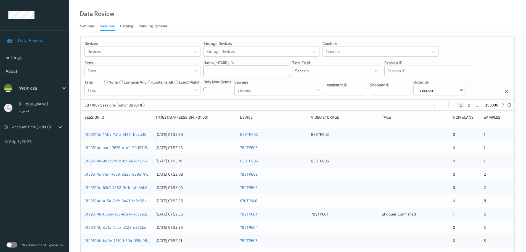
click at [230, 71] on input "text" at bounding box center [246, 70] width 86 height 10
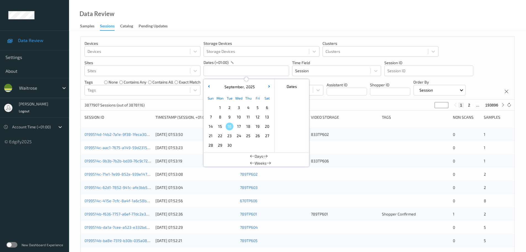
click at [221, 125] on span "15" at bounding box center [220, 126] width 8 height 8
type input "[DATE] 00:00 -> [DATE] 23:59"
click at [207, 15] on div "Data Review Samples Sessions Catalog Pending Updates" at bounding box center [297, 15] width 457 height 31
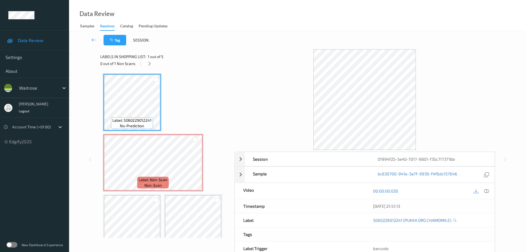
drag, startPoint x: 149, startPoint y: 64, endPoint x: 151, endPoint y: 69, distance: 5.8
click at [149, 64] on icon at bounding box center [149, 63] width 5 height 5
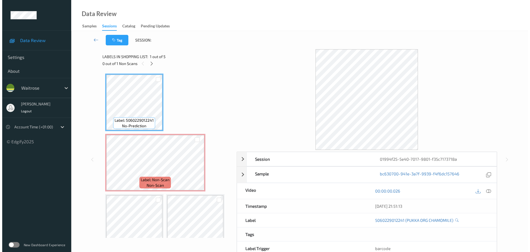
scroll to position [3, 0]
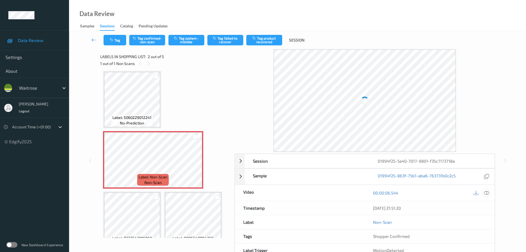
click at [484, 191] on div at bounding box center [486, 192] width 7 height 7
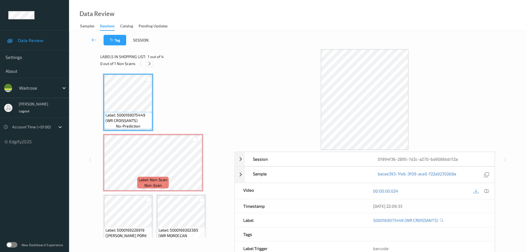
click at [149, 63] on icon at bounding box center [149, 63] width 5 height 5
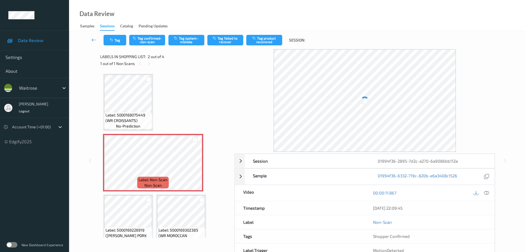
scroll to position [3, 0]
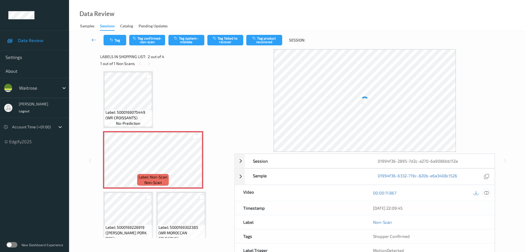
click at [486, 192] on icon at bounding box center [486, 192] width 5 height 5
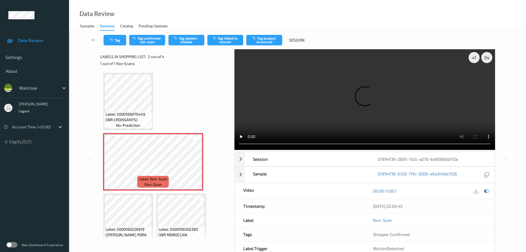
scroll to position [0, 0]
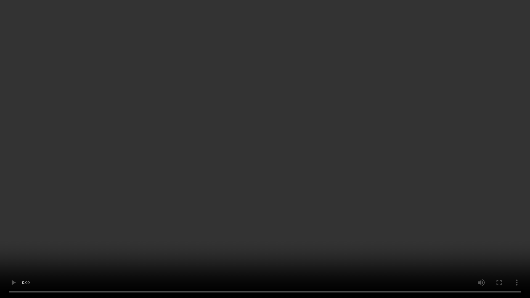
click at [262, 10] on video at bounding box center [265, 149] width 530 height 298
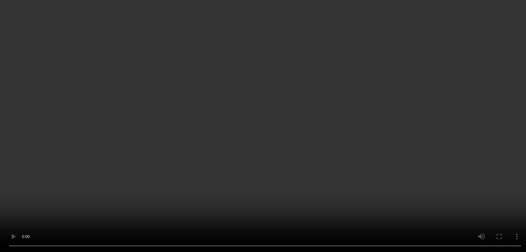
scroll to position [17, 0]
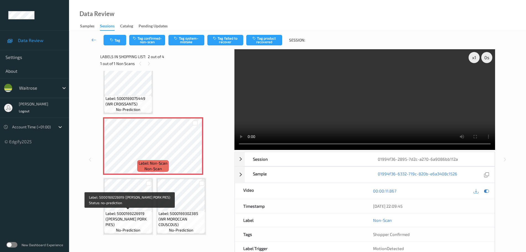
click at [138, 211] on span "Label: 5000169226919 ([PERSON_NAME] PORK PIES)" at bounding box center [127, 218] width 45 height 17
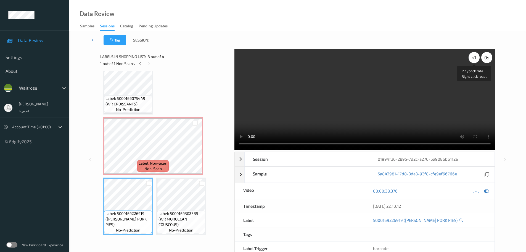
click at [476, 56] on div "x 1" at bounding box center [474, 57] width 11 height 11
click at [476, 56] on div "x 2" at bounding box center [474, 57] width 11 height 11
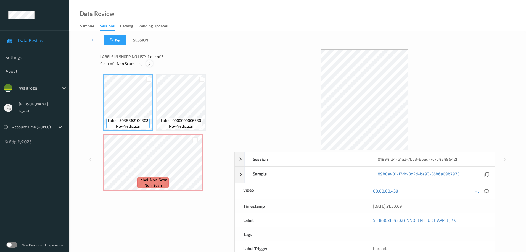
click at [149, 65] on icon at bounding box center [149, 63] width 5 height 5
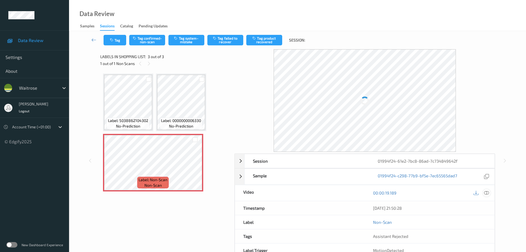
click at [490, 192] on div "00:00:19.189" at bounding box center [430, 193] width 130 height 16
click at [489, 192] on div at bounding box center [486, 192] width 7 height 7
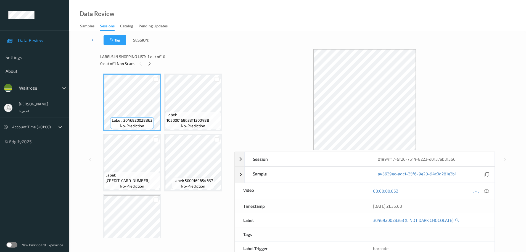
drag, startPoint x: 148, startPoint y: 63, endPoint x: 150, endPoint y: 68, distance: 5.6
click at [148, 64] on icon at bounding box center [149, 63] width 5 height 5
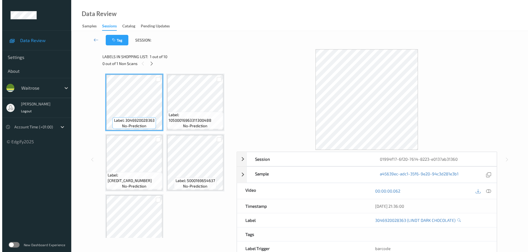
scroll to position [123, 0]
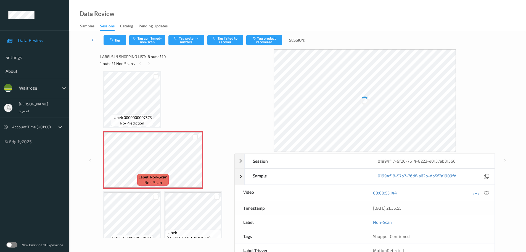
click at [488, 193] on icon at bounding box center [486, 192] width 5 height 5
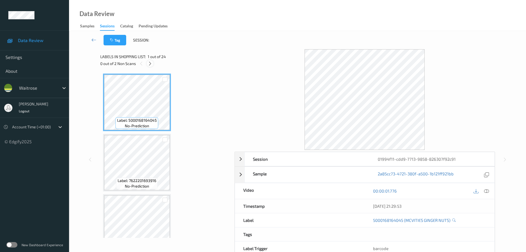
click at [150, 62] on icon at bounding box center [150, 63] width 5 height 5
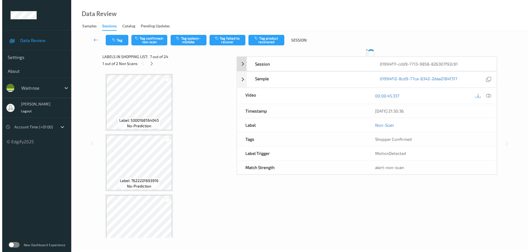
scroll to position [304, 0]
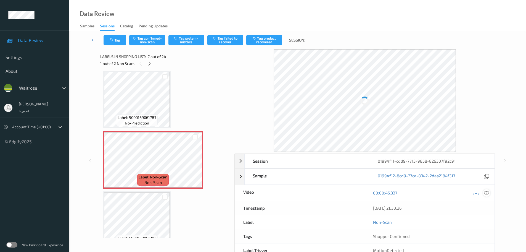
click at [487, 193] on icon at bounding box center [486, 192] width 5 height 5
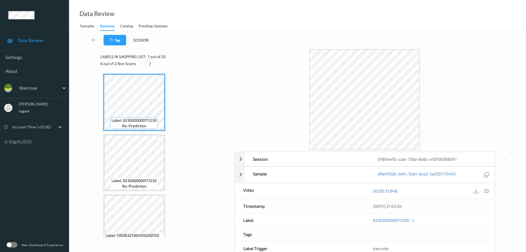
click at [147, 61] on div "0 out of 2 Non Scans" at bounding box center [165, 63] width 130 height 7
click at [153, 65] on div at bounding box center [150, 63] width 7 height 7
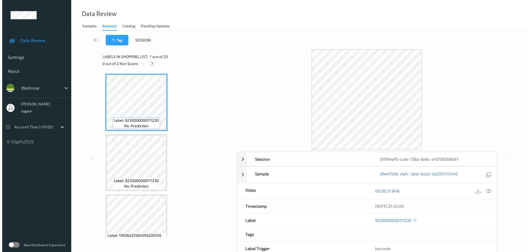
scroll to position [424, 0]
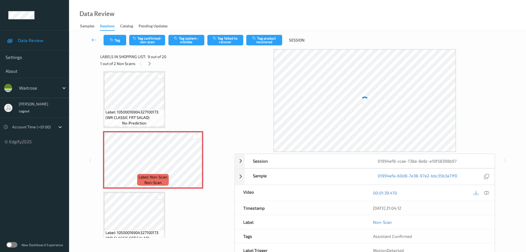
drag, startPoint x: 488, startPoint y: 194, endPoint x: 478, endPoint y: 176, distance: 20.3
click at [488, 193] on icon at bounding box center [486, 192] width 5 height 5
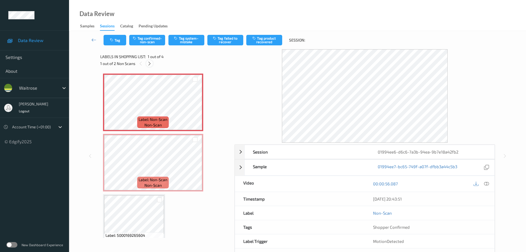
click at [147, 65] on icon at bounding box center [149, 63] width 5 height 5
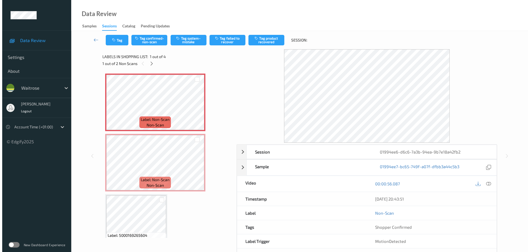
scroll to position [3, 0]
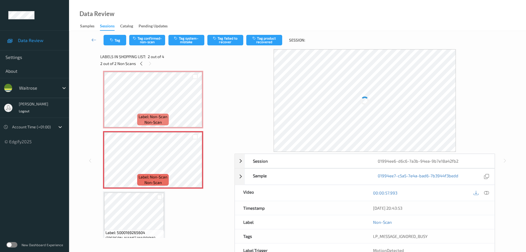
click at [485, 191] on icon at bounding box center [486, 192] width 5 height 5
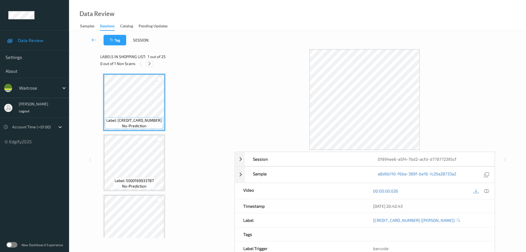
click at [152, 62] on icon at bounding box center [149, 63] width 5 height 5
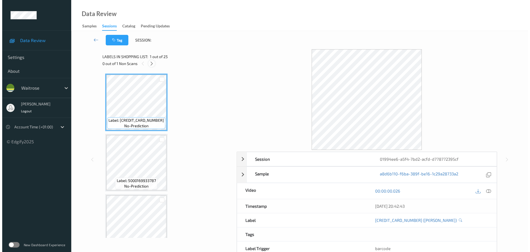
scroll to position [1146, 0]
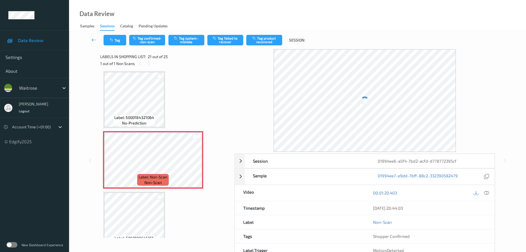
click at [484, 194] on icon at bounding box center [486, 192] width 5 height 5
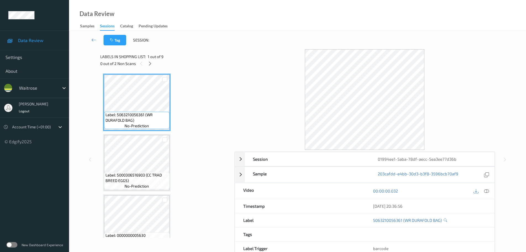
click at [147, 67] on div "Labels in shopping list: 1 out of 9 0 out of 2 Non Scans" at bounding box center [165, 60] width 130 height 22
click at [150, 65] on icon at bounding box center [150, 63] width 5 height 5
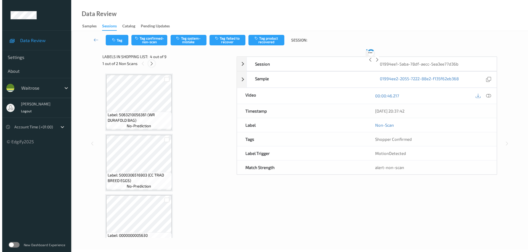
scroll to position [123, 0]
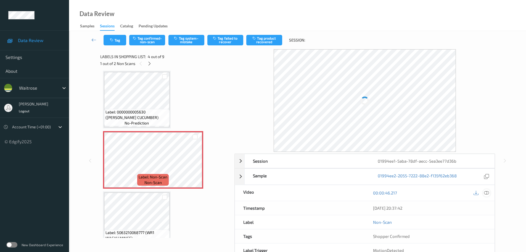
click at [484, 194] on icon at bounding box center [486, 192] width 5 height 5
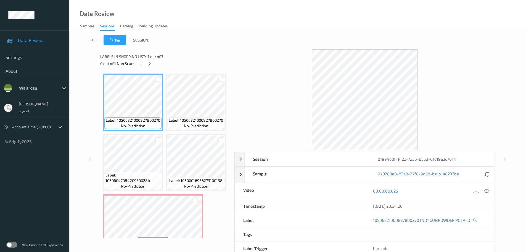
click at [145, 56] on span "Labels in shopping list:" at bounding box center [123, 57] width 46 height 6
click at [151, 64] on icon at bounding box center [149, 63] width 5 height 5
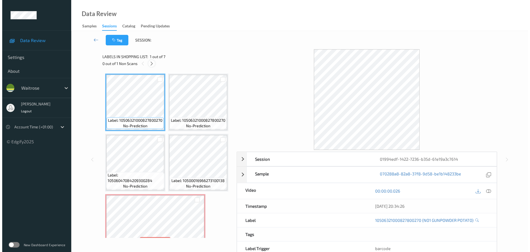
scroll to position [183, 0]
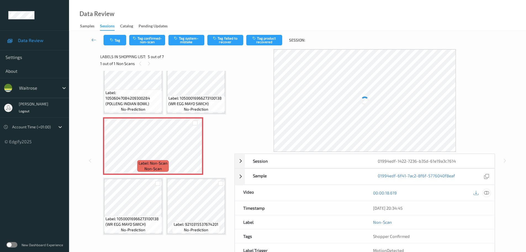
click at [487, 194] on icon at bounding box center [486, 192] width 5 height 5
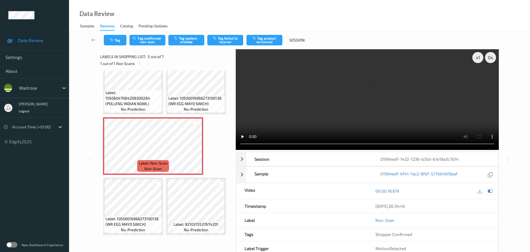
scroll to position [63, 0]
